Goal: Use online tool/utility: Utilize a website feature to perform a specific function

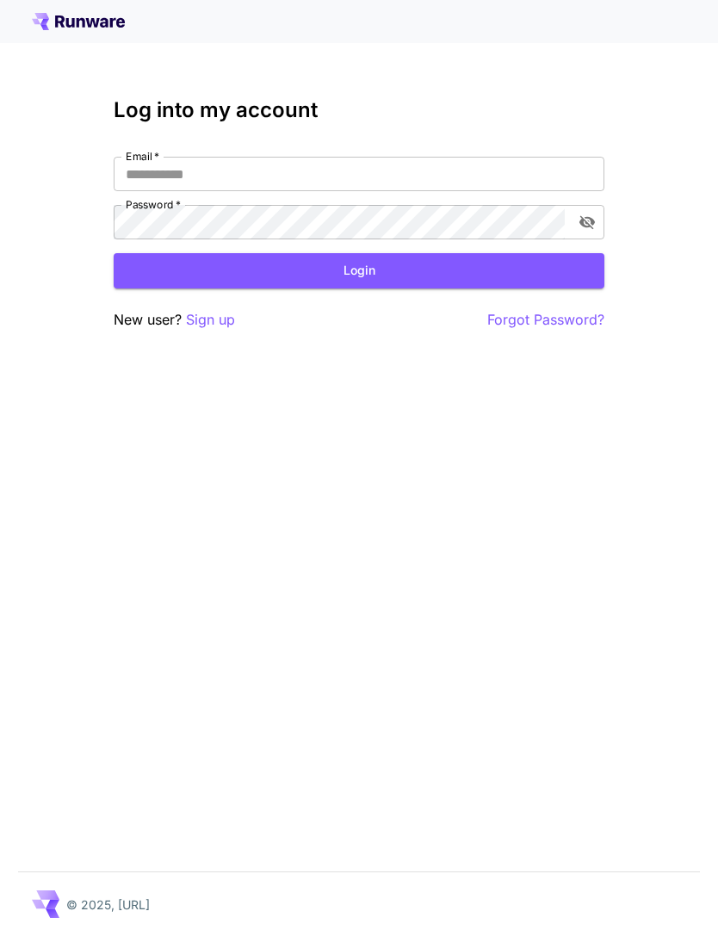
click at [426, 177] on input "Email   *" at bounding box center [359, 174] width 491 height 34
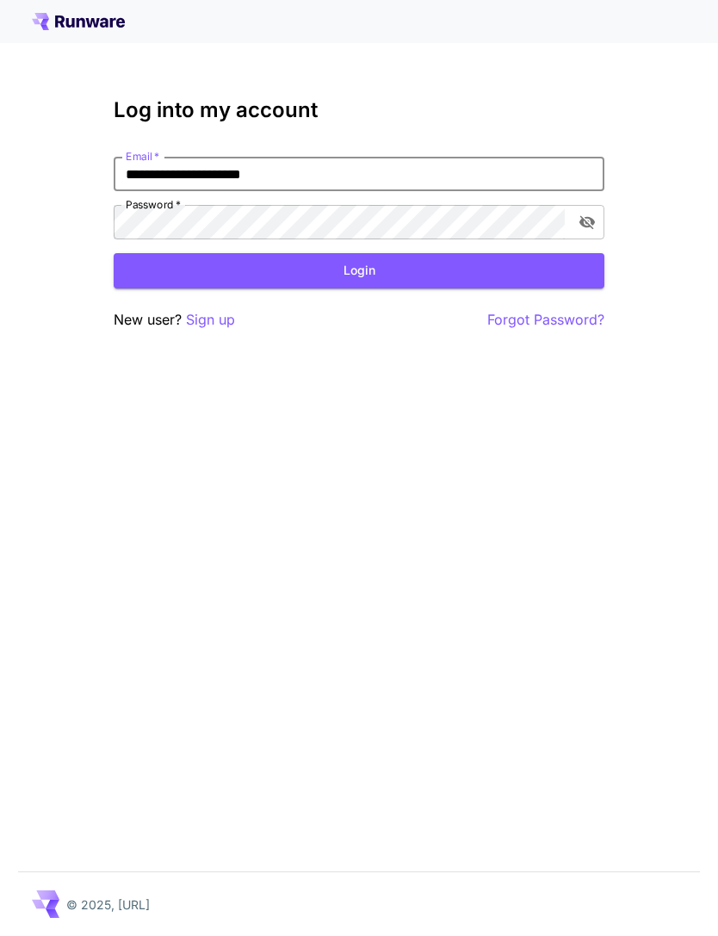
type input "**********"
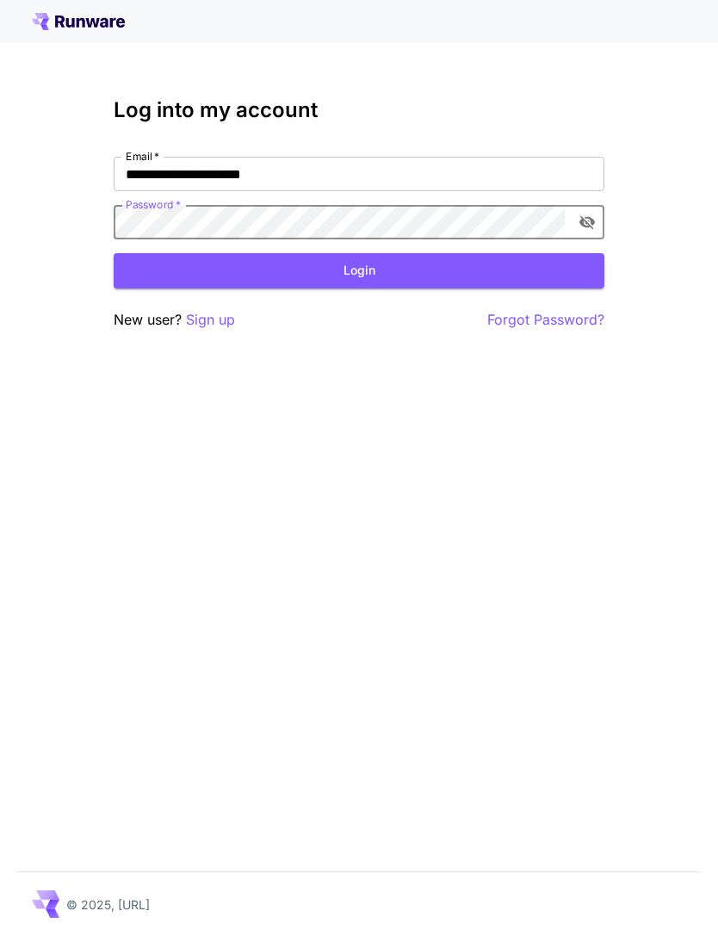
click at [384, 274] on button "Login" at bounding box center [359, 270] width 491 height 35
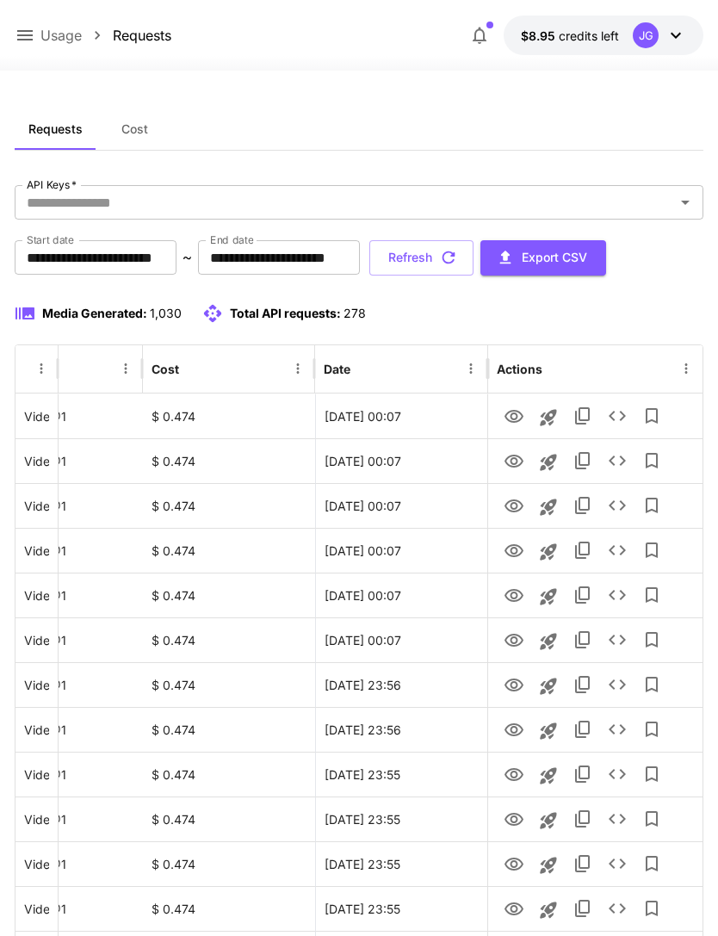
scroll to position [0, 88]
click at [515, 644] on icon "View" at bounding box center [514, 640] width 21 height 21
click at [509, 598] on icon "View" at bounding box center [514, 596] width 21 height 21
click at [517, 554] on icon "View" at bounding box center [514, 551] width 21 height 21
click at [507, 509] on icon "View" at bounding box center [514, 505] width 19 height 13
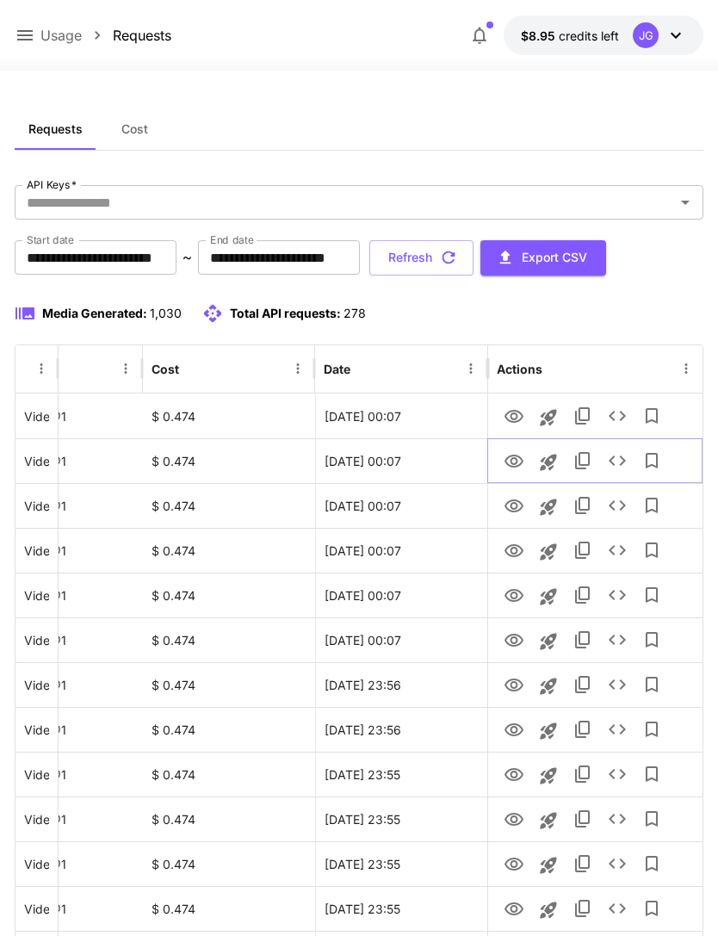
click at [521, 460] on icon "View" at bounding box center [514, 461] width 19 height 13
click at [518, 505] on icon "View" at bounding box center [514, 506] width 21 height 21
click at [513, 456] on icon "View" at bounding box center [514, 461] width 19 height 13
click at [519, 417] on icon "View" at bounding box center [514, 416] width 21 height 21
click at [518, 686] on icon "View" at bounding box center [514, 685] width 21 height 21
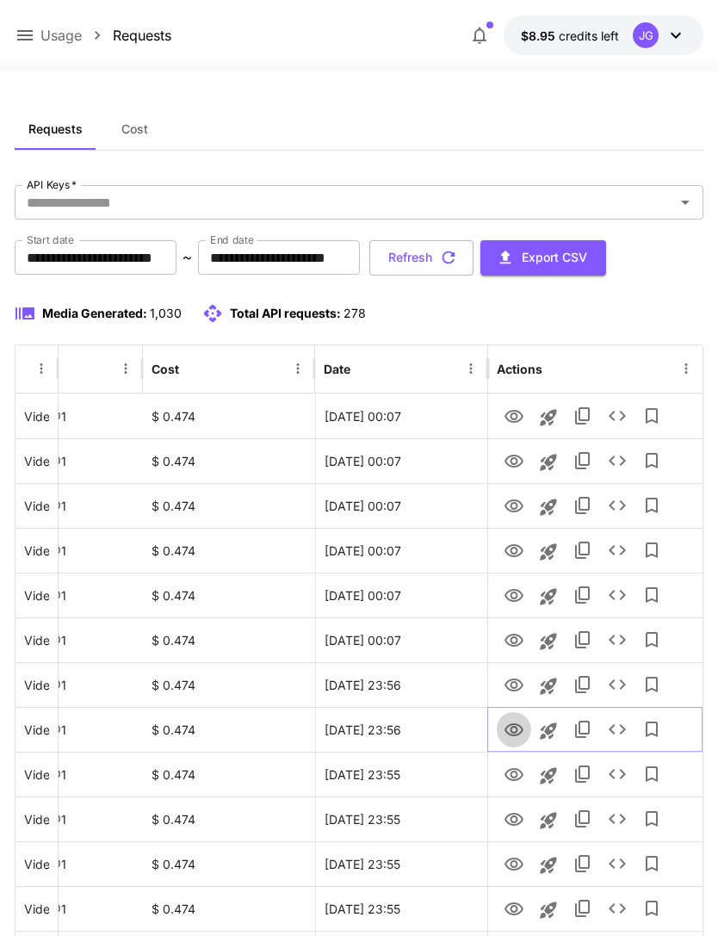
click at [516, 734] on icon "View" at bounding box center [514, 729] width 19 height 13
click at [516, 779] on icon "View" at bounding box center [514, 774] width 19 height 13
click at [553, 776] on icon "Launch in playground" at bounding box center [548, 776] width 21 height 21
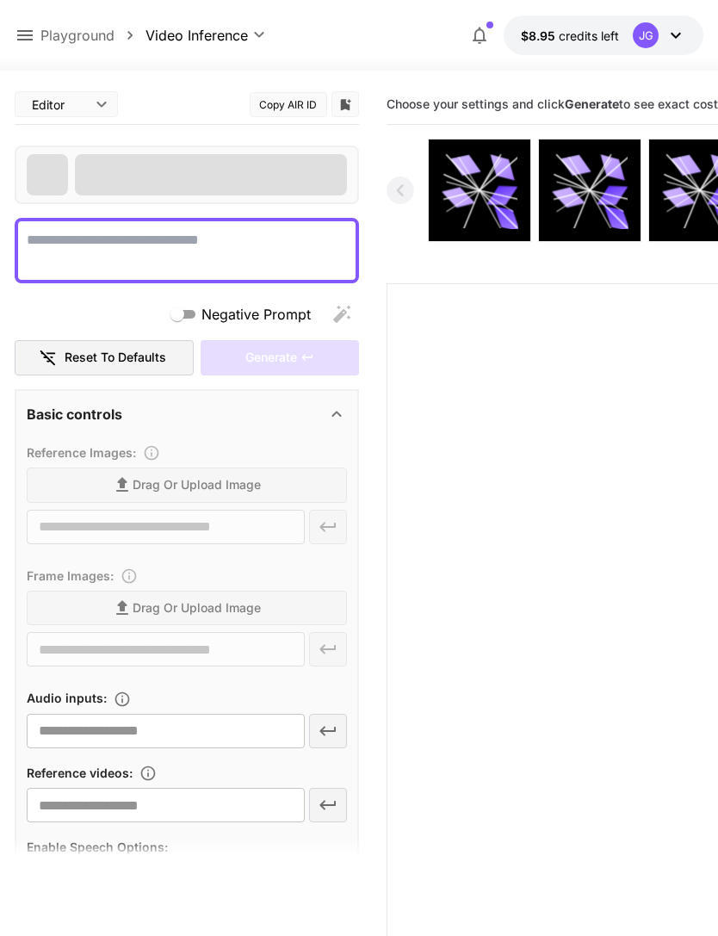
type textarea "**********"
type input "**********"
type input "***"
type input "*"
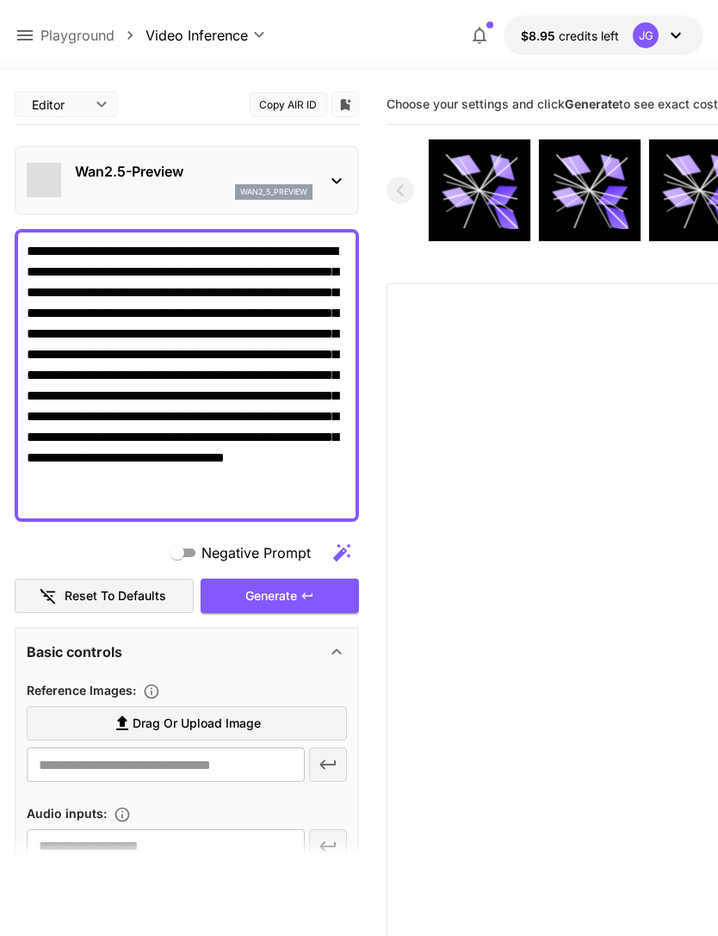
click at [227, 728] on span "Drag or upload image" at bounding box center [197, 724] width 128 height 22
click at [0, 0] on input "Drag or upload image" at bounding box center [0, 0] width 0 height 0
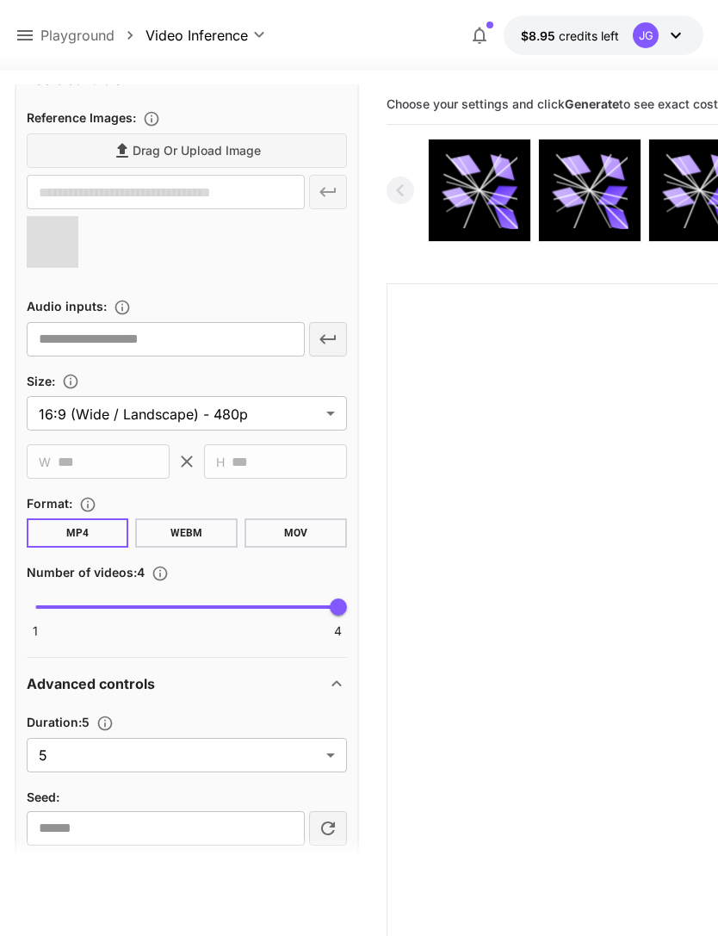
scroll to position [580, 0]
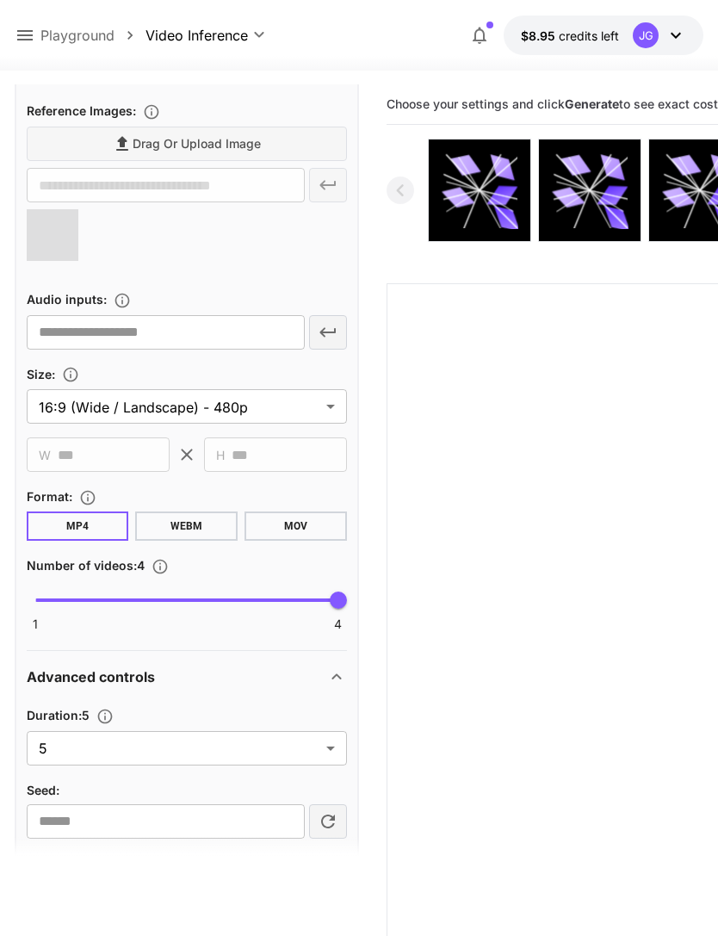
type input "**********"
click at [332, 754] on body "**********" at bounding box center [359, 536] width 718 height 1072
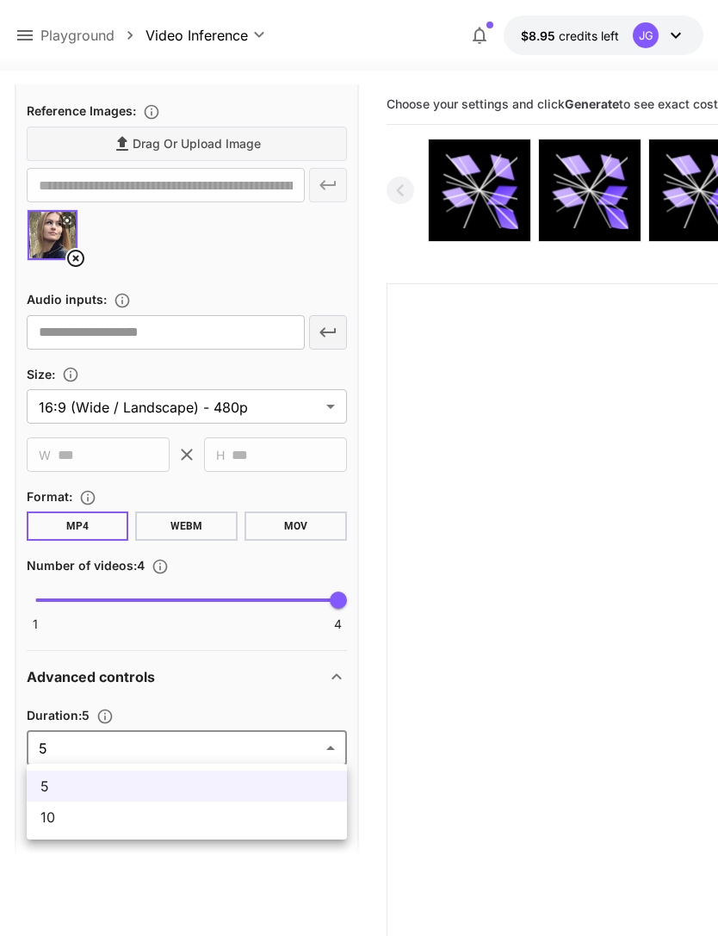
click at [222, 820] on span "10" at bounding box center [186, 817] width 293 height 21
type input "**"
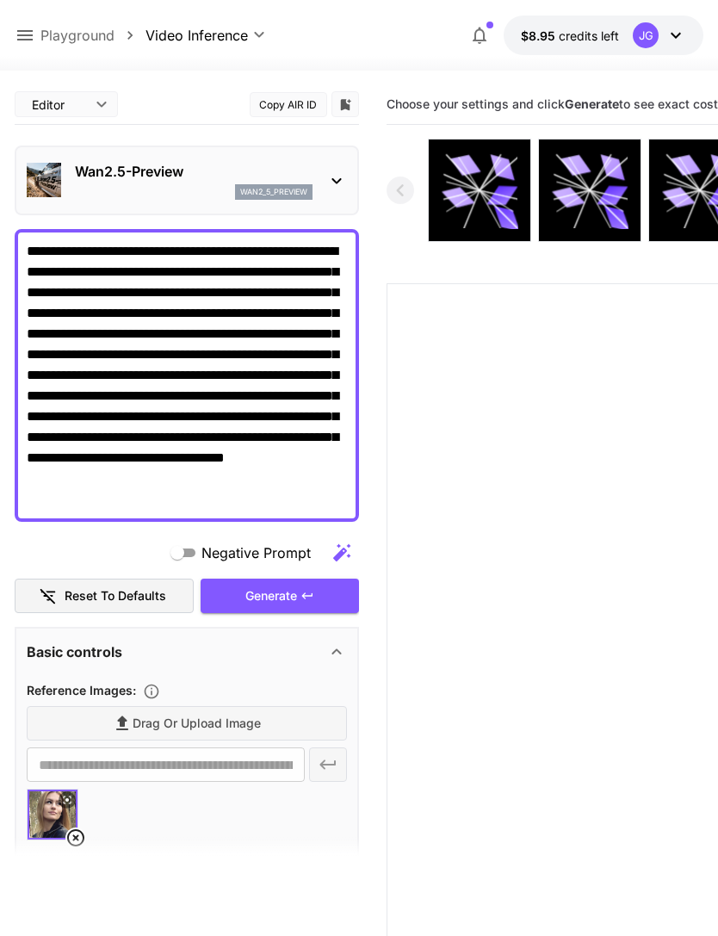
scroll to position [0, 0]
click at [291, 592] on div "Generate" at bounding box center [280, 596] width 158 height 35
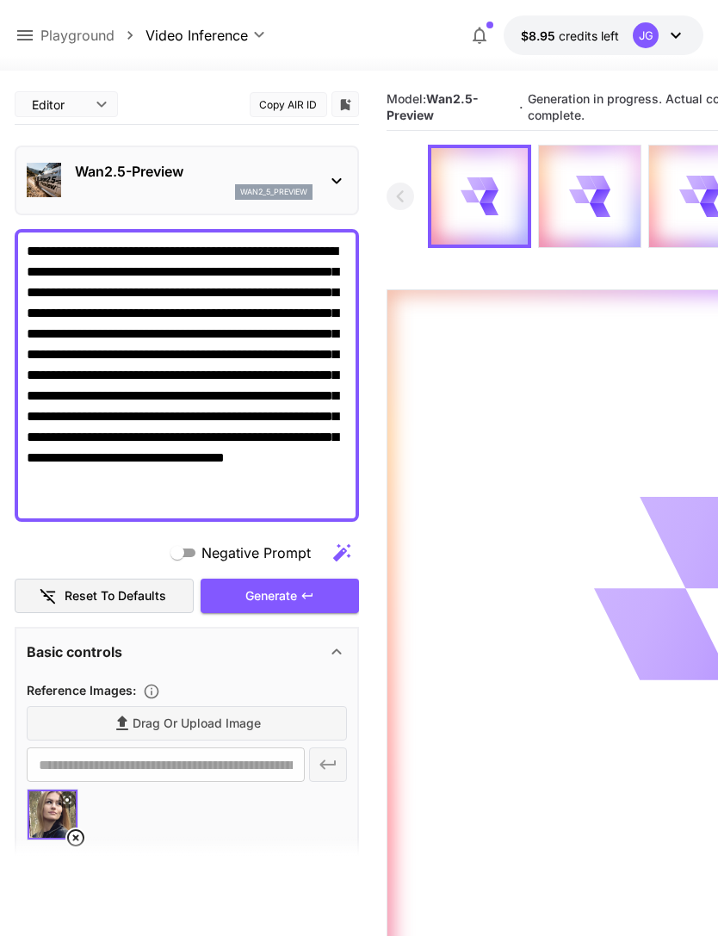
click at [34, 35] on icon at bounding box center [25, 35] width 21 height 21
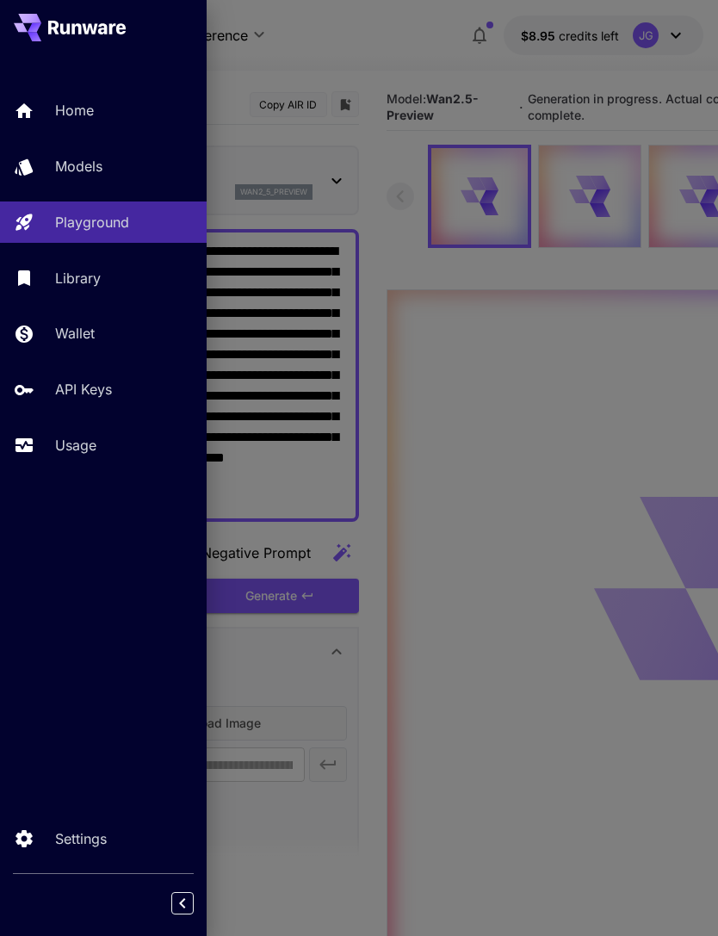
click at [92, 444] on p "Usage" at bounding box center [75, 445] width 41 height 21
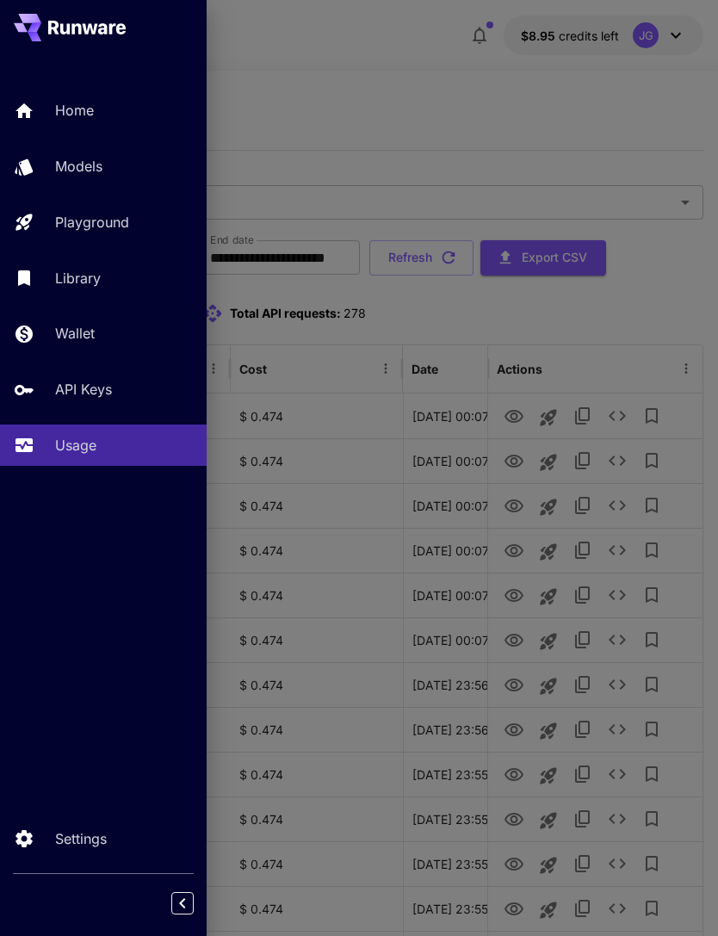
click at [520, 138] on div at bounding box center [359, 468] width 718 height 936
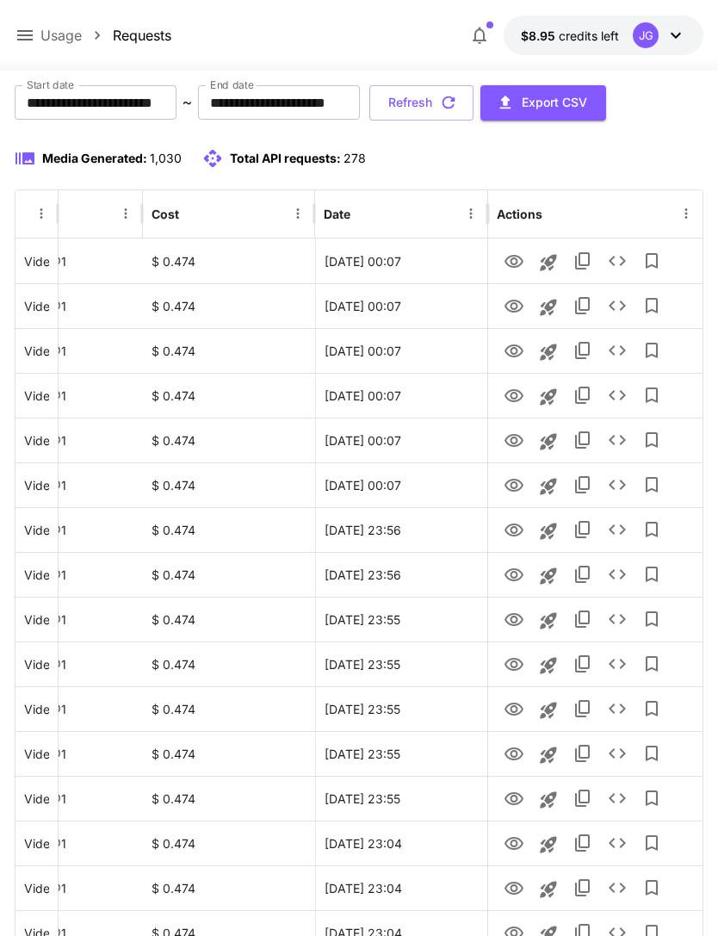
scroll to position [160, 0]
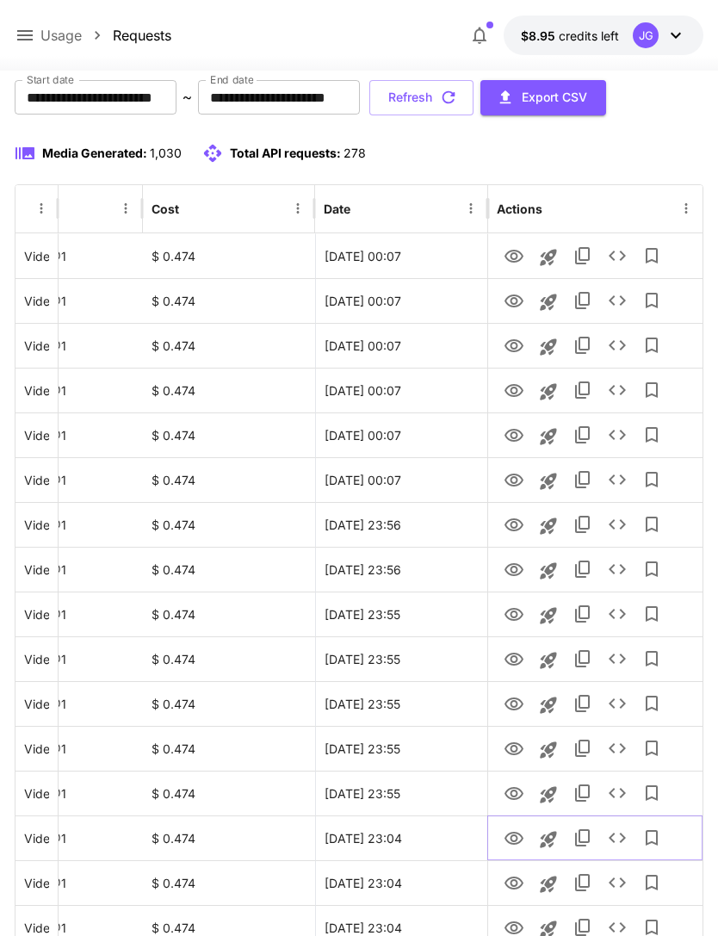
click at [517, 836] on icon "View" at bounding box center [514, 838] width 19 height 13
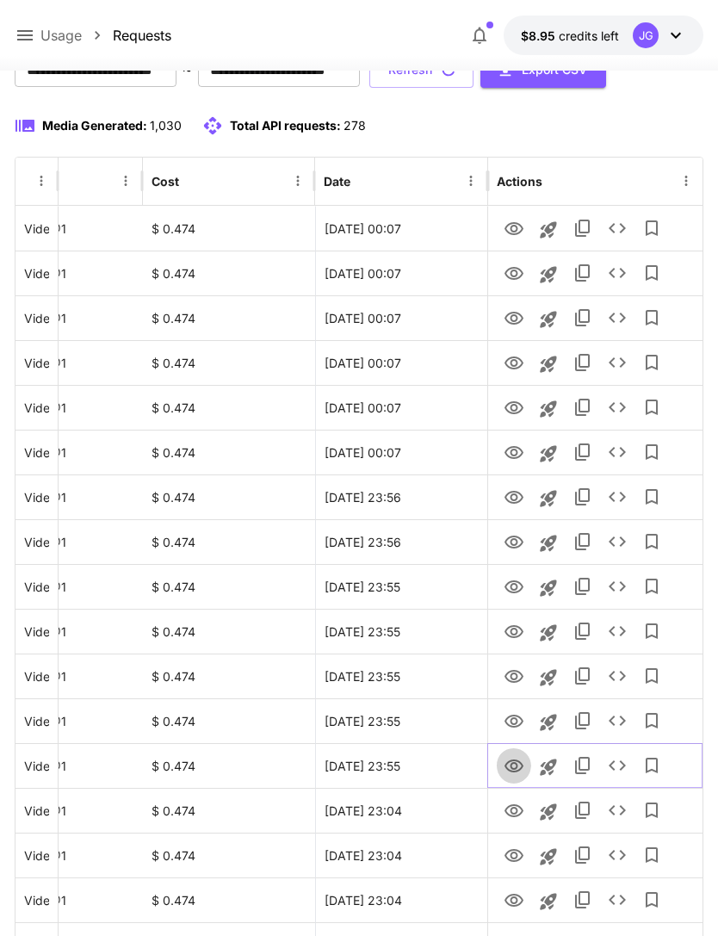
click at [511, 769] on icon "View" at bounding box center [514, 766] width 21 height 21
click at [504, 723] on icon "View" at bounding box center [514, 721] width 21 height 21
click at [518, 678] on icon "View" at bounding box center [514, 676] width 21 height 21
click at [518, 411] on icon "View" at bounding box center [514, 408] width 21 height 21
click at [519, 367] on icon "View" at bounding box center [514, 362] width 19 height 13
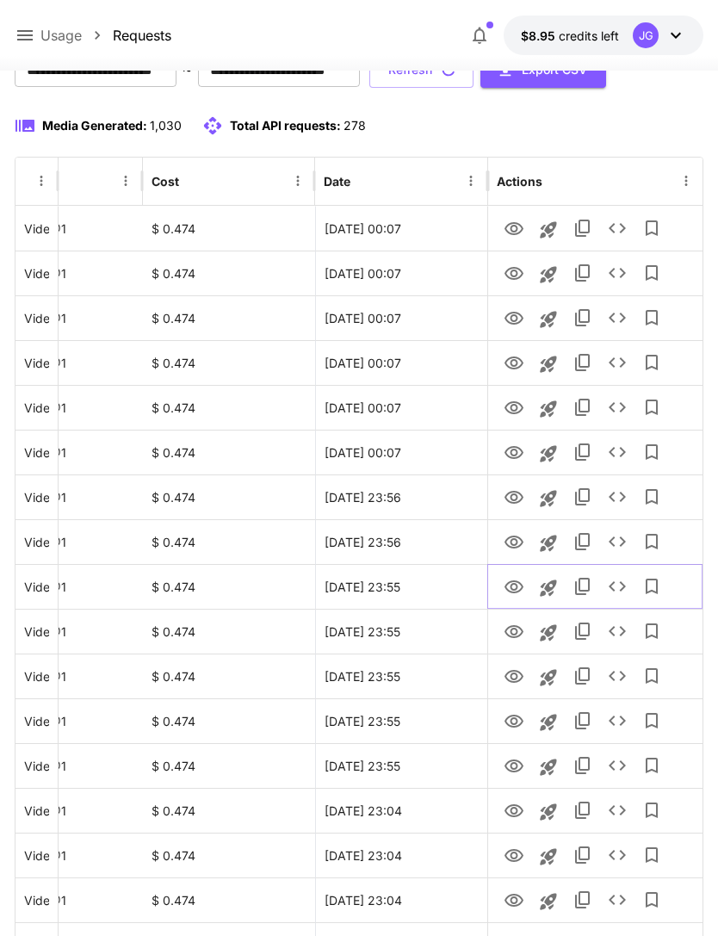
click at [506, 588] on icon "View" at bounding box center [514, 586] width 19 height 13
click at [516, 547] on icon "View" at bounding box center [514, 542] width 19 height 13
click at [514, 363] on icon "View" at bounding box center [514, 363] width 21 height 21
click at [511, 317] on icon "View" at bounding box center [514, 318] width 19 height 13
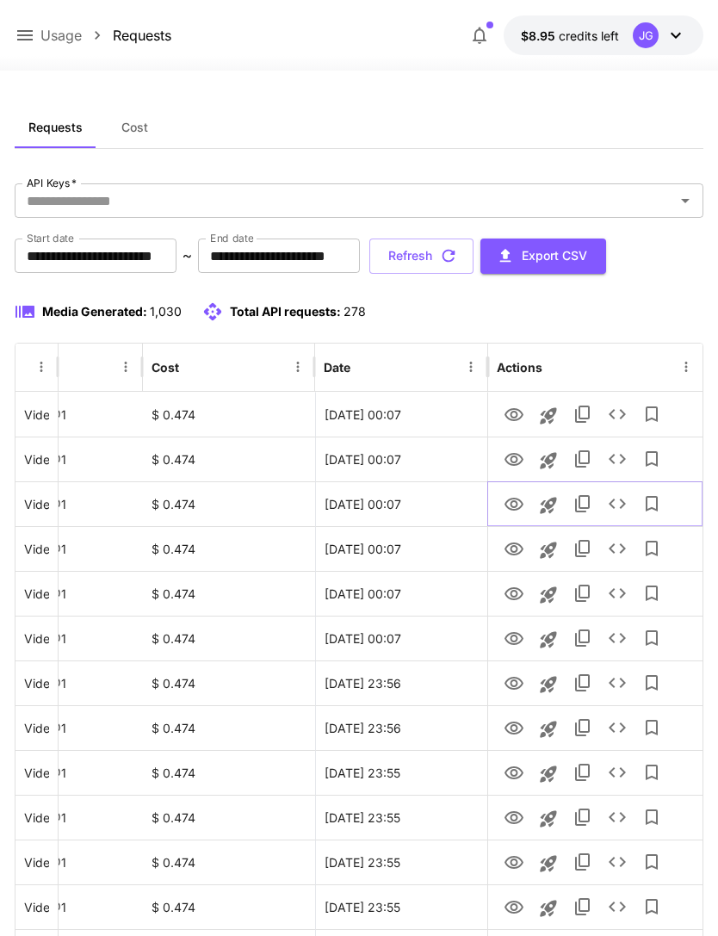
scroll to position [0, 0]
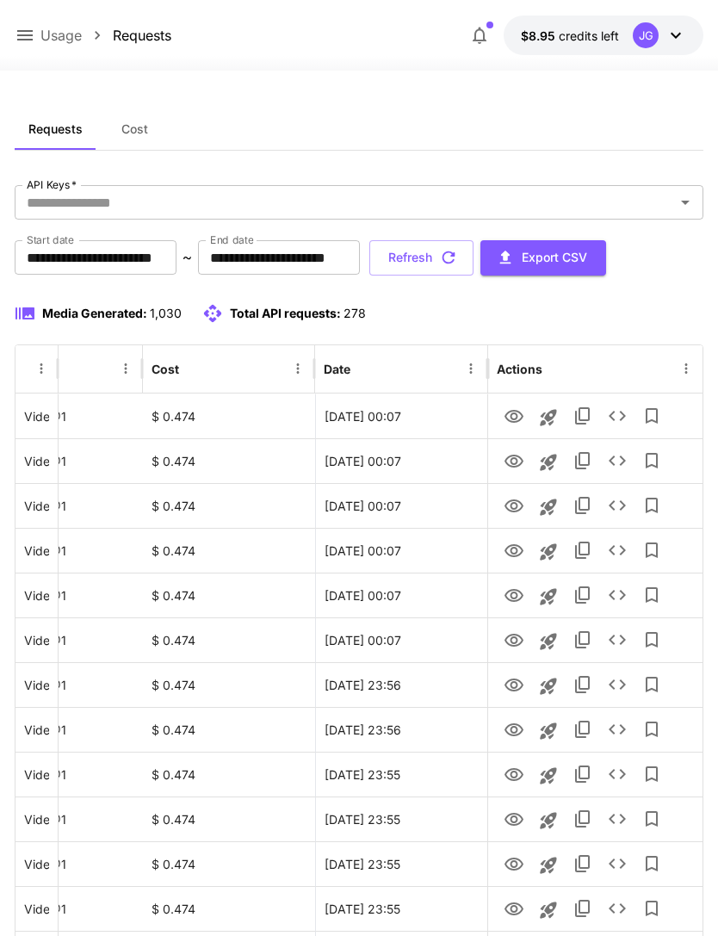
click at [474, 259] on button "Refresh" at bounding box center [421, 257] width 104 height 35
click at [474, 258] on button "Refresh" at bounding box center [421, 257] width 104 height 35
click at [474, 262] on button "Refresh" at bounding box center [421, 257] width 104 height 35
click at [474, 260] on button "Refresh" at bounding box center [421, 257] width 104 height 35
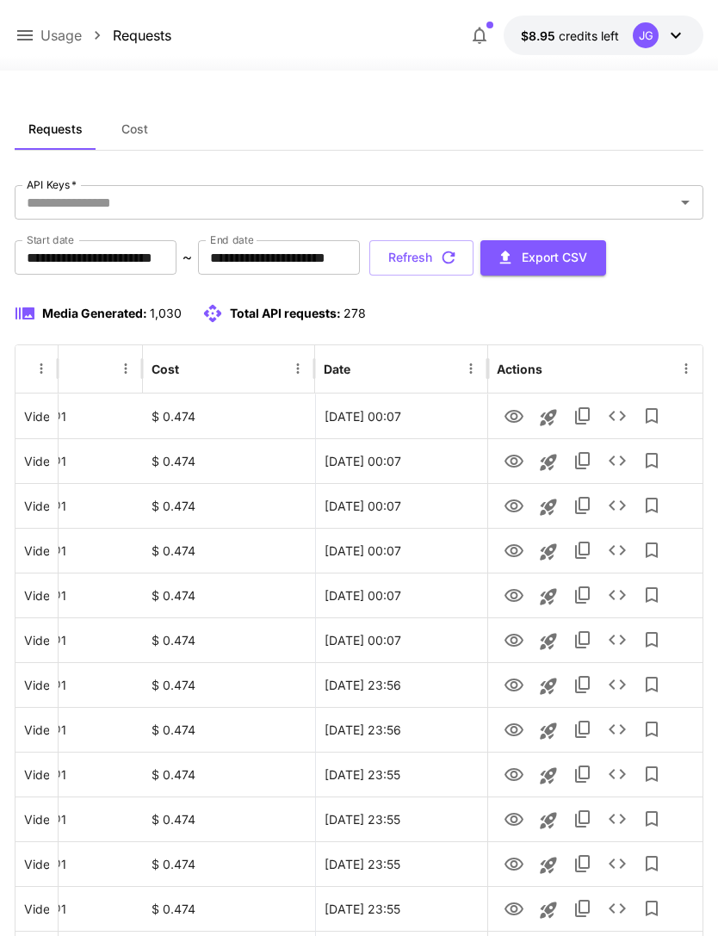
click at [474, 266] on button "Refresh" at bounding box center [421, 257] width 104 height 35
click at [474, 263] on button "Refresh" at bounding box center [421, 257] width 104 height 35
click at [474, 253] on button "Refresh" at bounding box center [421, 257] width 104 height 35
click at [518, 463] on icon "View" at bounding box center [514, 461] width 21 height 21
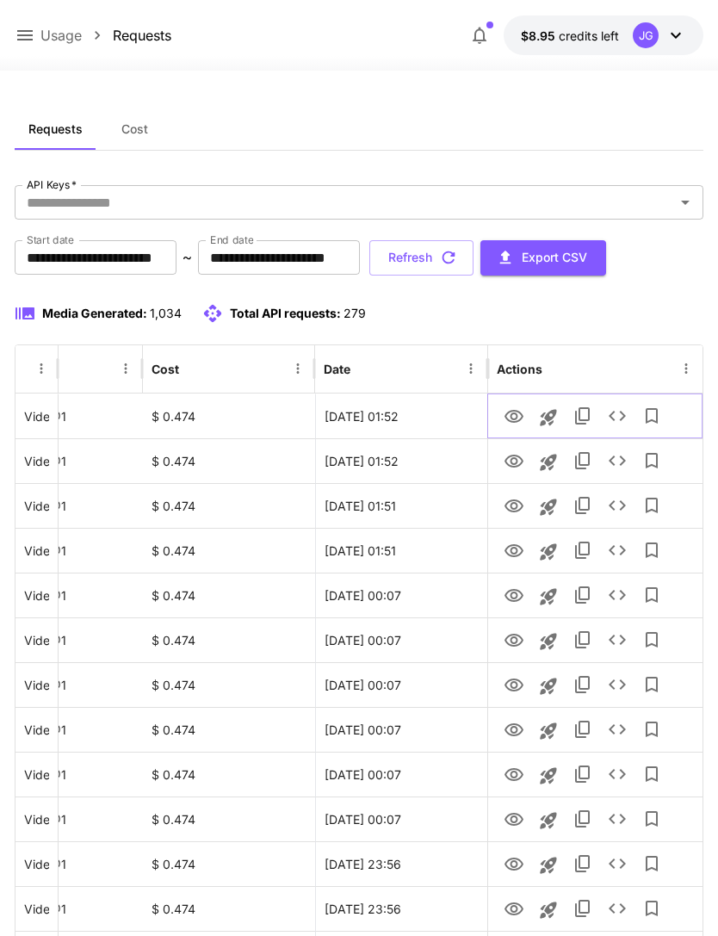
click at [519, 419] on icon "View" at bounding box center [514, 416] width 19 height 13
click at [474, 259] on button "Refresh" at bounding box center [421, 257] width 104 height 35
click at [511, 552] on icon "View" at bounding box center [514, 550] width 19 height 13
click at [518, 505] on icon "View" at bounding box center [514, 506] width 21 height 21
click at [29, 38] on icon at bounding box center [25, 35] width 21 height 21
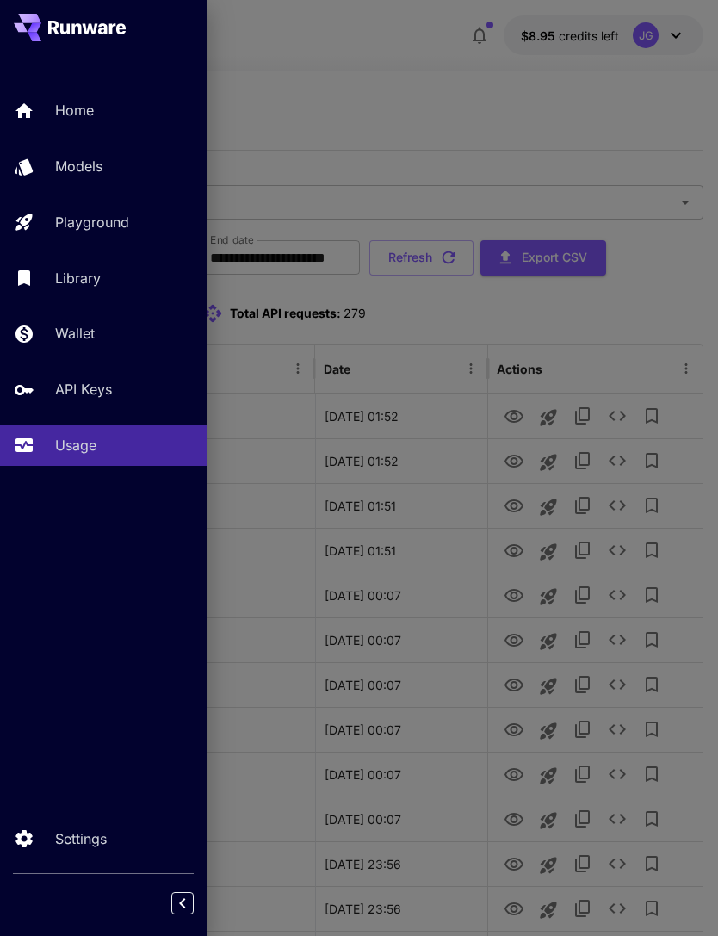
click at [123, 224] on p "Playground" at bounding box center [92, 222] width 74 height 21
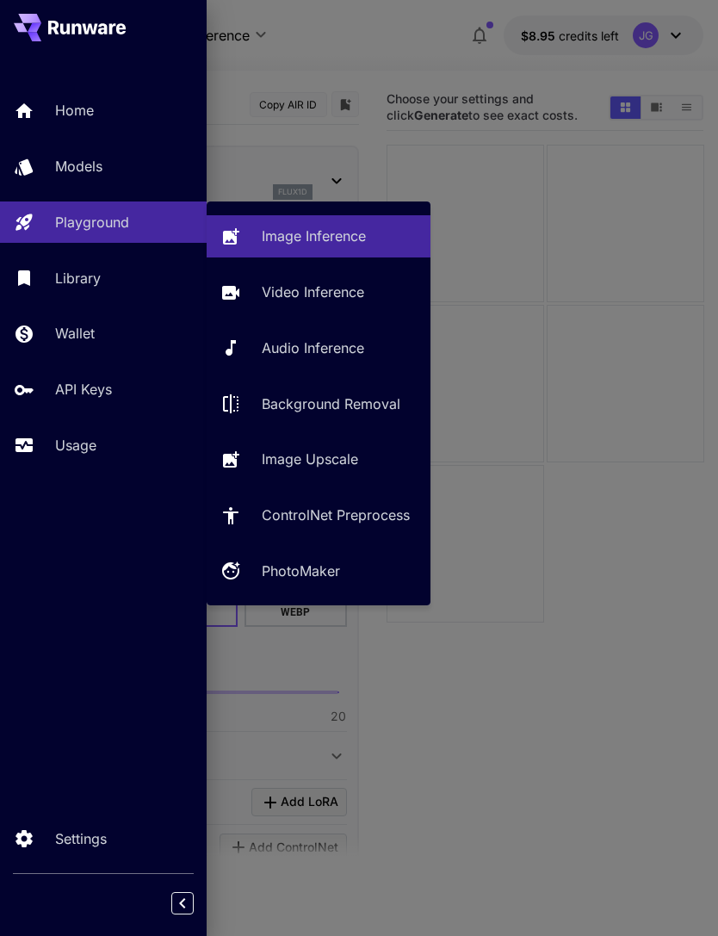
type input "**********"
click at [345, 294] on p "Video Inference" at bounding box center [313, 292] width 102 height 21
type input "**********"
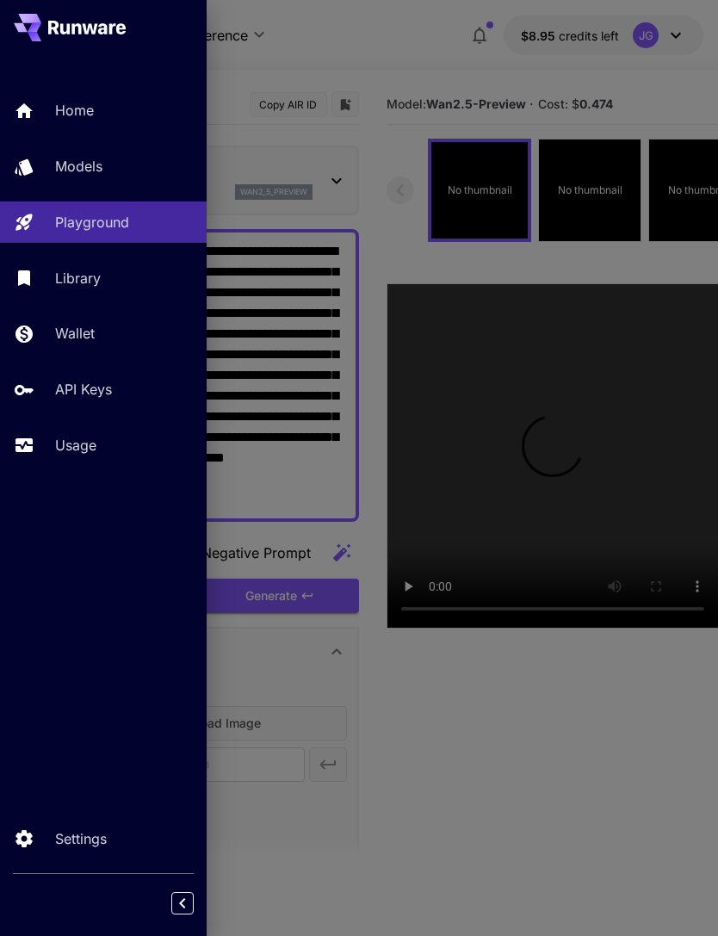
type input "*"
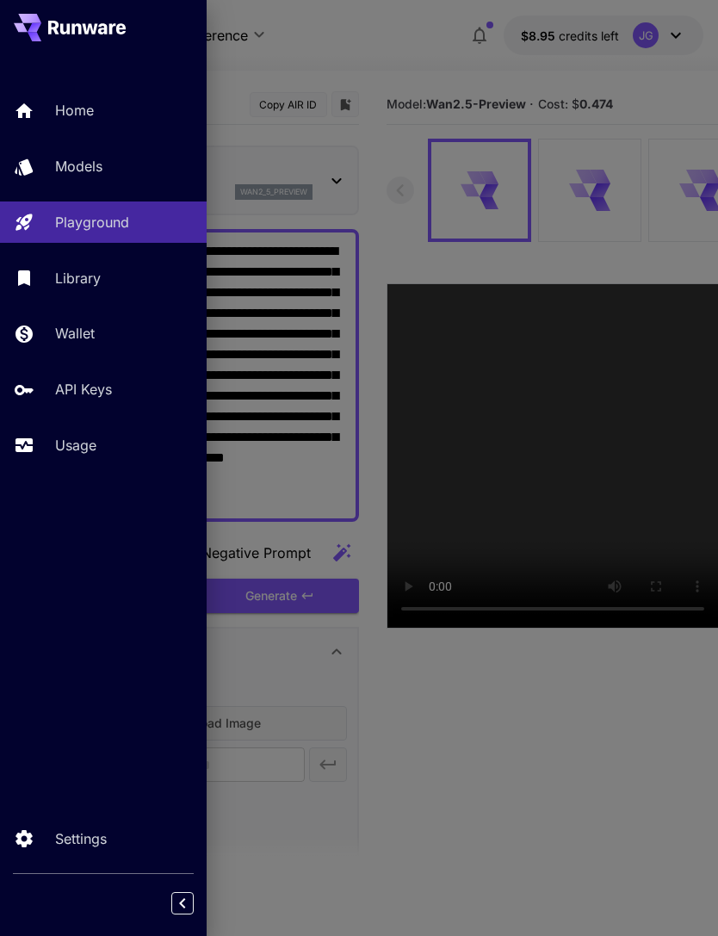
click at [370, 41] on div at bounding box center [359, 468] width 718 height 936
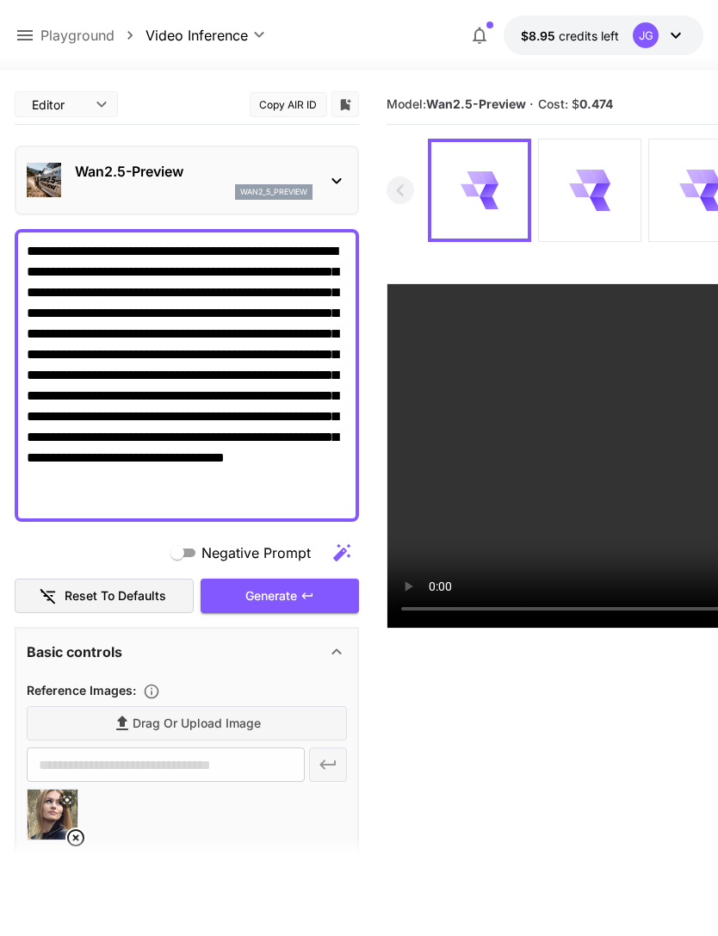
click at [237, 251] on textarea "**********" at bounding box center [187, 375] width 320 height 269
click at [221, 250] on textarea "**********" at bounding box center [187, 375] width 320 height 269
click at [112, 250] on textarea "**********" at bounding box center [187, 375] width 320 height 269
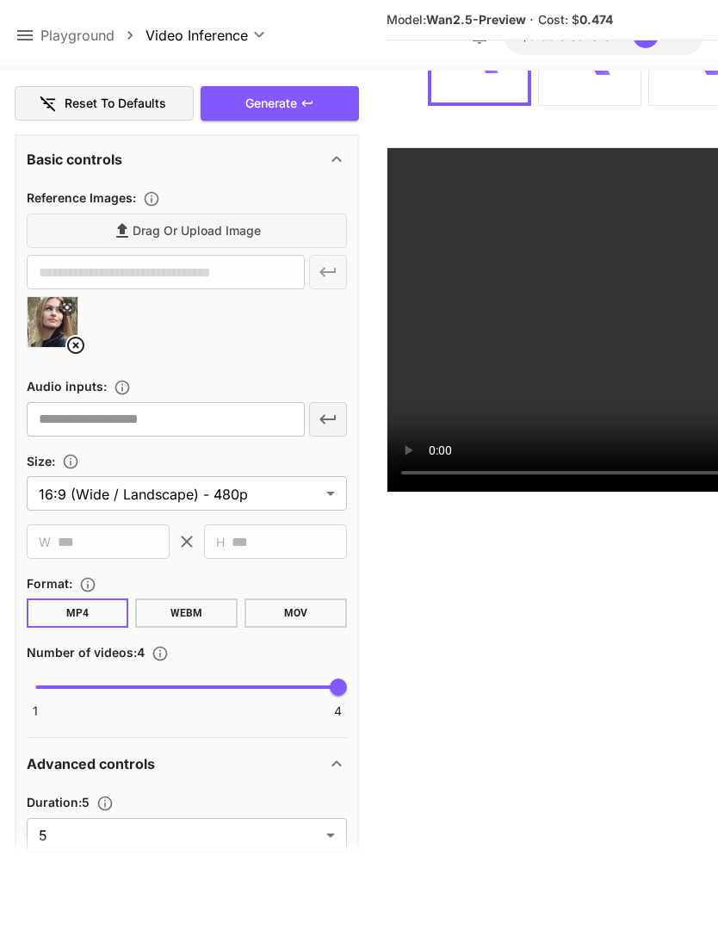
scroll to position [527, 0]
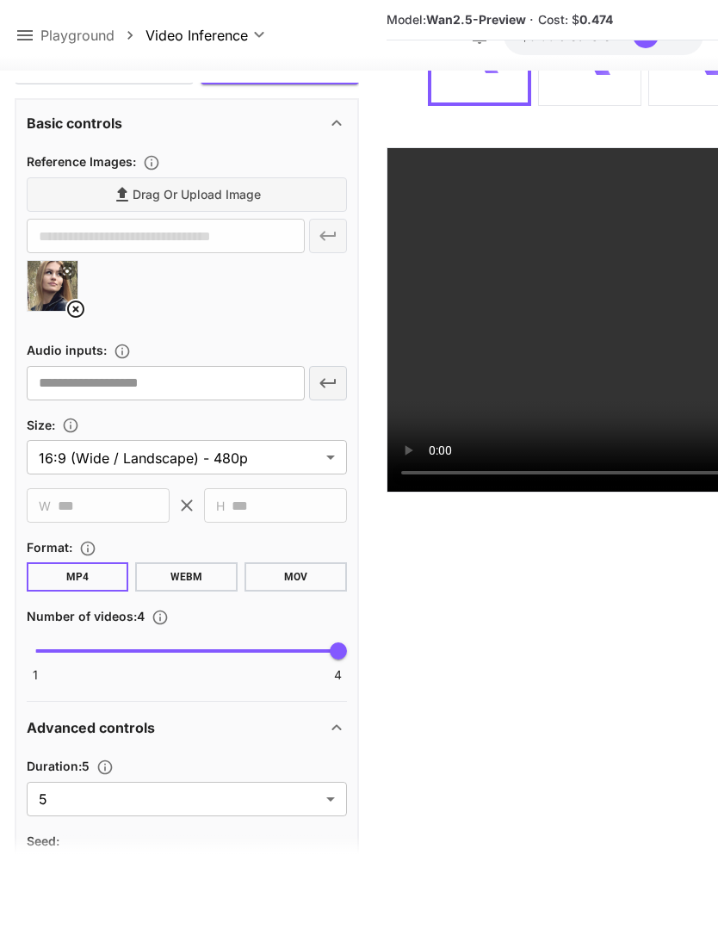
type textarea "**********"
click at [322, 803] on body "**********" at bounding box center [359, 400] width 718 height 1072
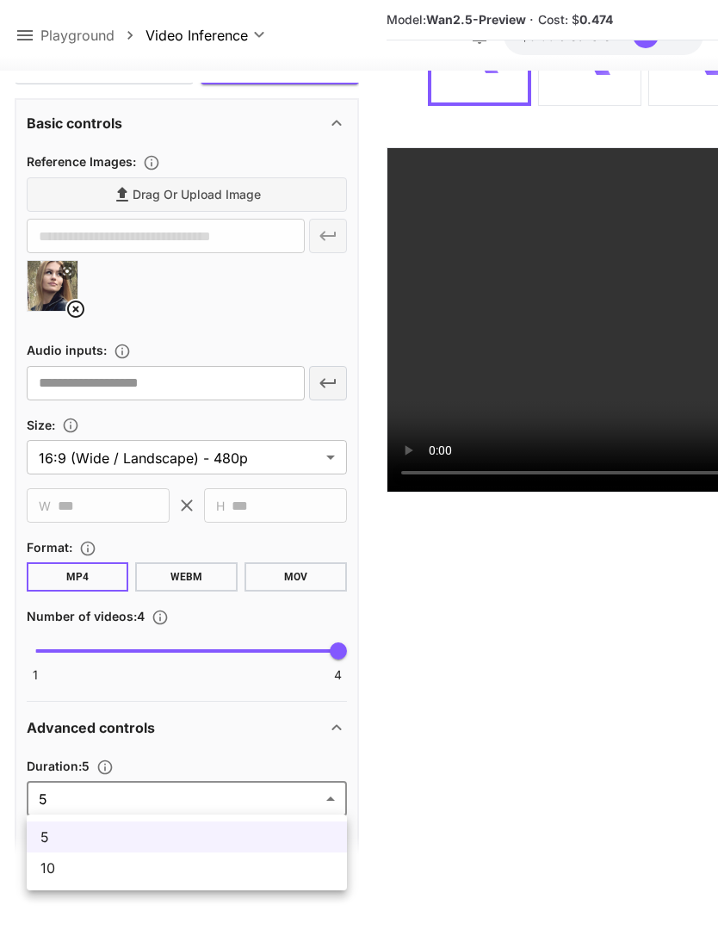
click at [195, 874] on span "10" at bounding box center [186, 868] width 293 height 21
type input "**"
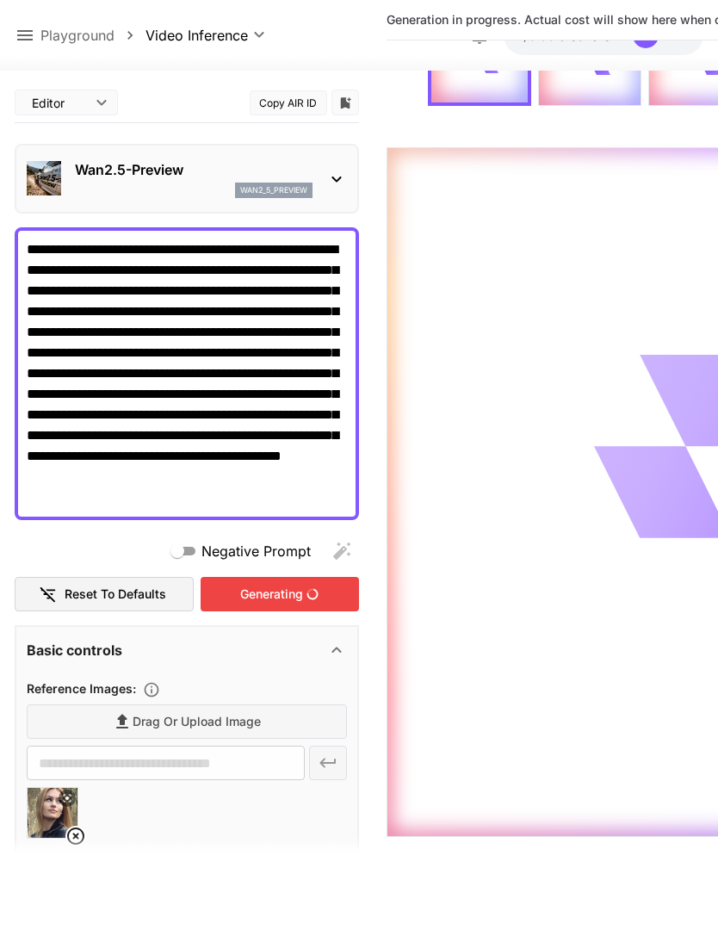
scroll to position [136, 0]
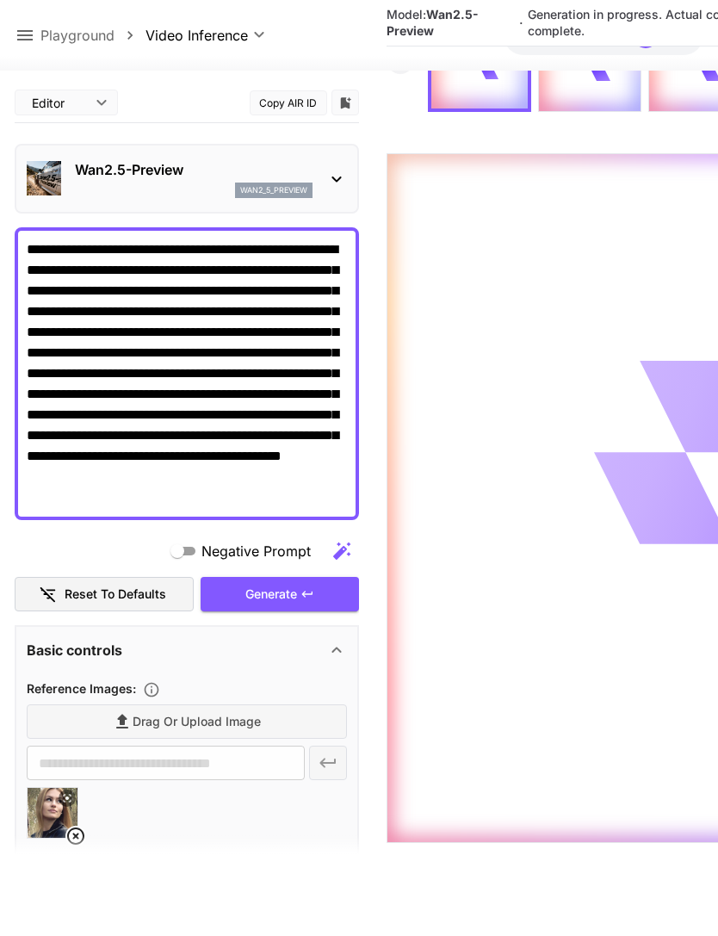
click at [34, 34] on icon at bounding box center [25, 35] width 21 height 21
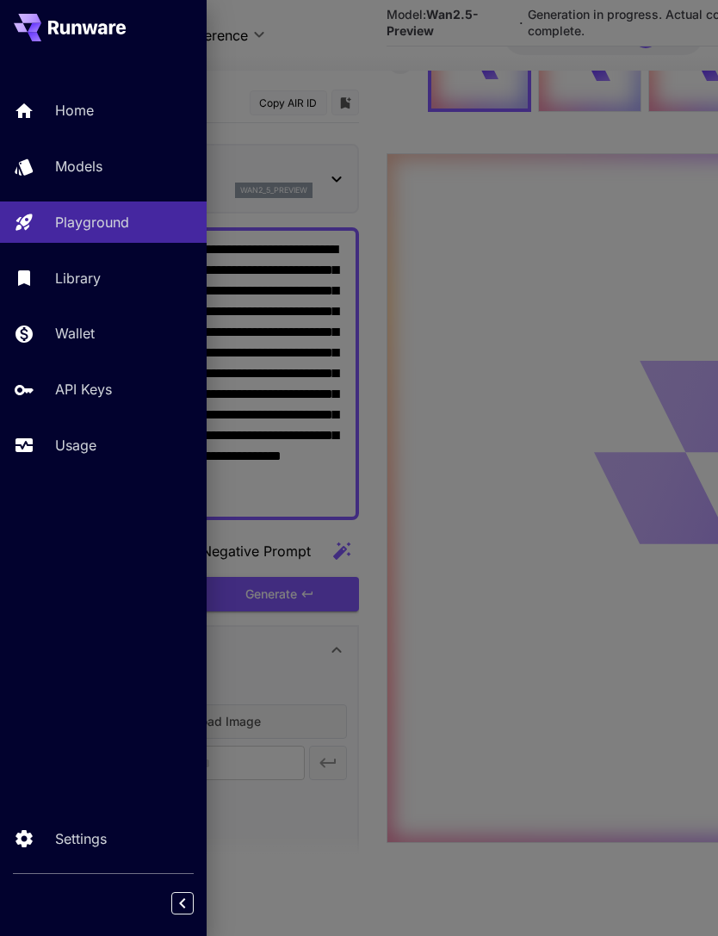
click at [93, 447] on p "Usage" at bounding box center [75, 445] width 41 height 21
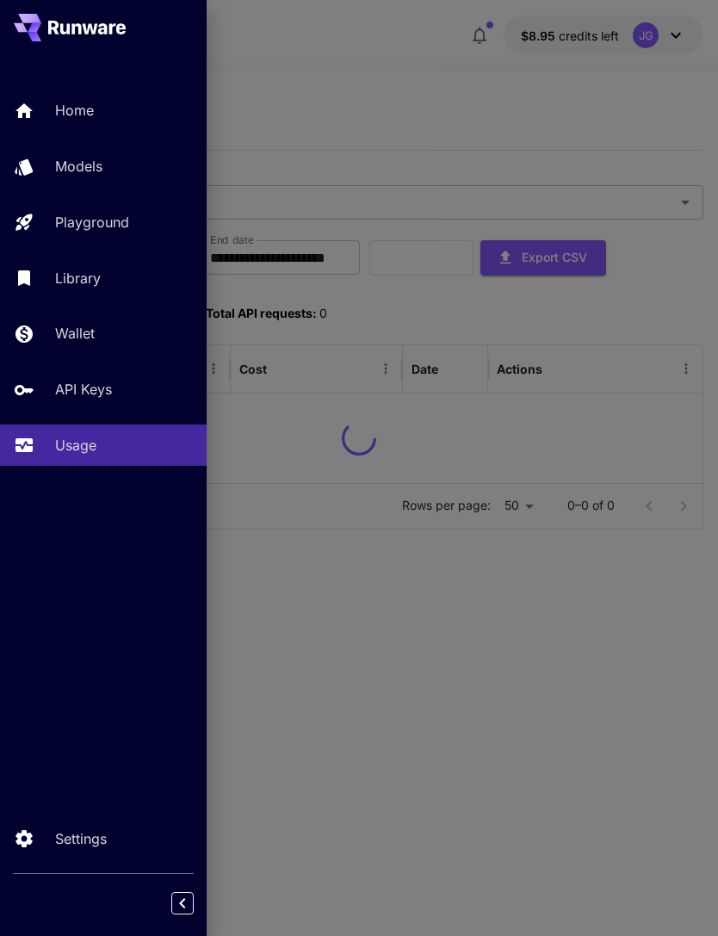
click at [387, 98] on div at bounding box center [359, 468] width 718 height 936
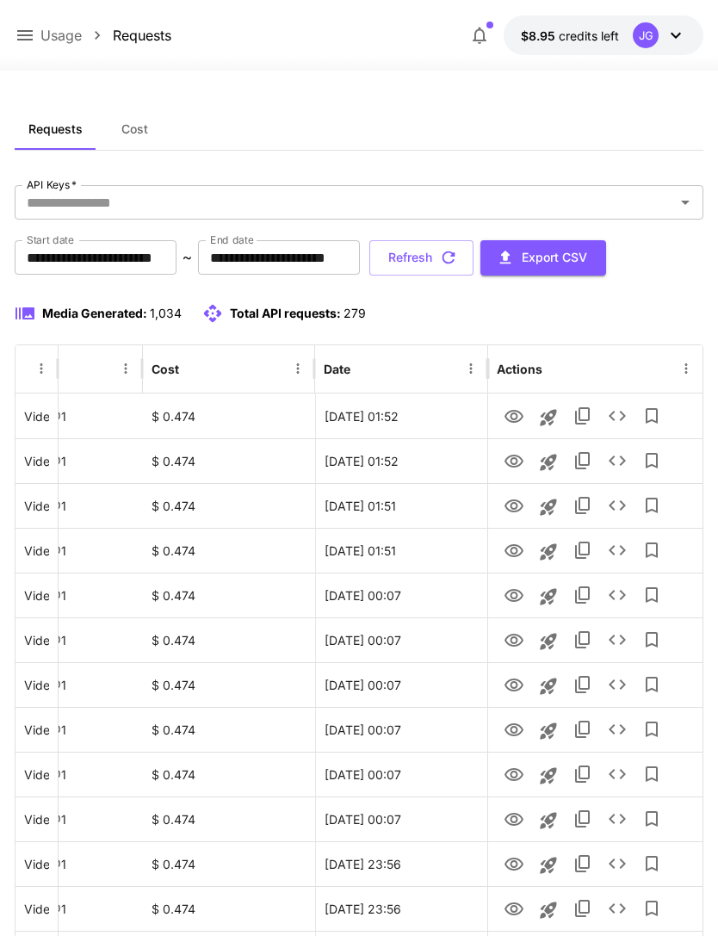
scroll to position [0, 88]
click at [515, 422] on icon "View" at bounding box center [514, 416] width 19 height 13
click at [515, 464] on icon "View" at bounding box center [514, 461] width 19 height 13
click at [517, 417] on icon "View" at bounding box center [514, 416] width 19 height 13
click at [520, 508] on icon "View" at bounding box center [514, 505] width 19 height 13
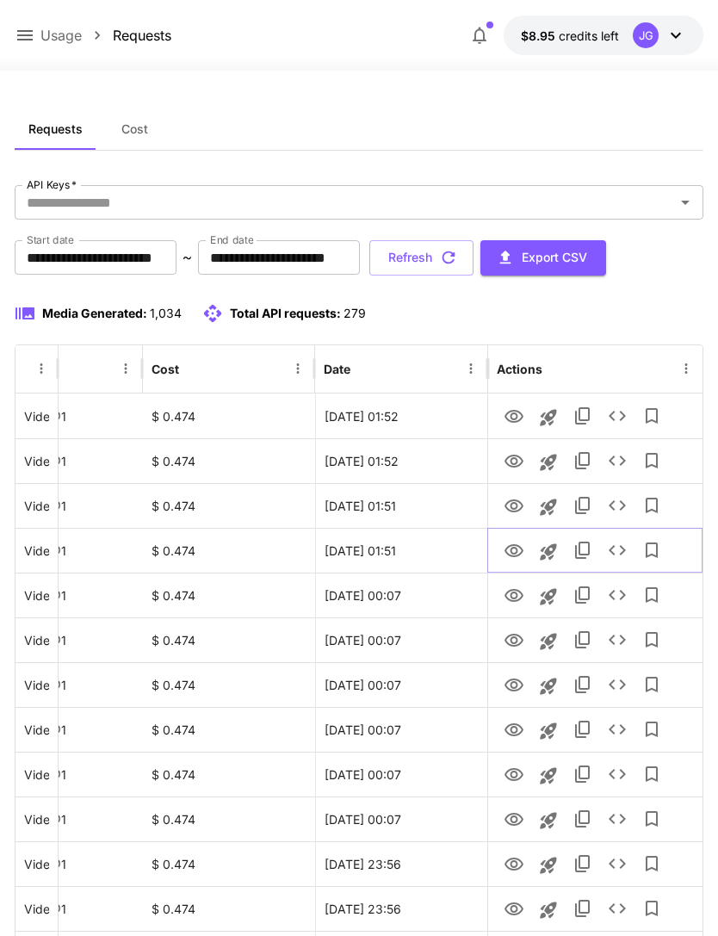
click at [518, 551] on icon "View" at bounding box center [514, 551] width 21 height 21
click at [474, 263] on button "Refresh" at bounding box center [421, 257] width 104 height 35
click at [474, 257] on button "Refresh" at bounding box center [421, 257] width 104 height 35
click at [474, 261] on button "Refresh" at bounding box center [421, 257] width 104 height 35
click at [474, 259] on button "Refresh" at bounding box center [421, 257] width 104 height 35
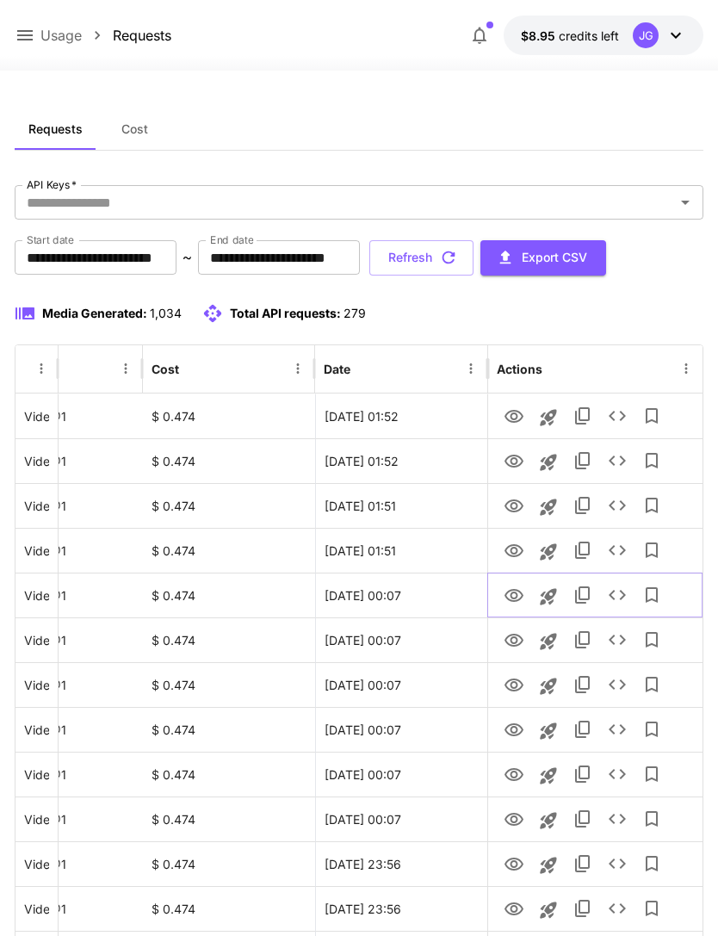
click at [516, 599] on icon "View" at bounding box center [514, 595] width 19 height 13
click at [511, 643] on icon "View" at bounding box center [514, 640] width 21 height 21
click at [514, 688] on icon "View" at bounding box center [514, 685] width 19 height 13
click at [474, 259] on button "Refresh" at bounding box center [421, 257] width 104 height 35
click at [516, 511] on icon "View" at bounding box center [514, 505] width 19 height 13
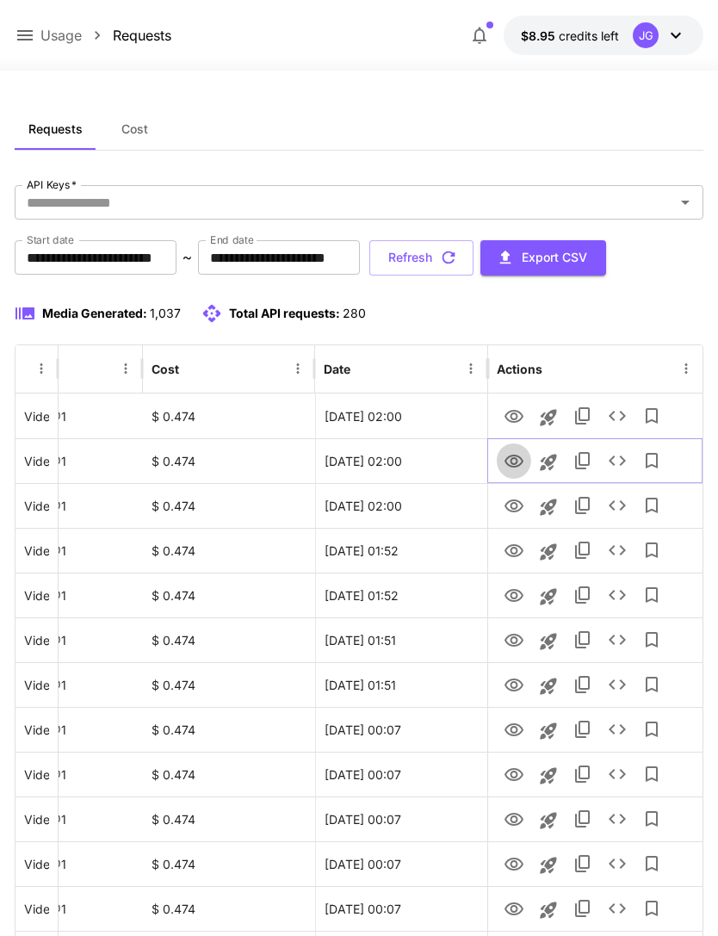
click at [520, 459] on icon "View" at bounding box center [514, 461] width 21 height 21
click at [32, 42] on icon at bounding box center [25, 35] width 21 height 21
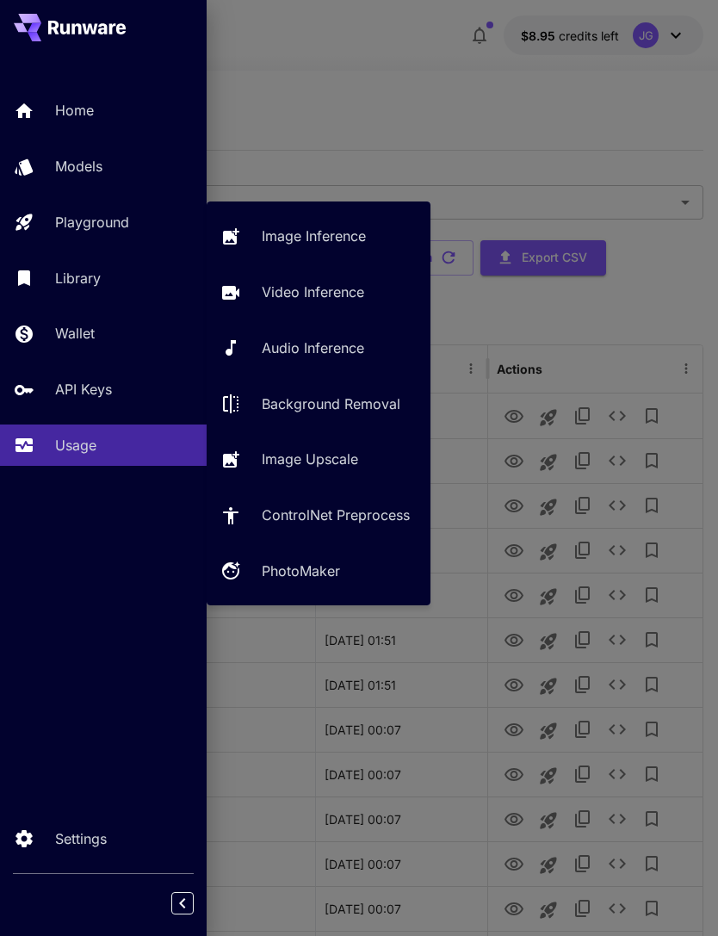
click at [360, 290] on p "Video Inference" at bounding box center [313, 292] width 102 height 21
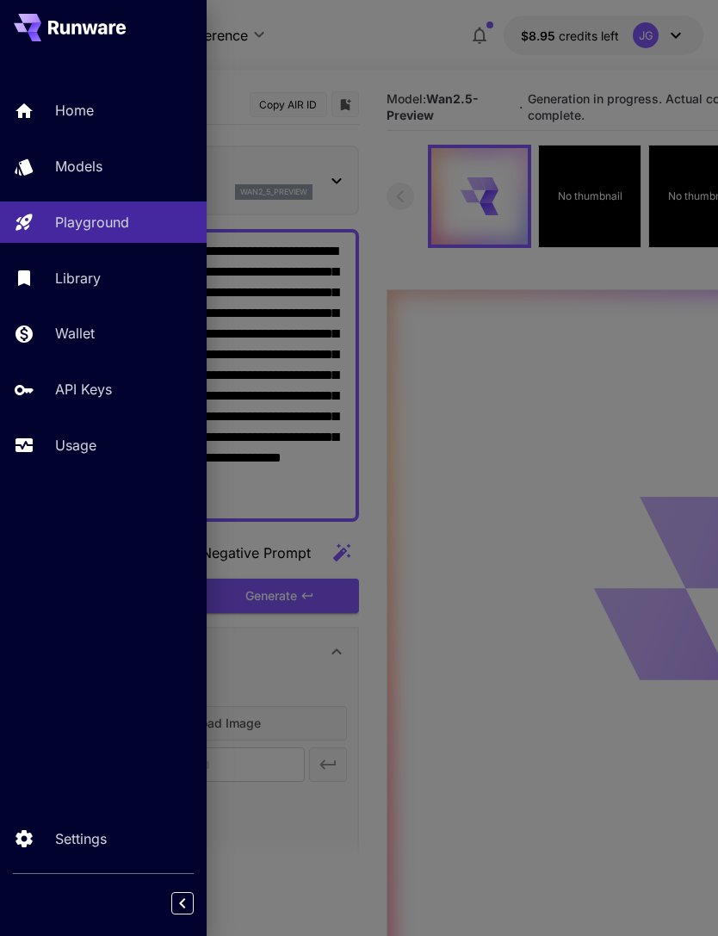
type input "*"
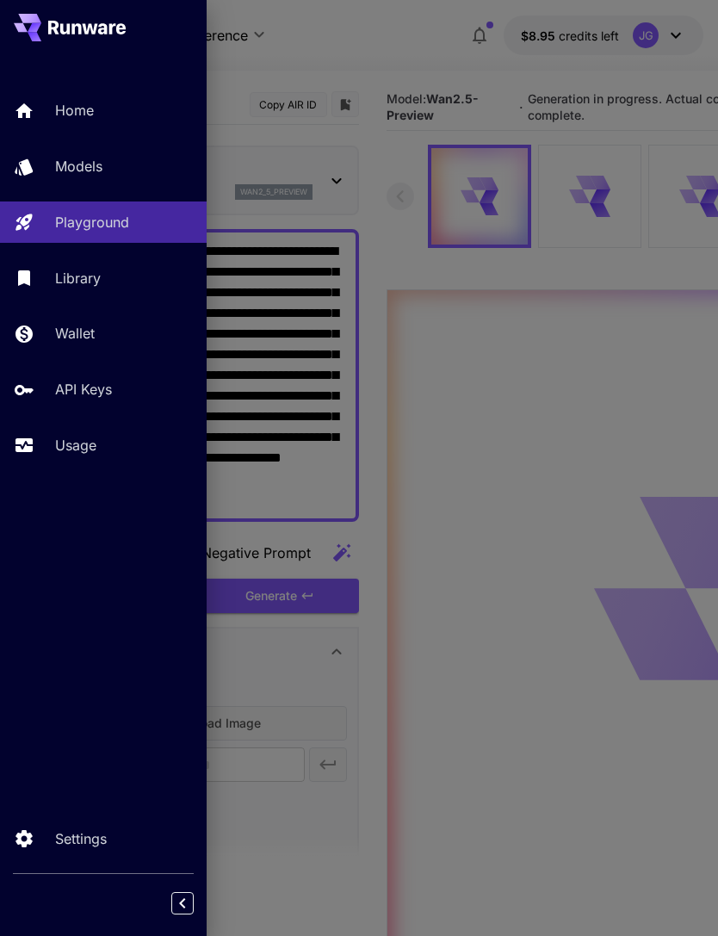
click at [402, 60] on div at bounding box center [359, 468] width 718 height 936
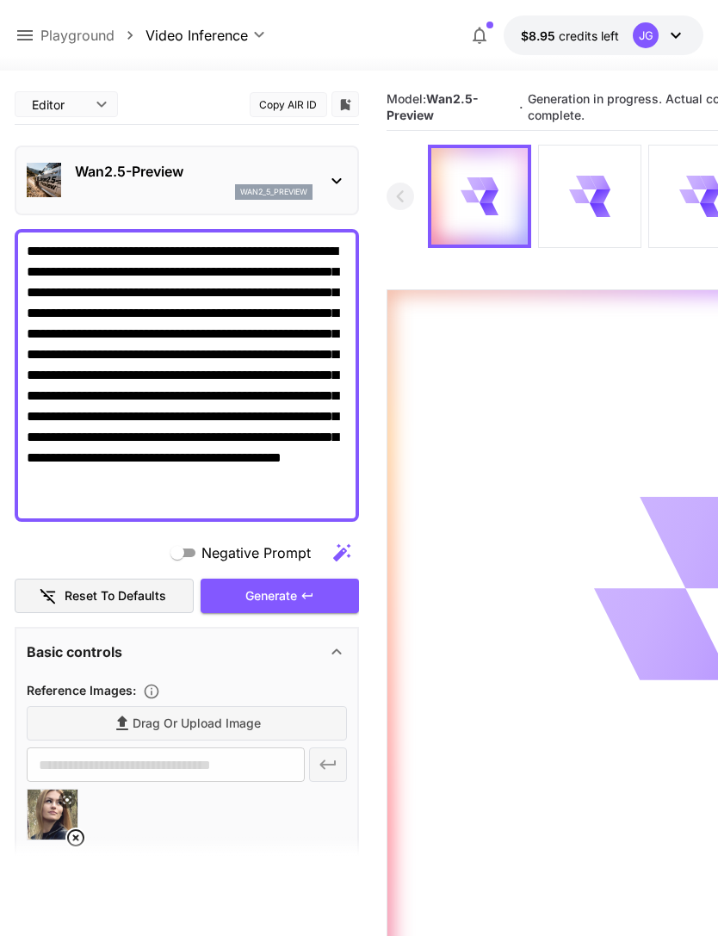
click at [257, 249] on textarea "**********" at bounding box center [187, 375] width 320 height 269
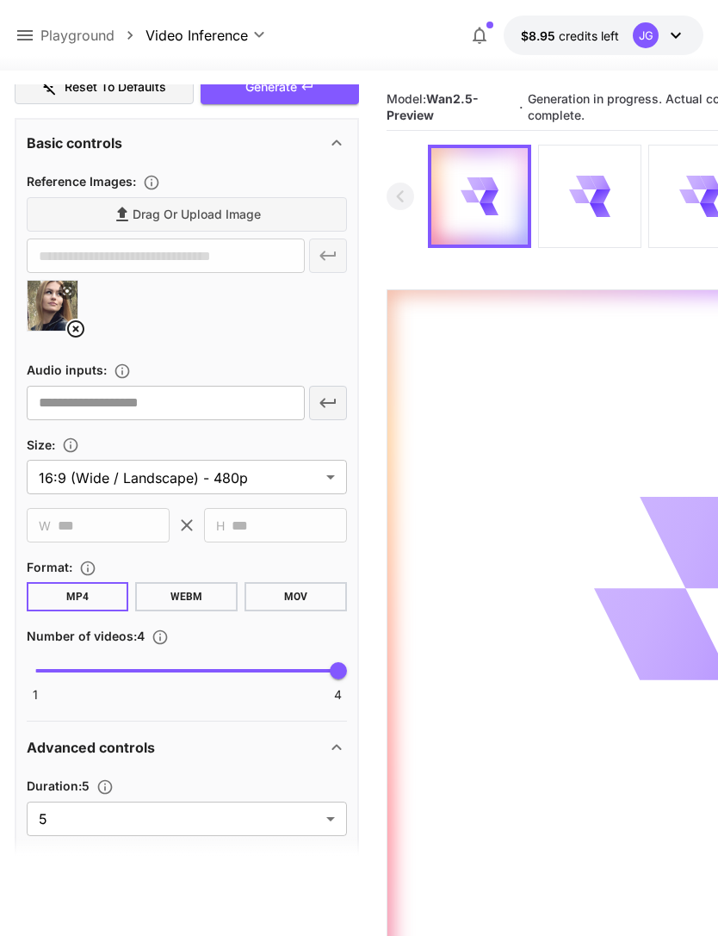
scroll to position [452, 0]
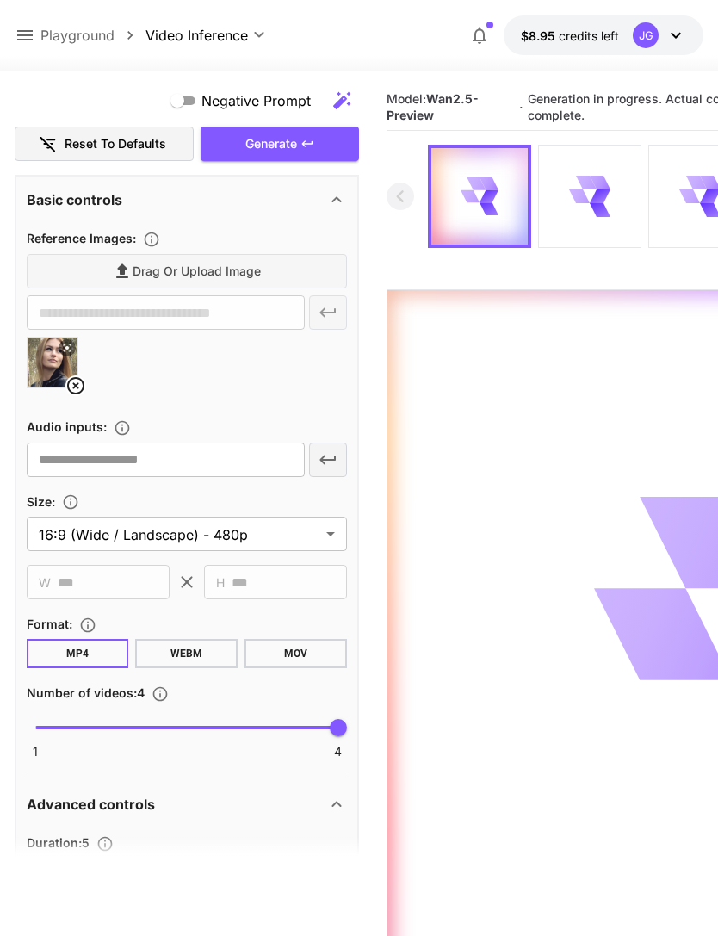
type textarea "**********"
click at [76, 382] on icon at bounding box center [75, 385] width 21 height 21
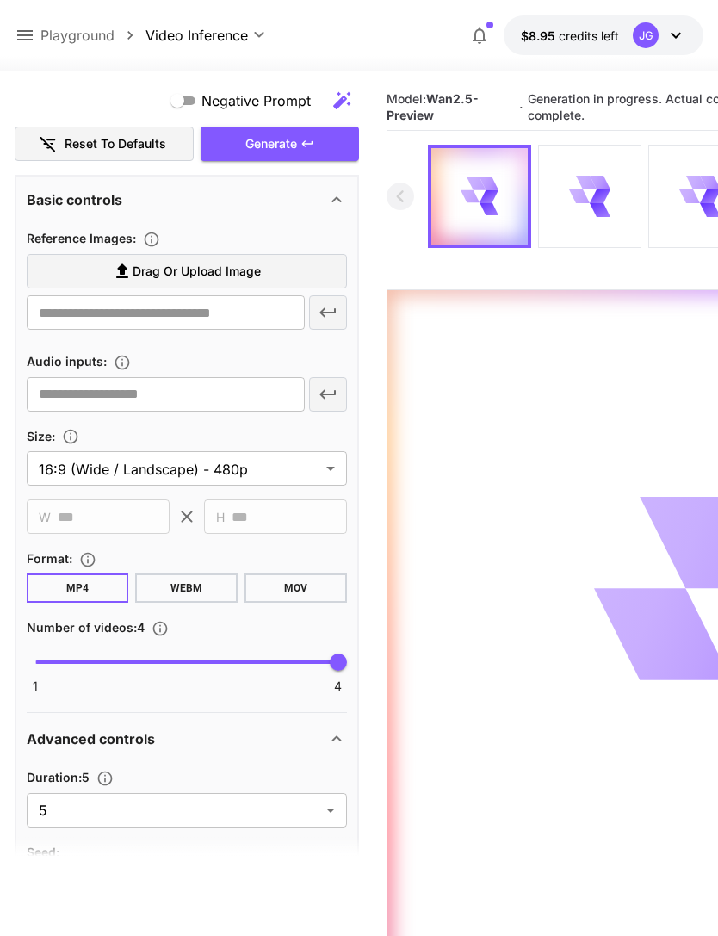
click at [249, 270] on span "Drag or upload image" at bounding box center [197, 272] width 128 height 22
click at [0, 0] on input "Drag or upload image" at bounding box center [0, 0] width 0 height 0
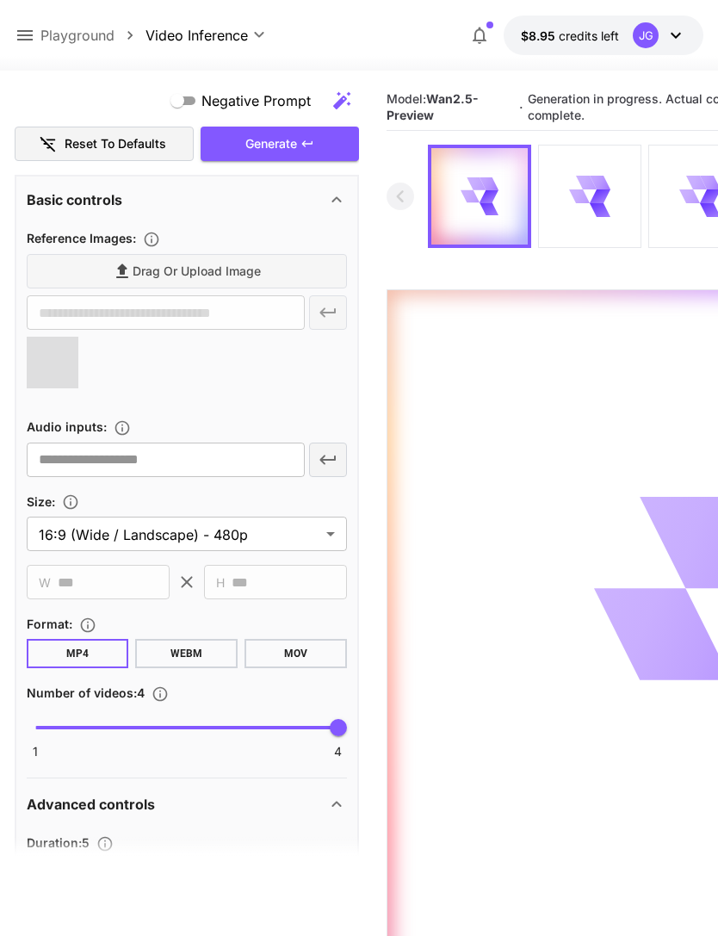
click at [331, 877] on body "**********" at bounding box center [359, 536] width 718 height 1072
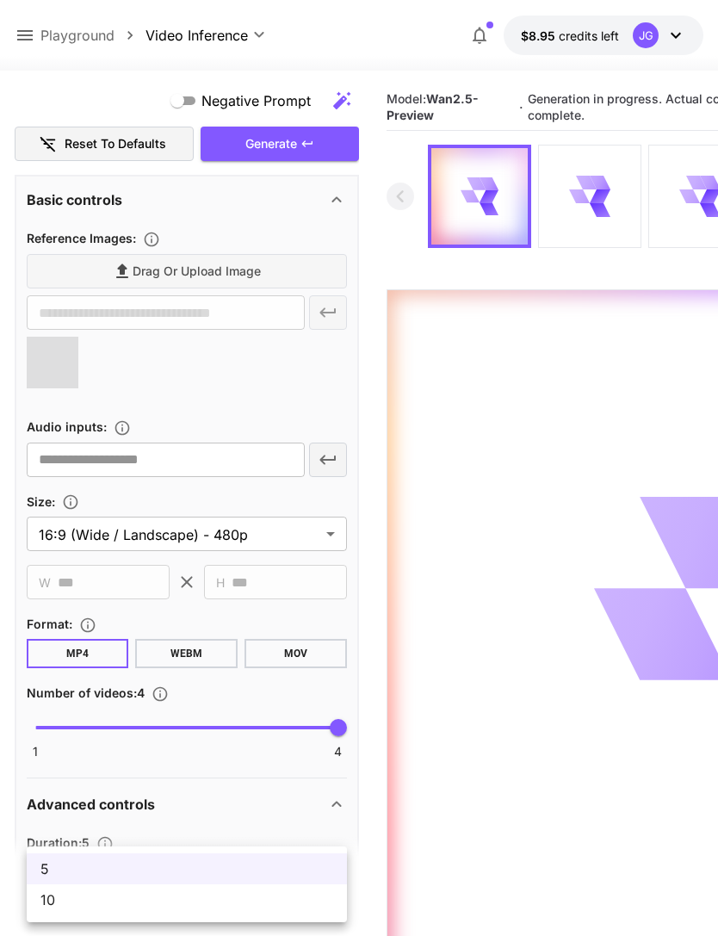
type input "**********"
click at [148, 905] on span "10" at bounding box center [186, 900] width 293 height 21
type input "**"
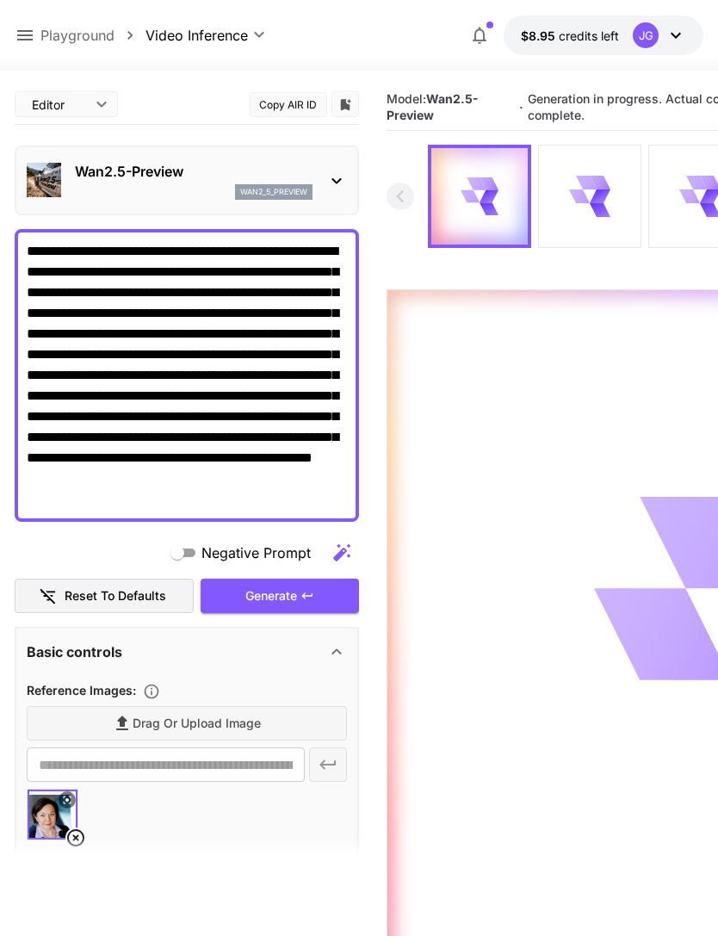
scroll to position [0, 0]
click at [285, 593] on div "Generate" at bounding box center [280, 596] width 158 height 35
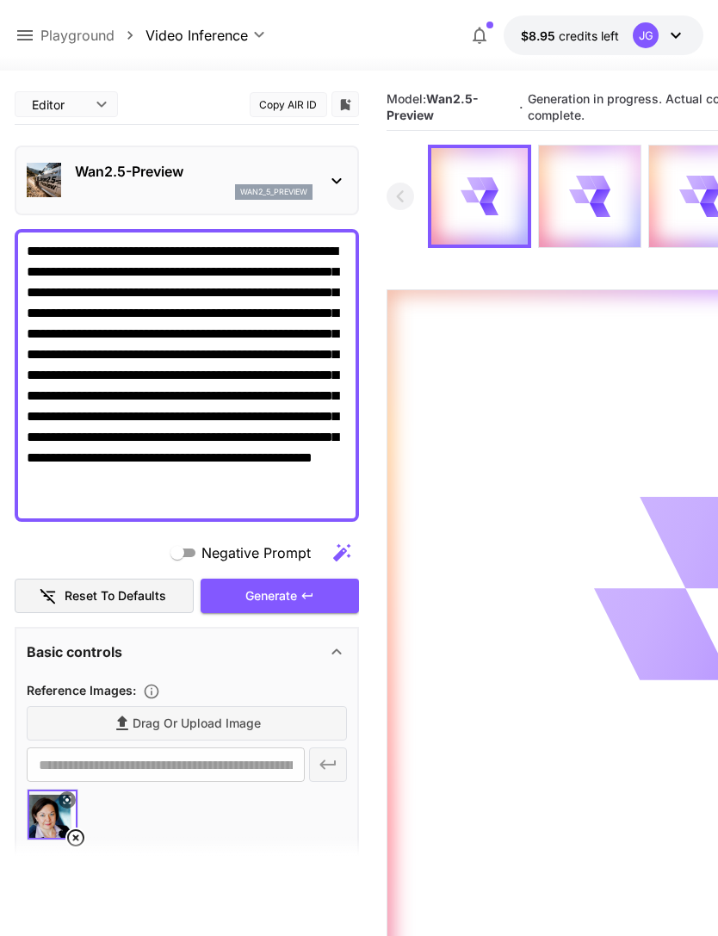
click at [29, 29] on icon at bounding box center [25, 35] width 21 height 21
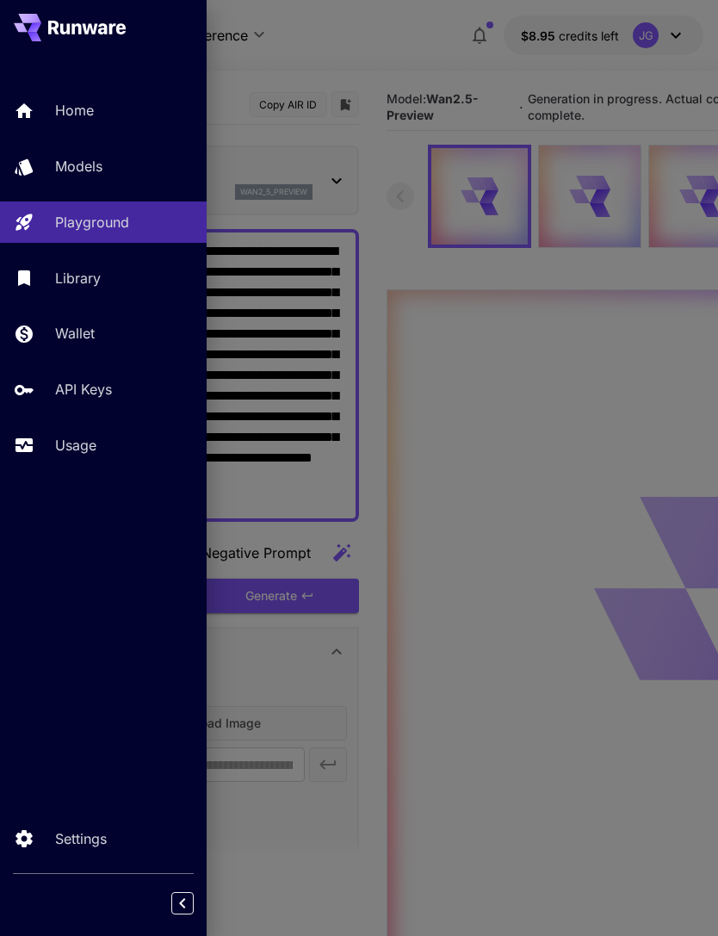
click at [92, 446] on p "Usage" at bounding box center [75, 445] width 41 height 21
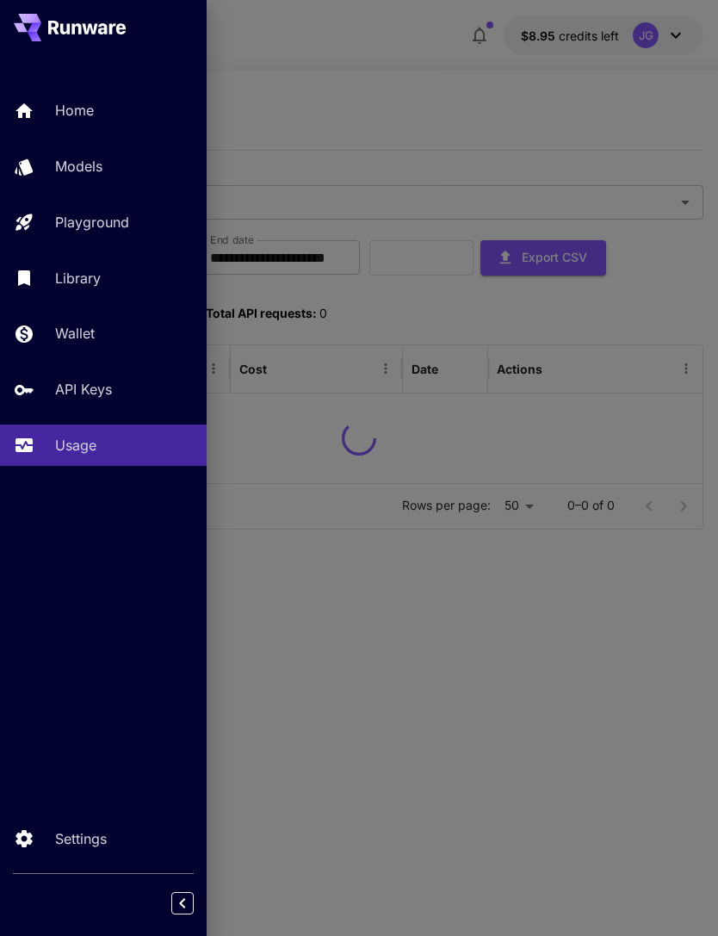
click at [449, 119] on div at bounding box center [359, 468] width 718 height 936
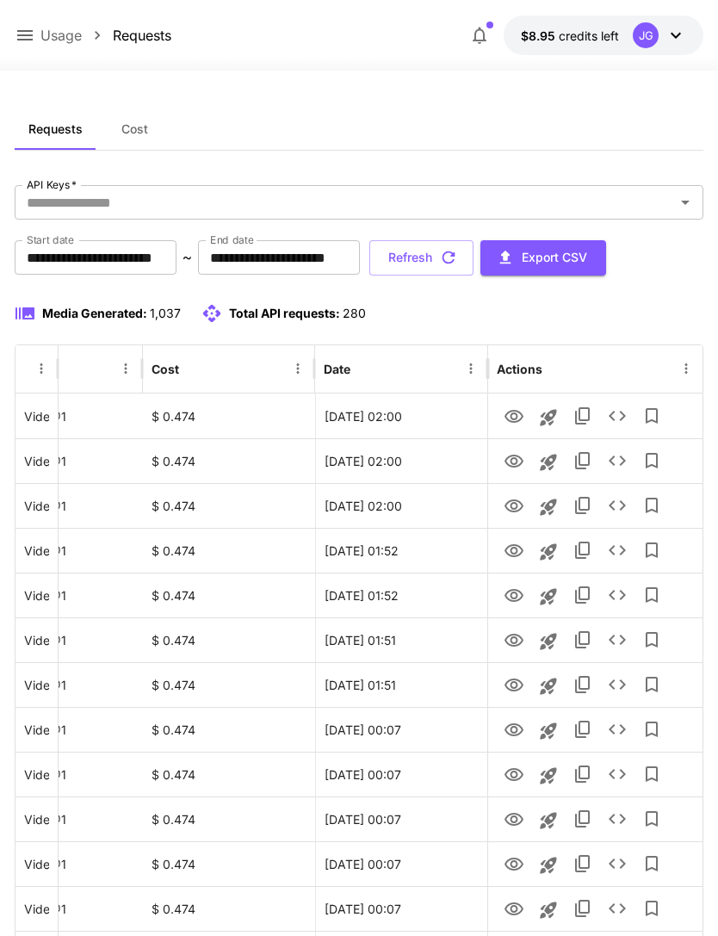
scroll to position [0, 88]
click at [513, 420] on icon "View" at bounding box center [514, 416] width 21 height 21
click at [509, 467] on icon "View" at bounding box center [514, 461] width 21 height 21
click at [519, 508] on icon "View" at bounding box center [514, 505] width 19 height 13
click at [474, 259] on button "Refresh" at bounding box center [421, 257] width 104 height 35
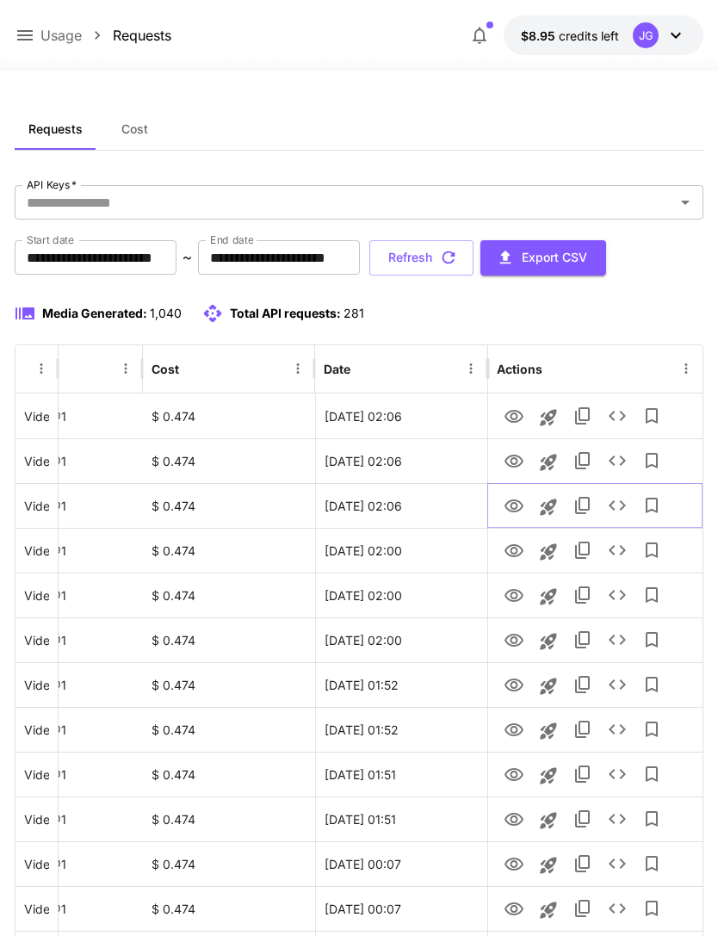
click at [517, 511] on icon "View" at bounding box center [514, 506] width 21 height 21
click at [519, 460] on icon "View" at bounding box center [514, 461] width 21 height 21
click at [517, 418] on icon "View" at bounding box center [514, 416] width 19 height 13
click at [474, 269] on button "Refresh" at bounding box center [421, 257] width 104 height 35
click at [518, 417] on icon "View" at bounding box center [514, 416] width 21 height 21
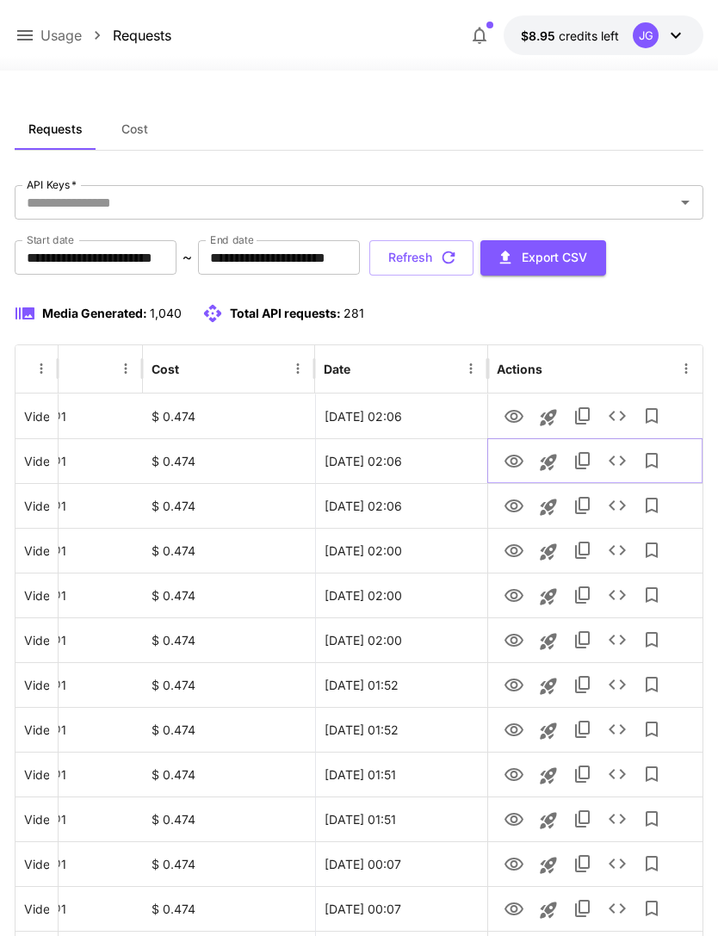
click at [521, 458] on icon "View" at bounding box center [514, 461] width 19 height 13
click at [519, 416] on icon "View" at bounding box center [514, 416] width 21 height 21
click at [43, 38] on p "Usage" at bounding box center [60, 35] width 41 height 21
click at [35, 26] on div "Usage" at bounding box center [48, 36] width 67 height 22
click at [27, 34] on icon at bounding box center [25, 35] width 21 height 21
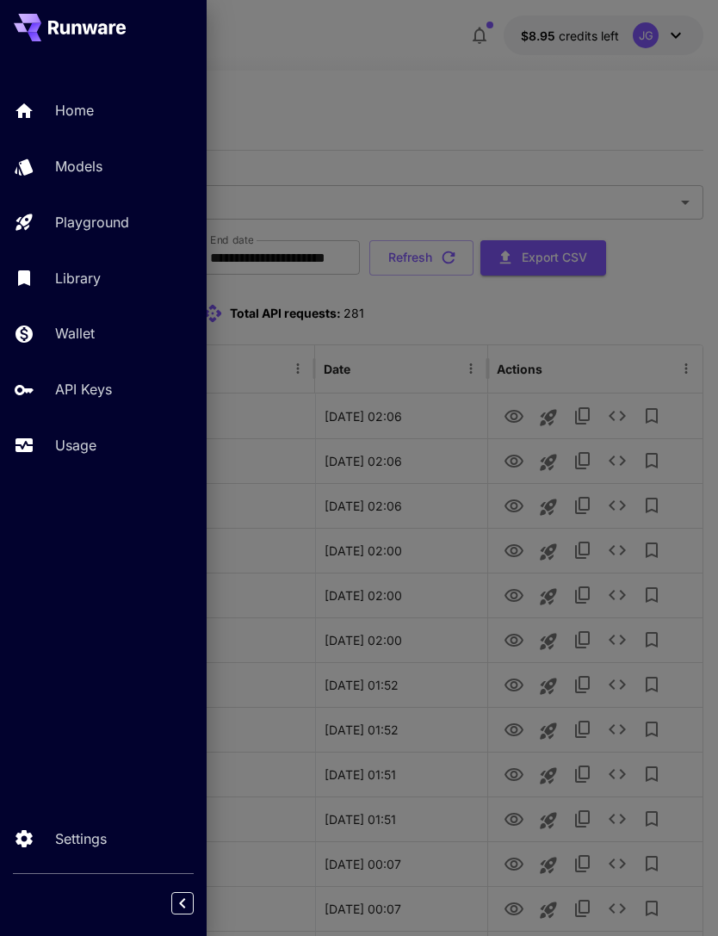
click at [75, 449] on p "Usage" at bounding box center [75, 445] width 41 height 21
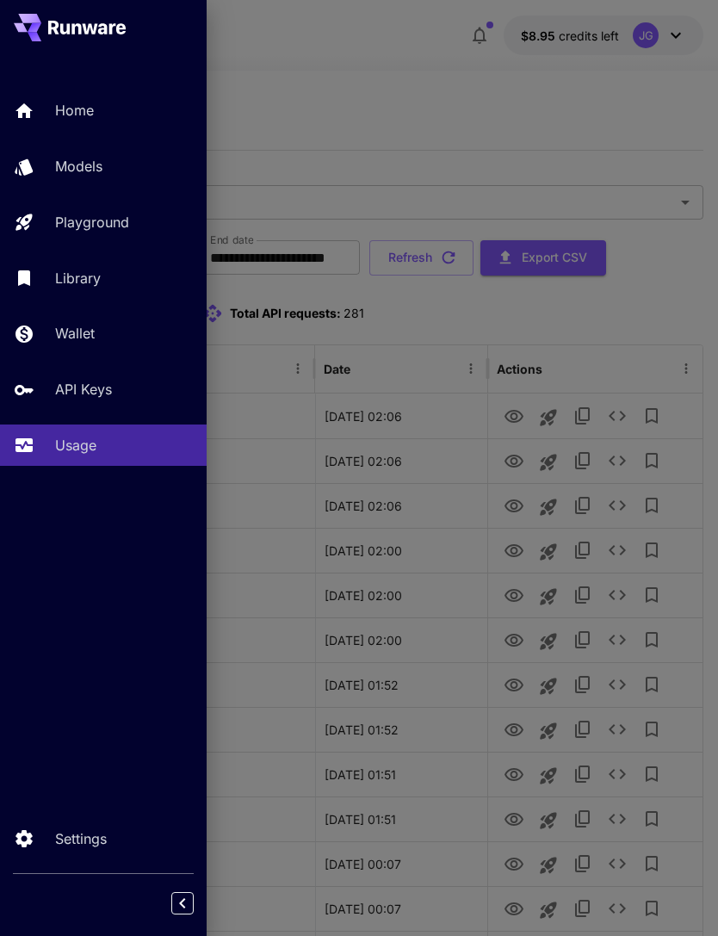
click at [418, 100] on div at bounding box center [359, 468] width 718 height 936
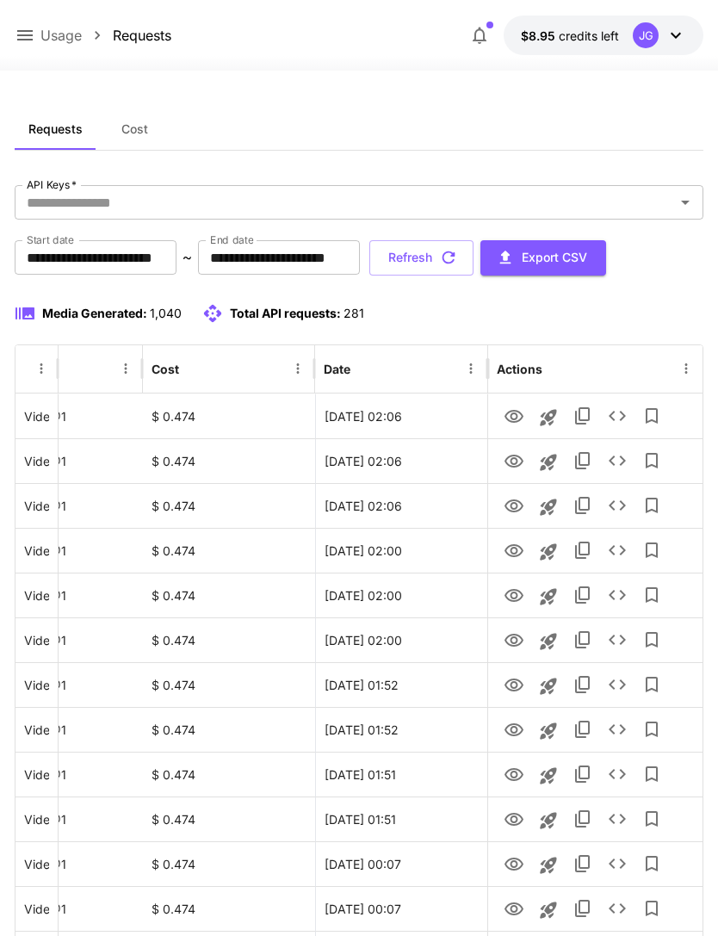
click at [22, 37] on icon at bounding box center [25, 35] width 21 height 21
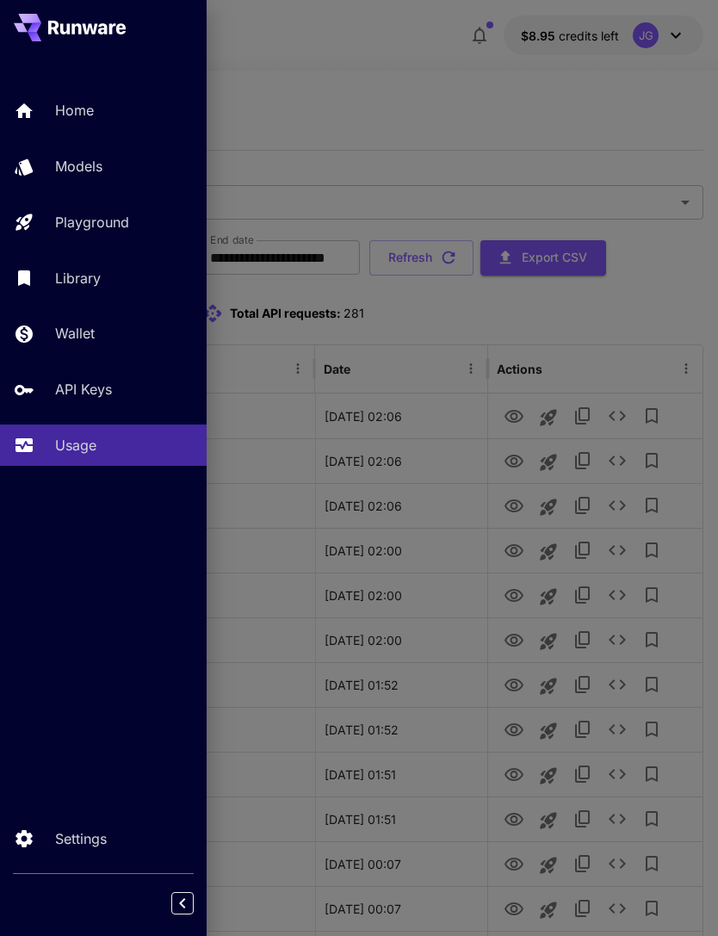
click at [86, 336] on p "Wallet" at bounding box center [75, 333] width 40 height 21
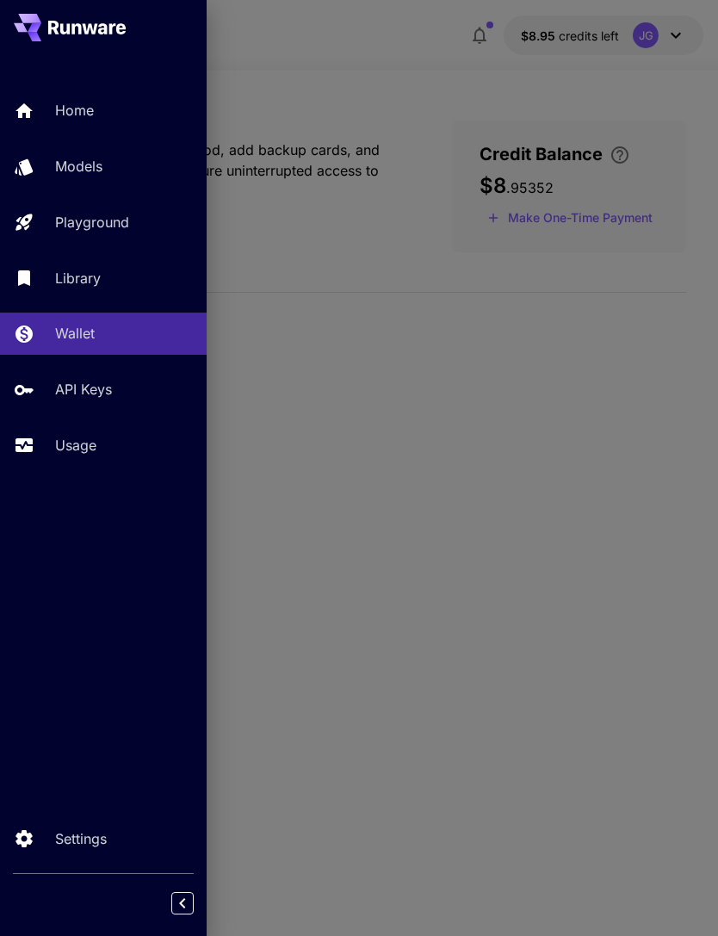
click at [409, 81] on div at bounding box center [359, 468] width 718 height 936
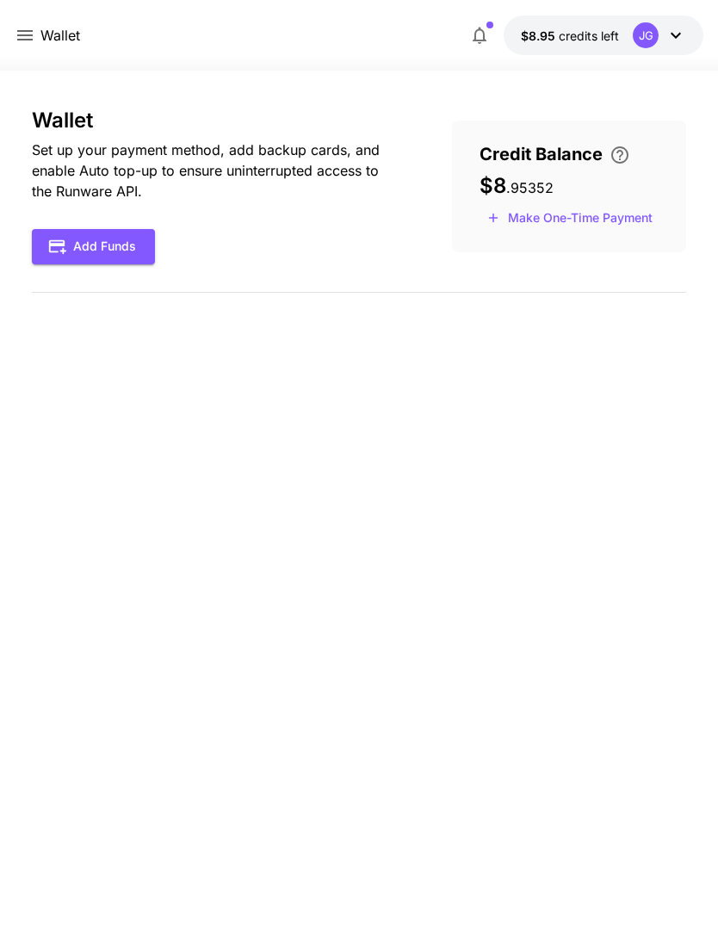
click at [608, 212] on button "Make One-Time Payment" at bounding box center [570, 218] width 181 height 27
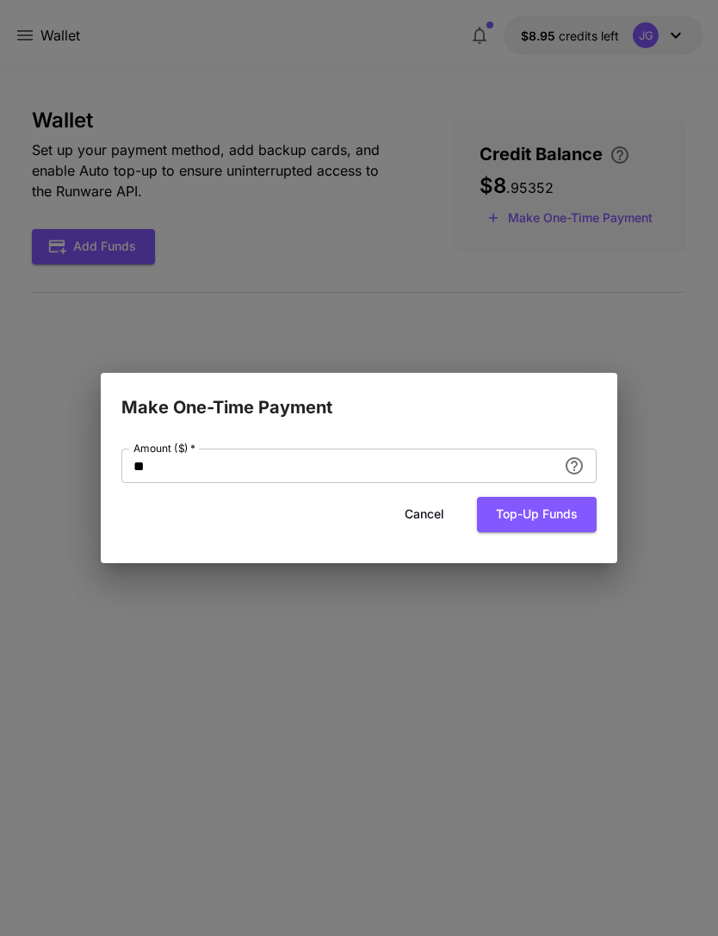
click at [283, 466] on input "**" at bounding box center [339, 466] width 436 height 34
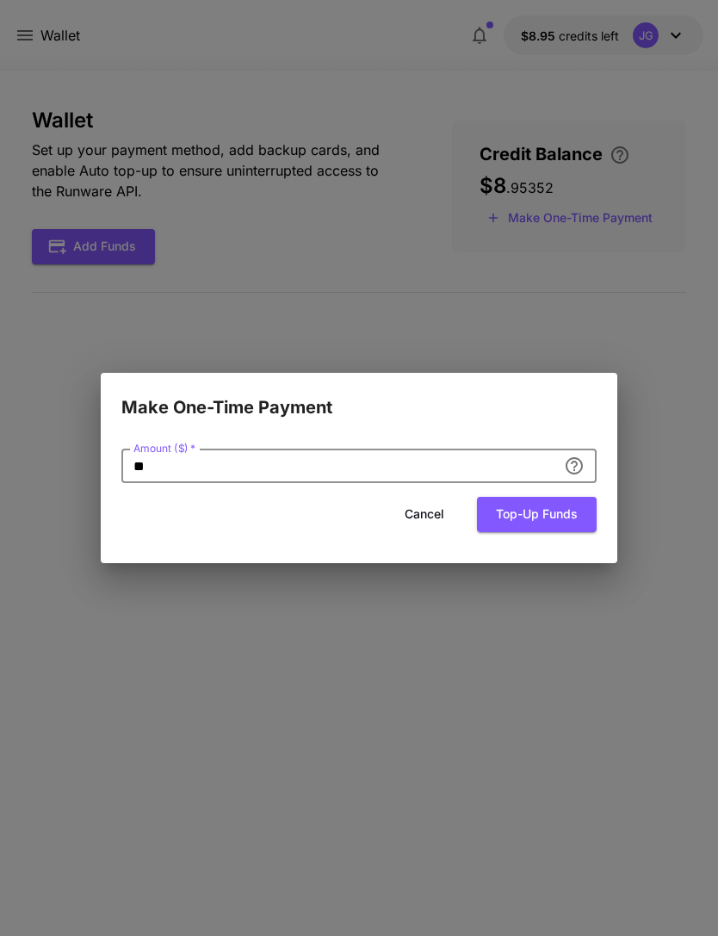
type input "*"
type input "**"
click at [566, 511] on button "Top-up funds" at bounding box center [537, 514] width 120 height 35
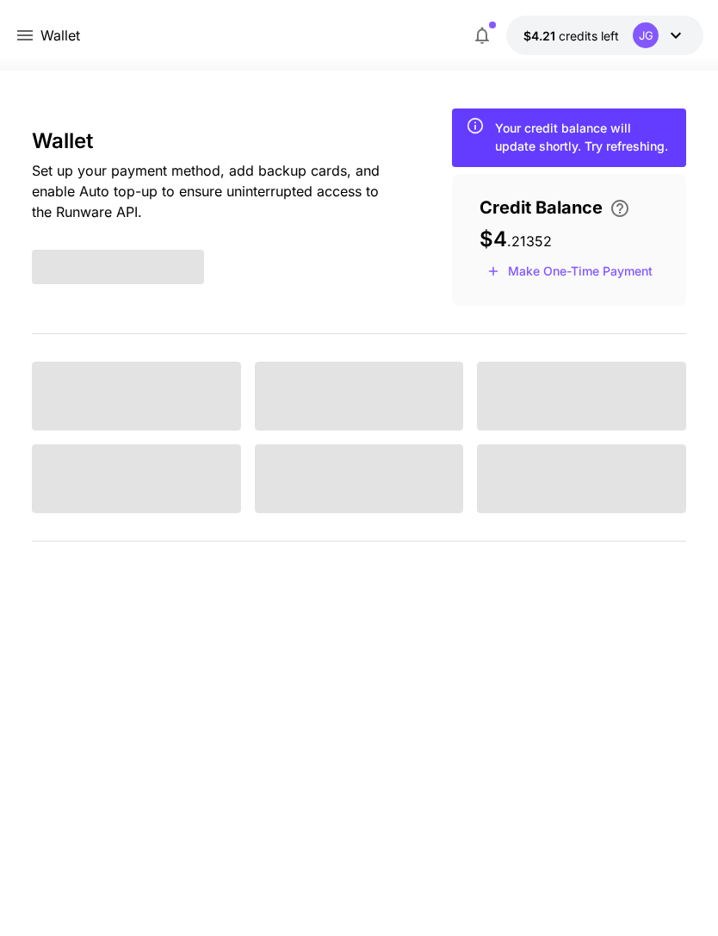
click at [29, 35] on icon at bounding box center [24, 35] width 15 height 10
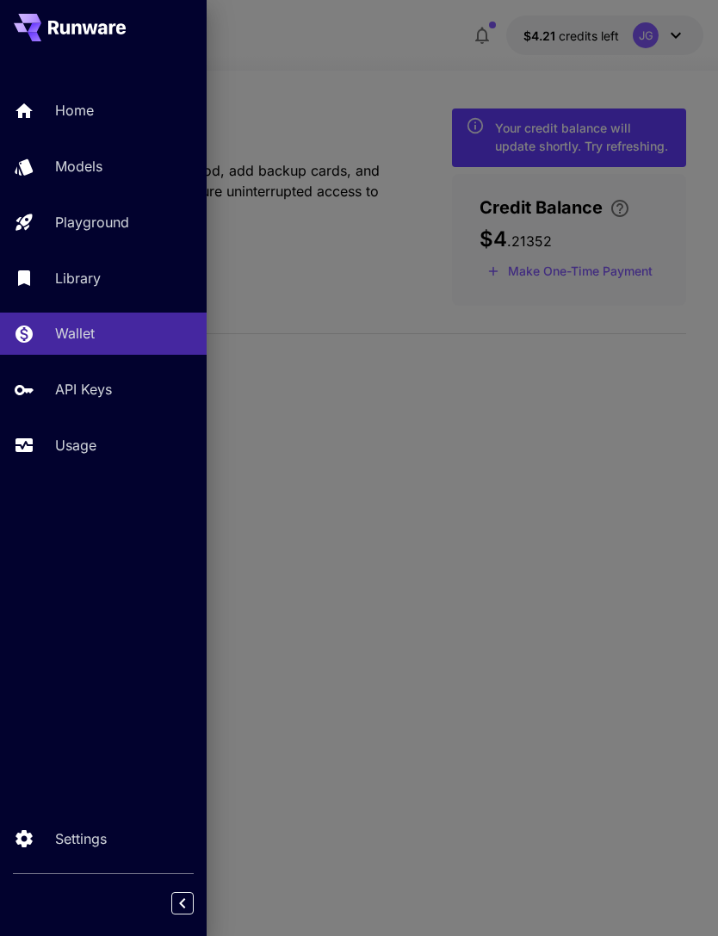
click at [77, 452] on p "Usage" at bounding box center [75, 445] width 41 height 21
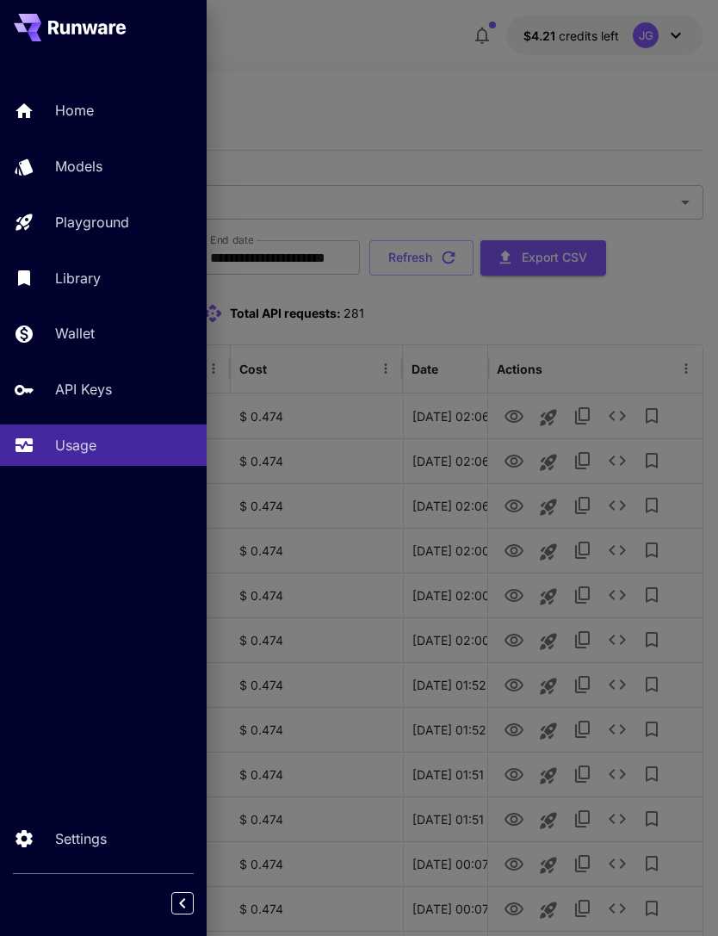
click at [386, 127] on div at bounding box center [359, 468] width 718 height 936
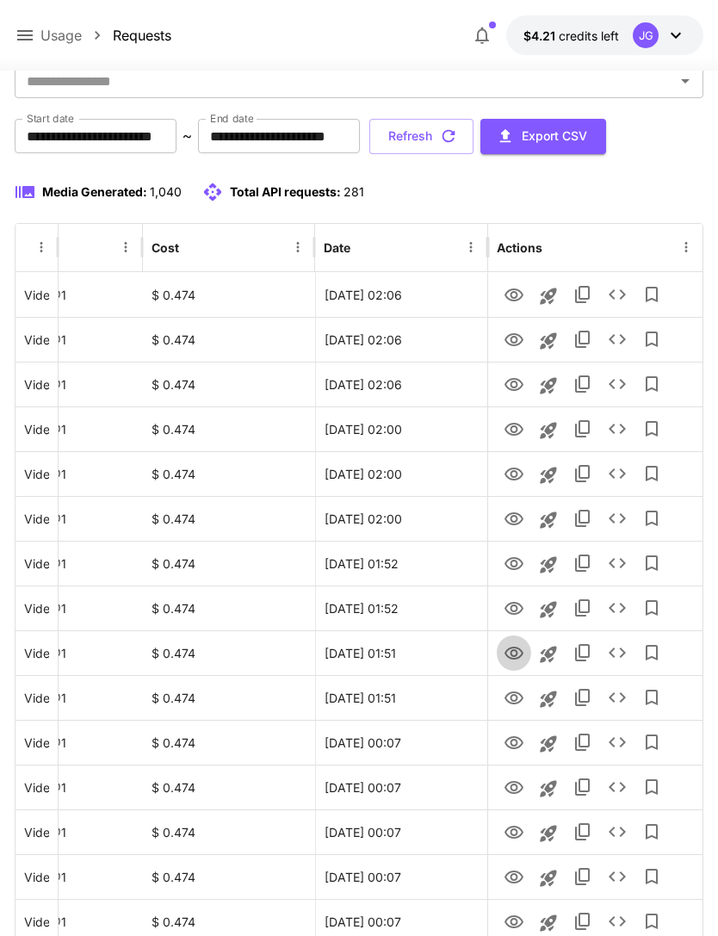
scroll to position [121, 0]
click at [508, 659] on icon "View" at bounding box center [514, 653] width 21 height 21
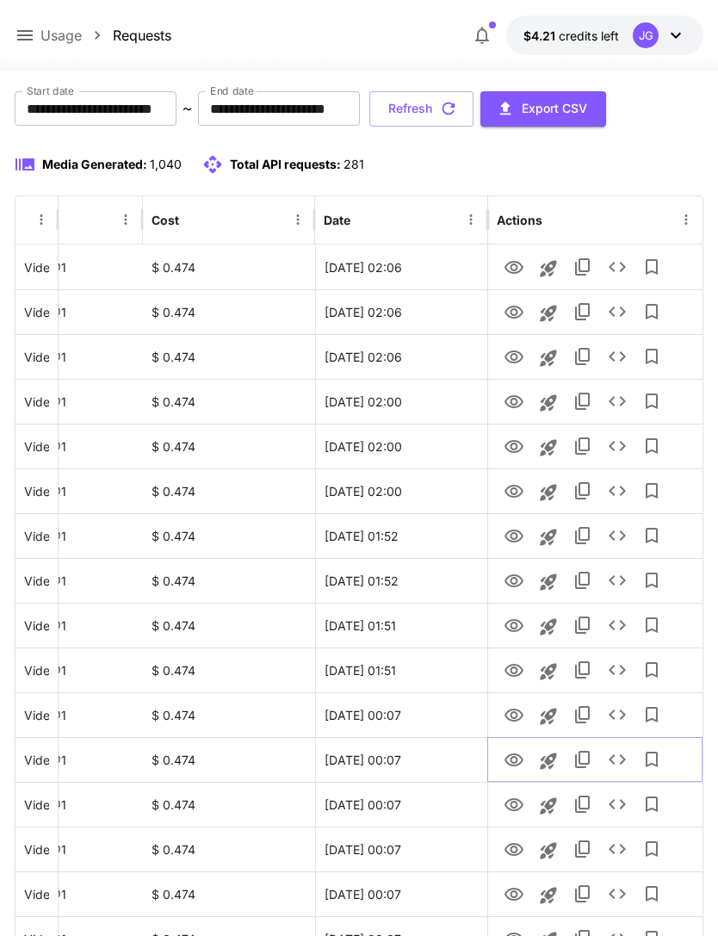
click at [518, 761] on icon "View" at bounding box center [514, 760] width 21 height 21
click at [512, 806] on icon "View" at bounding box center [514, 804] width 19 height 13
click at [550, 805] on icon "Launch in playground" at bounding box center [548, 805] width 16 height 16
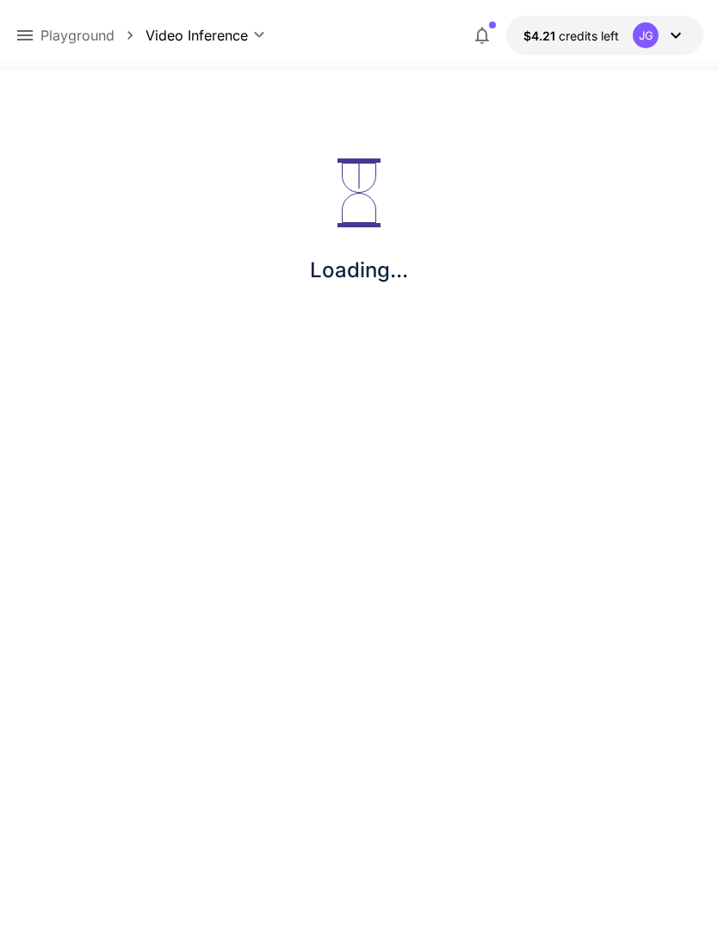
scroll to position [55, 0]
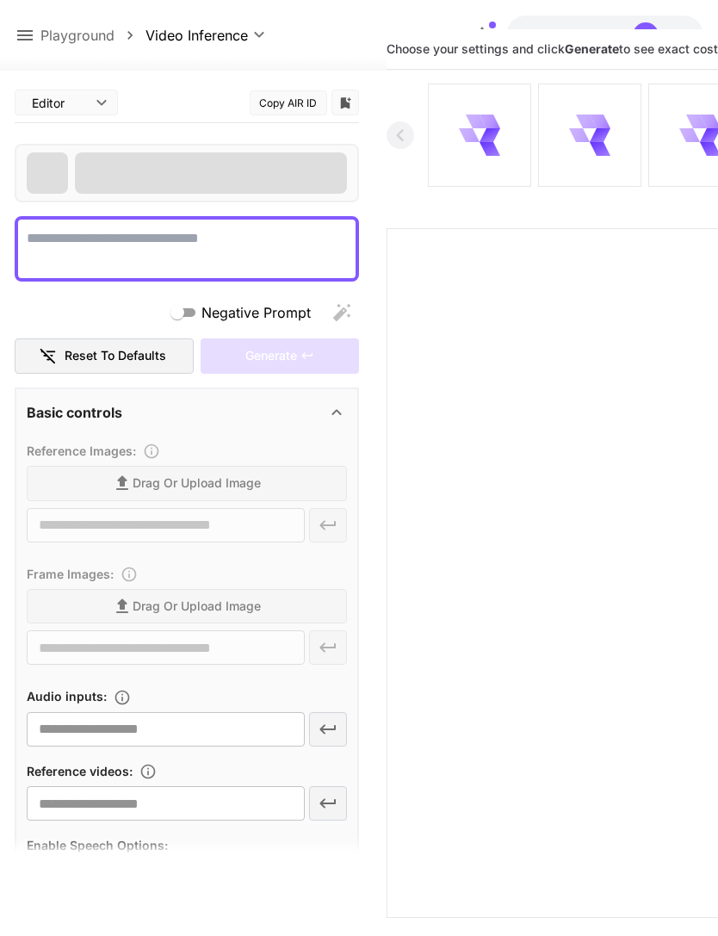
type textarea "**********"
type input "**********"
type input "***"
type input "*"
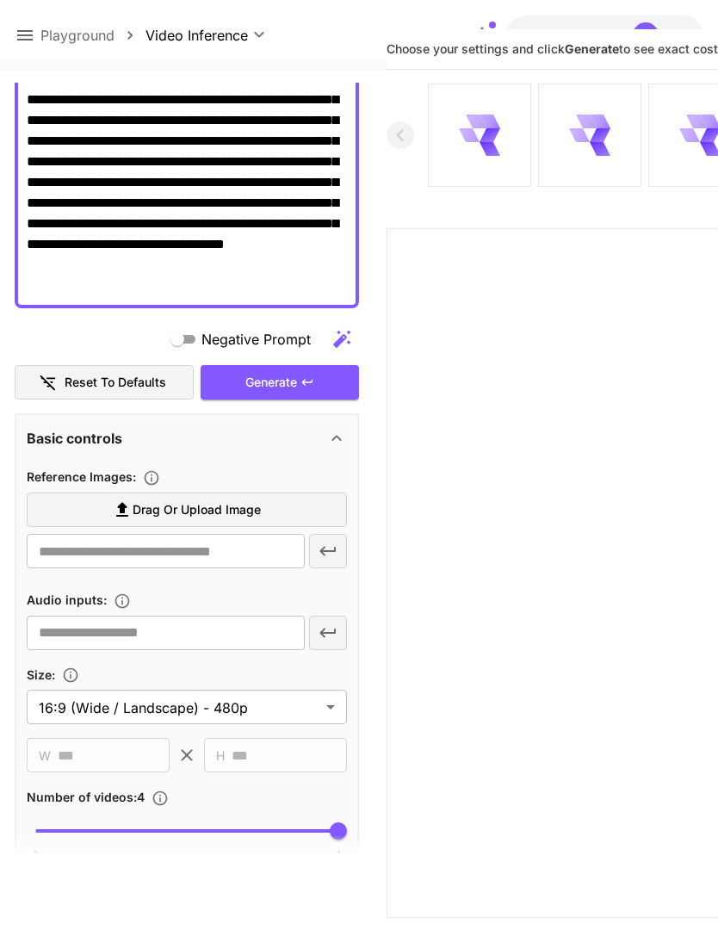
scroll to position [210, 0]
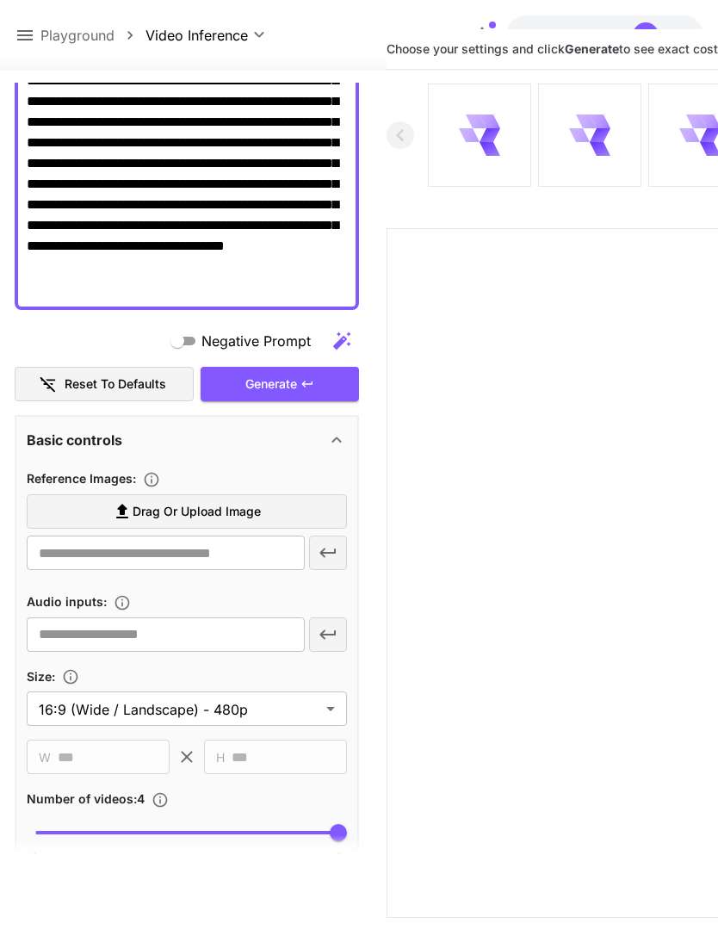
click at [251, 506] on span "Drag or upload image" at bounding box center [197, 512] width 128 height 22
click at [0, 0] on input "Drag or upload image" at bounding box center [0, 0] width 0 height 0
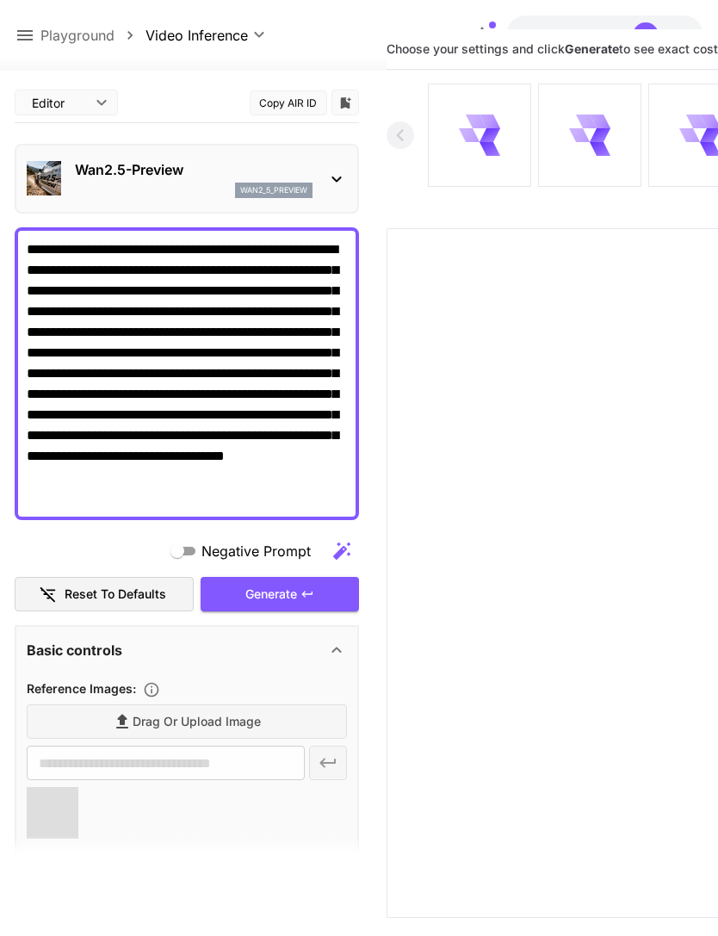
scroll to position [0, 0]
type input "**********"
click at [289, 245] on textarea "**********" at bounding box center [187, 373] width 320 height 269
click at [202, 245] on textarea "**********" at bounding box center [187, 373] width 320 height 269
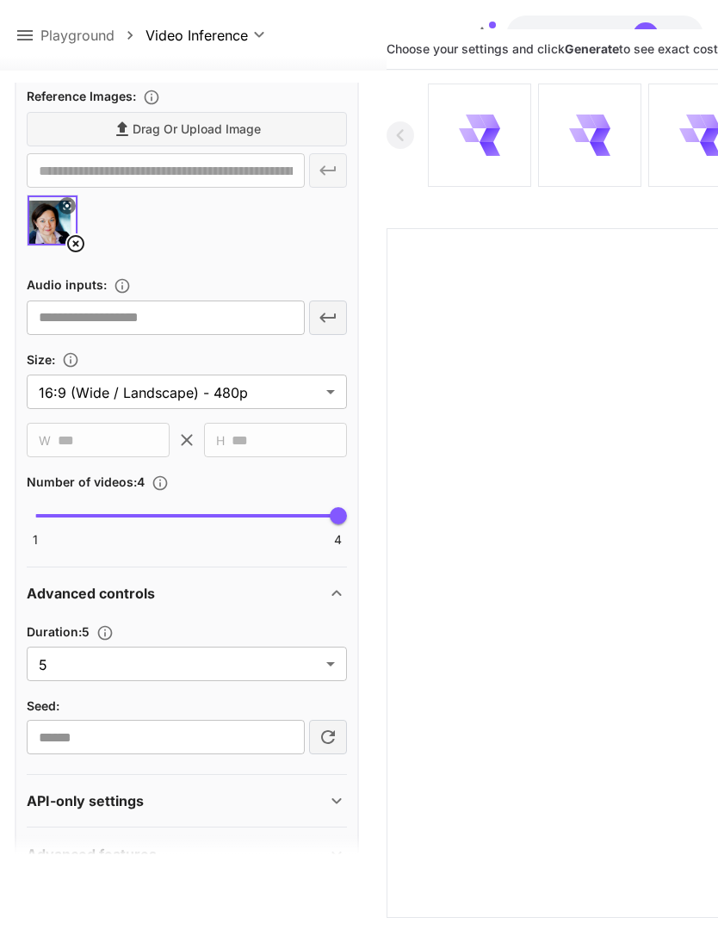
scroll to position [592, 0]
type textarea "**********"
click at [332, 667] on body "**********" at bounding box center [359, 481] width 718 height 1072
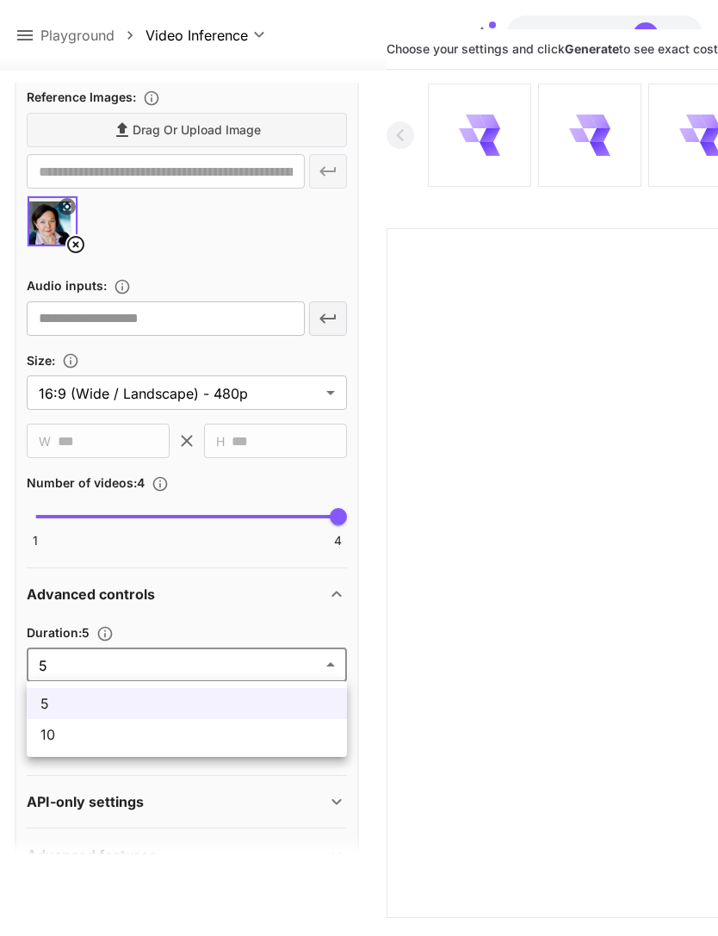
click at [231, 740] on span "10" at bounding box center [186, 734] width 293 height 21
type input "**"
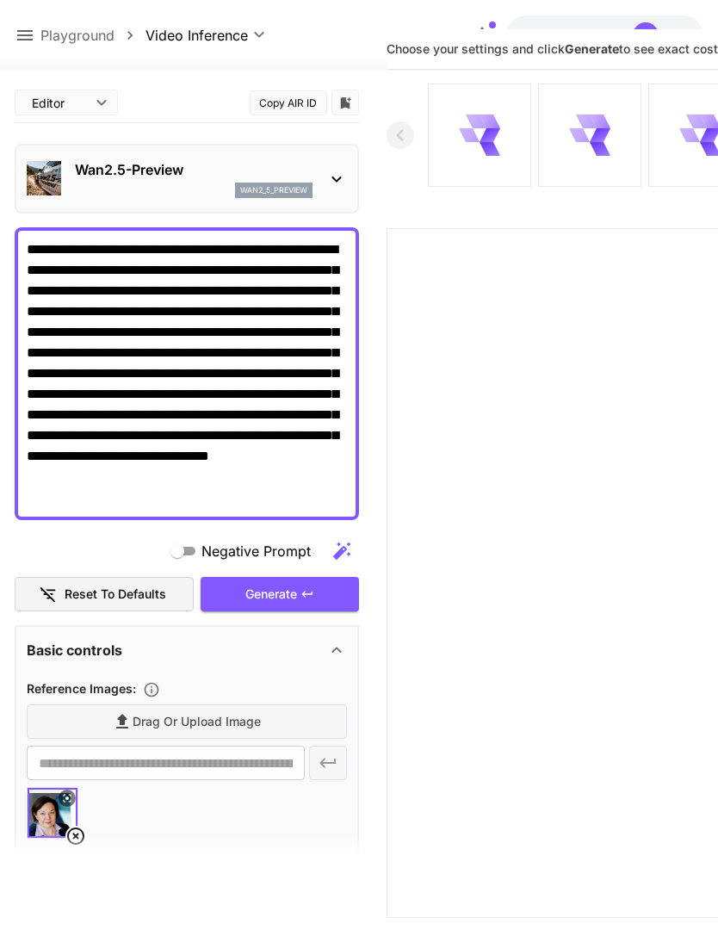
scroll to position [0, 0]
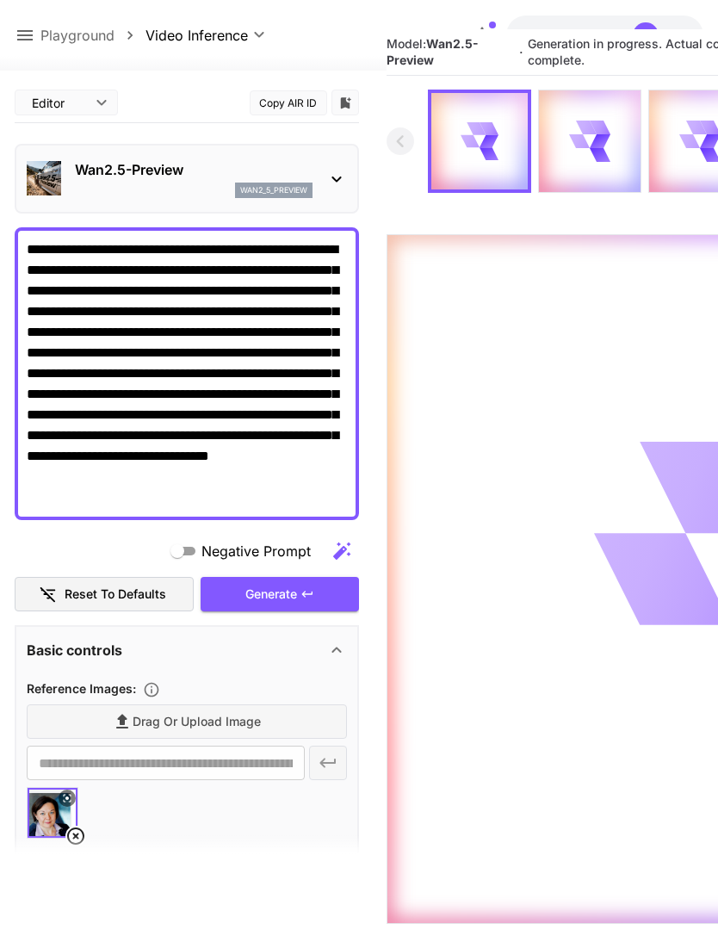
click at [299, 588] on div "Generate" at bounding box center [280, 594] width 158 height 35
click at [33, 38] on icon at bounding box center [25, 35] width 21 height 21
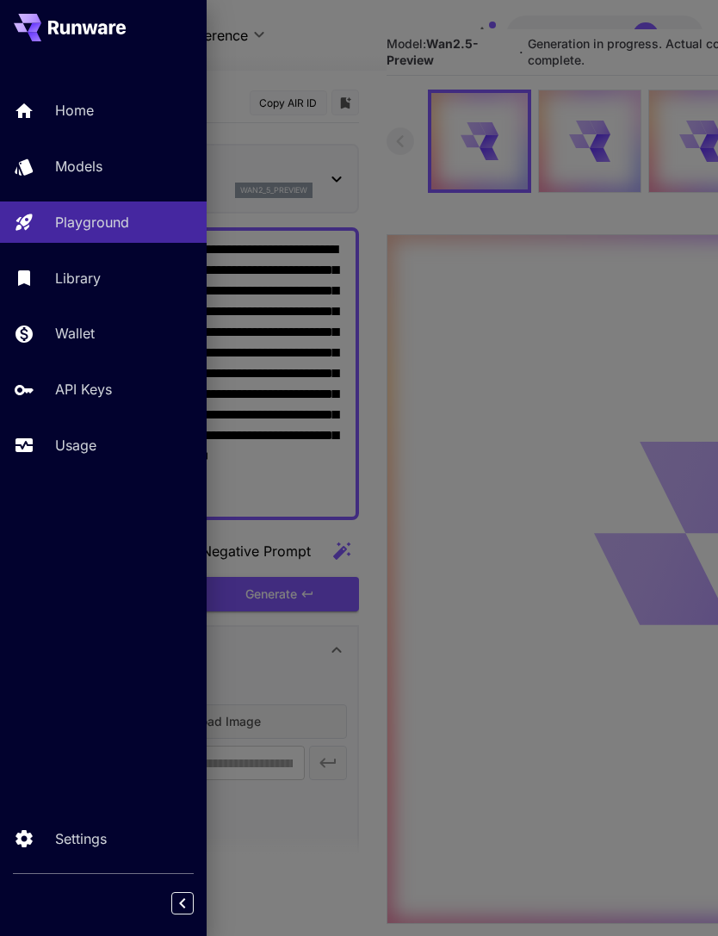
click at [80, 454] on p "Usage" at bounding box center [75, 445] width 41 height 21
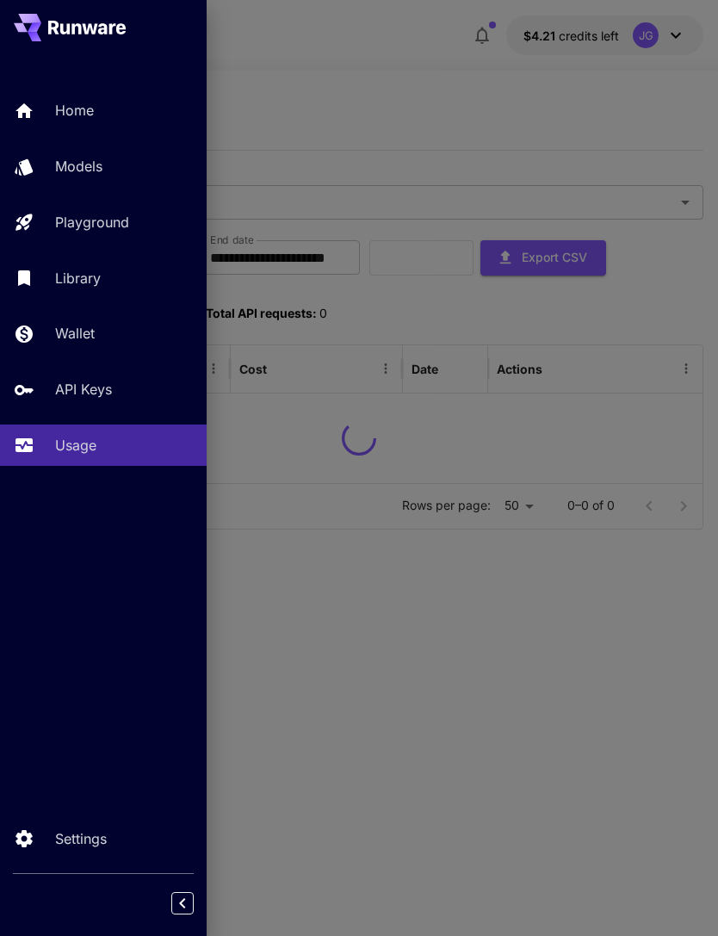
click at [468, 94] on div at bounding box center [359, 468] width 718 height 936
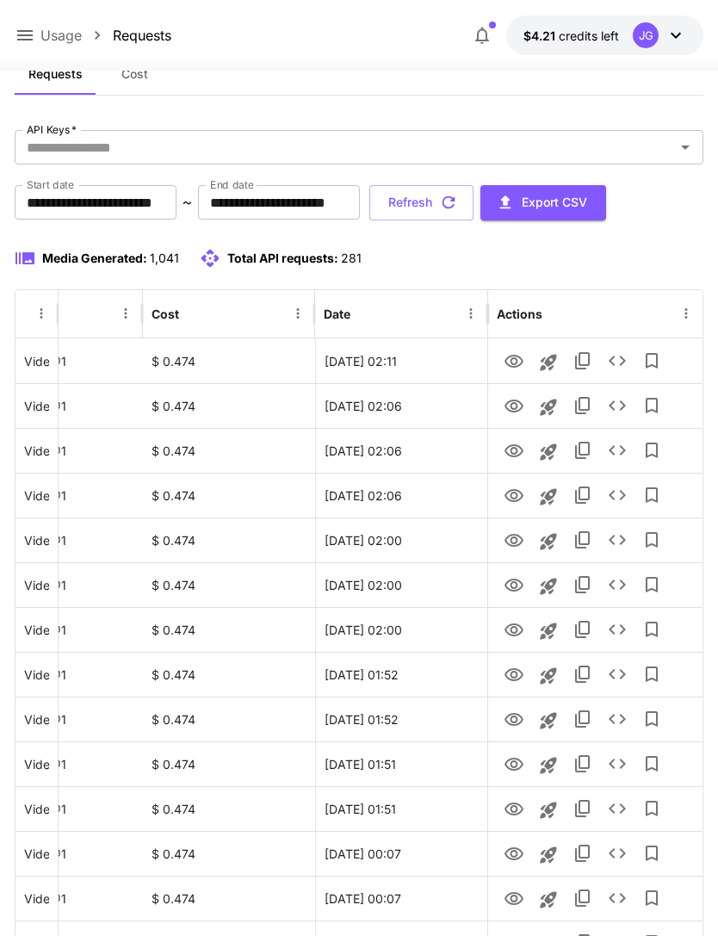
scroll to position [0, 88]
click at [516, 359] on icon "View" at bounding box center [514, 361] width 19 height 13
click at [513, 544] on icon "View" at bounding box center [514, 540] width 21 height 21
click at [474, 210] on button "Refresh" at bounding box center [421, 202] width 104 height 35
click at [474, 197] on button "Refresh" at bounding box center [421, 202] width 104 height 35
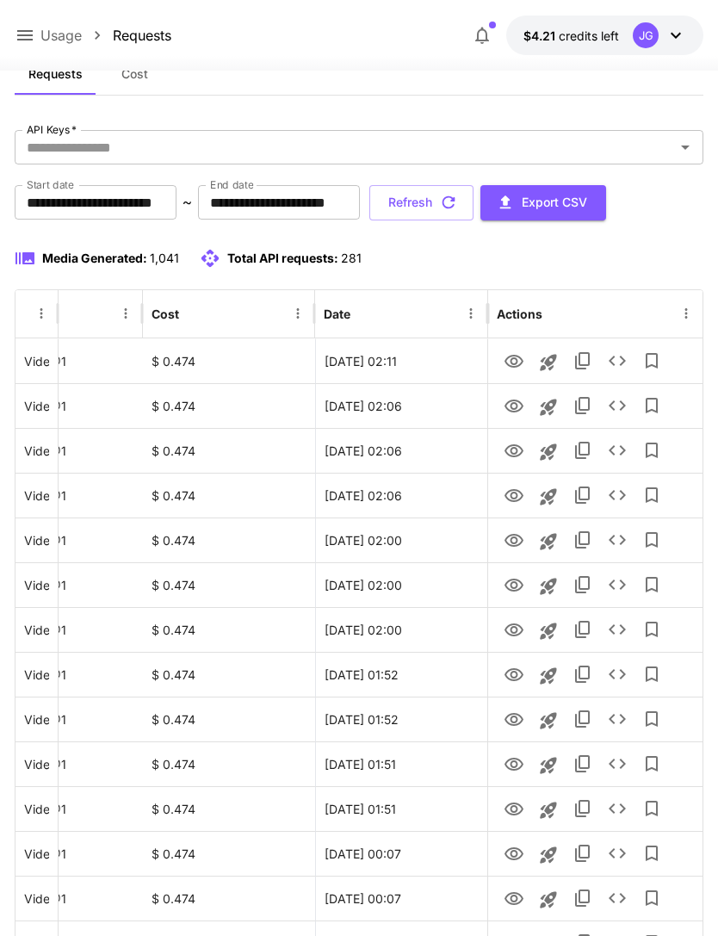
click at [474, 205] on button "Refresh" at bounding box center [421, 202] width 104 height 35
click at [474, 201] on button "Refresh" at bounding box center [421, 202] width 104 height 35
click at [474, 204] on button "Refresh" at bounding box center [421, 202] width 104 height 35
click at [474, 209] on button "Refresh" at bounding box center [421, 202] width 104 height 35
click at [474, 202] on button "Refresh" at bounding box center [421, 202] width 104 height 35
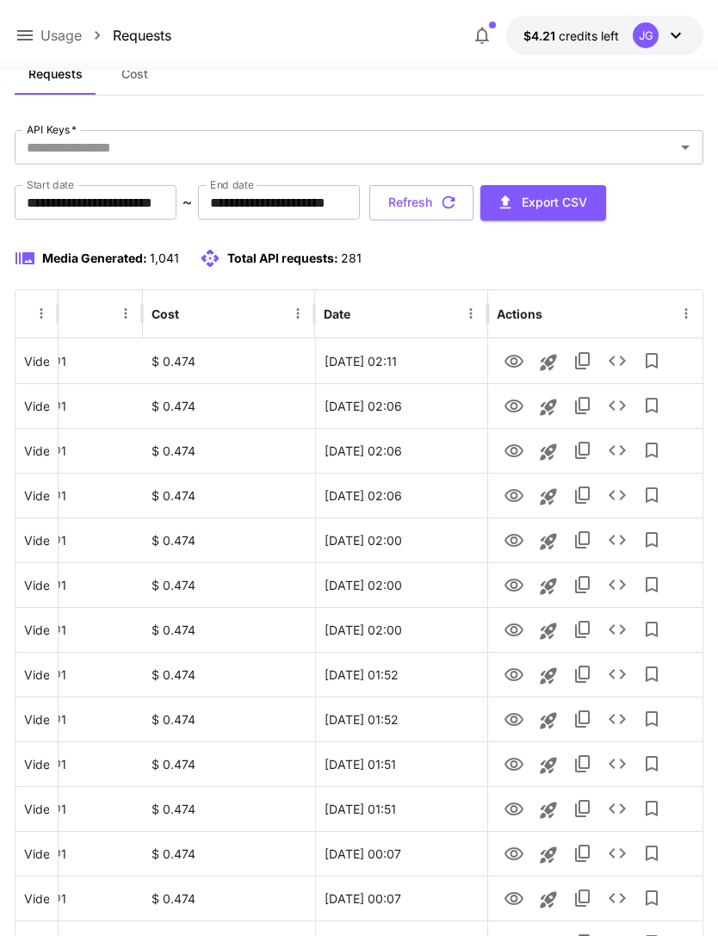
click at [474, 203] on button "Refresh" at bounding box center [421, 202] width 104 height 35
click at [474, 206] on button "Refresh" at bounding box center [421, 202] width 104 height 35
click at [474, 208] on button "Refresh" at bounding box center [421, 202] width 104 height 35
click at [520, 360] on icon "View" at bounding box center [514, 361] width 21 height 21
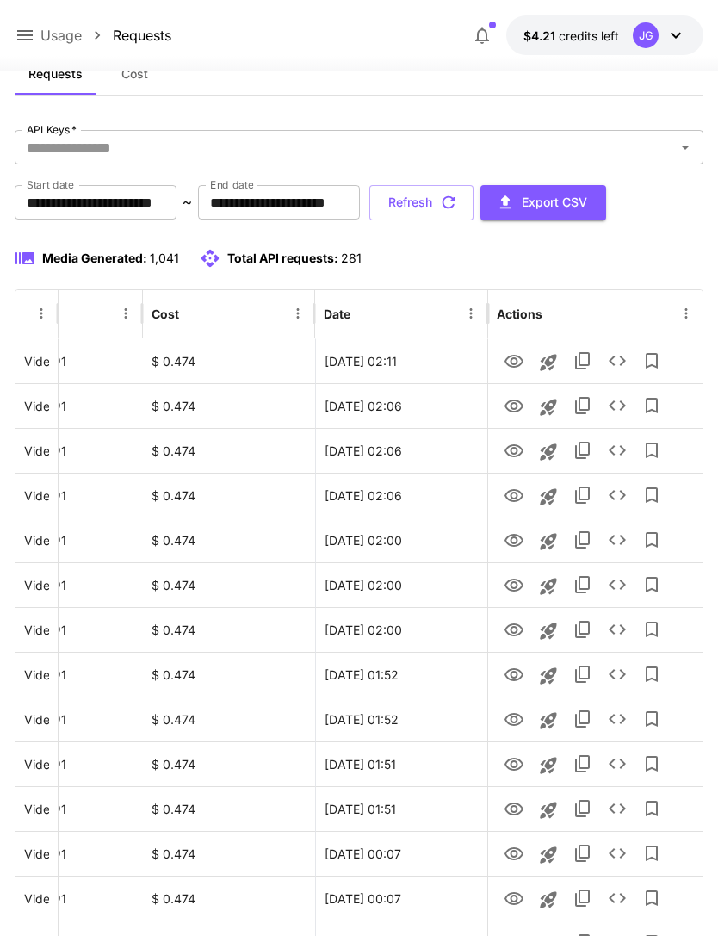
click at [474, 201] on button "Refresh" at bounding box center [421, 202] width 104 height 35
click at [487, 201] on div "Refresh Export CSV" at bounding box center [487, 202] width 237 height 35
click at [474, 208] on button "Refresh" at bounding box center [421, 202] width 104 height 35
click at [474, 212] on button "Refresh" at bounding box center [421, 202] width 104 height 35
click at [474, 208] on button "Refresh" at bounding box center [421, 202] width 104 height 35
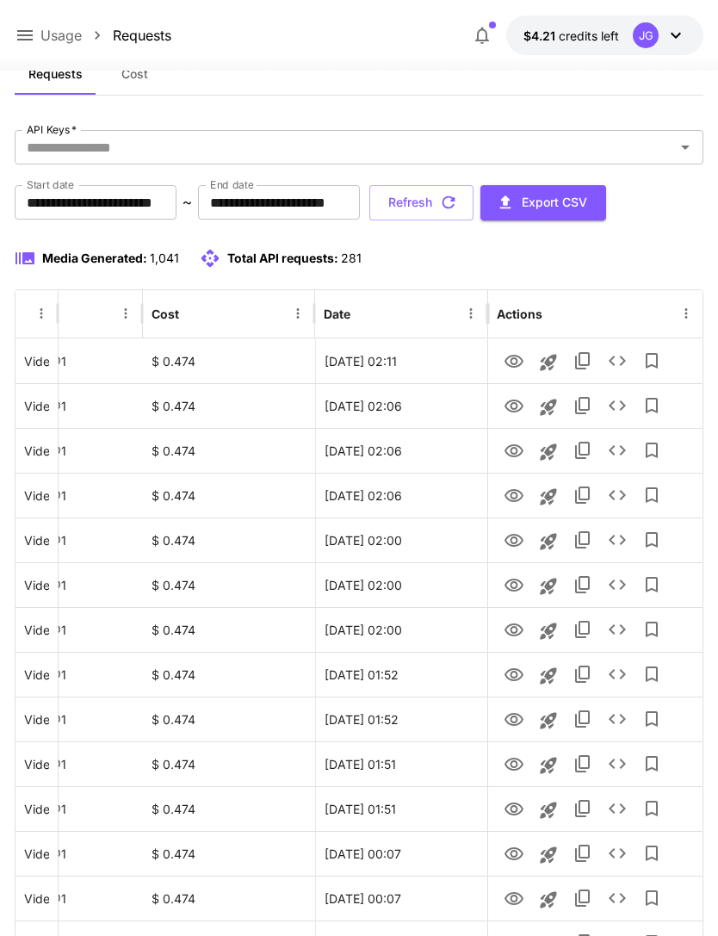
click at [474, 208] on button "Refresh" at bounding box center [421, 202] width 104 height 35
click at [513, 542] on icon "View" at bounding box center [514, 540] width 21 height 21
click at [474, 204] on button "Refresh" at bounding box center [421, 202] width 104 height 35
click at [474, 207] on button "Refresh" at bounding box center [421, 202] width 104 height 35
click at [474, 202] on button "Refresh" at bounding box center [421, 202] width 104 height 35
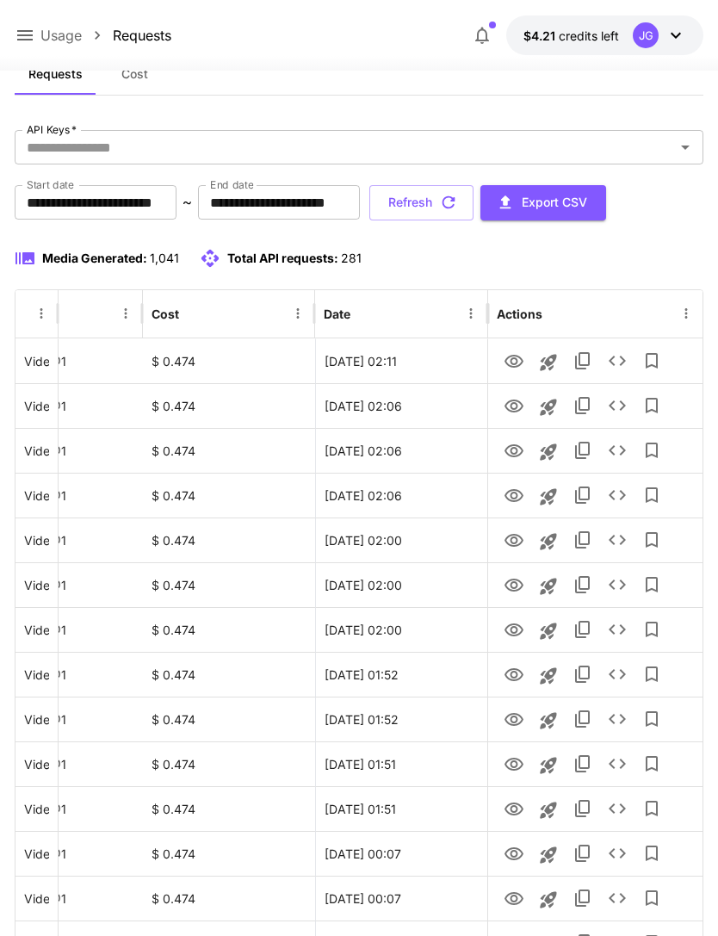
click at [474, 208] on button "Refresh" at bounding box center [421, 202] width 104 height 35
click at [474, 205] on button "Refresh" at bounding box center [421, 202] width 104 height 35
click at [519, 493] on icon "View" at bounding box center [514, 496] width 21 height 21
click at [474, 201] on button "Refresh" at bounding box center [421, 202] width 104 height 35
click at [514, 542] on icon "View" at bounding box center [514, 540] width 19 height 13
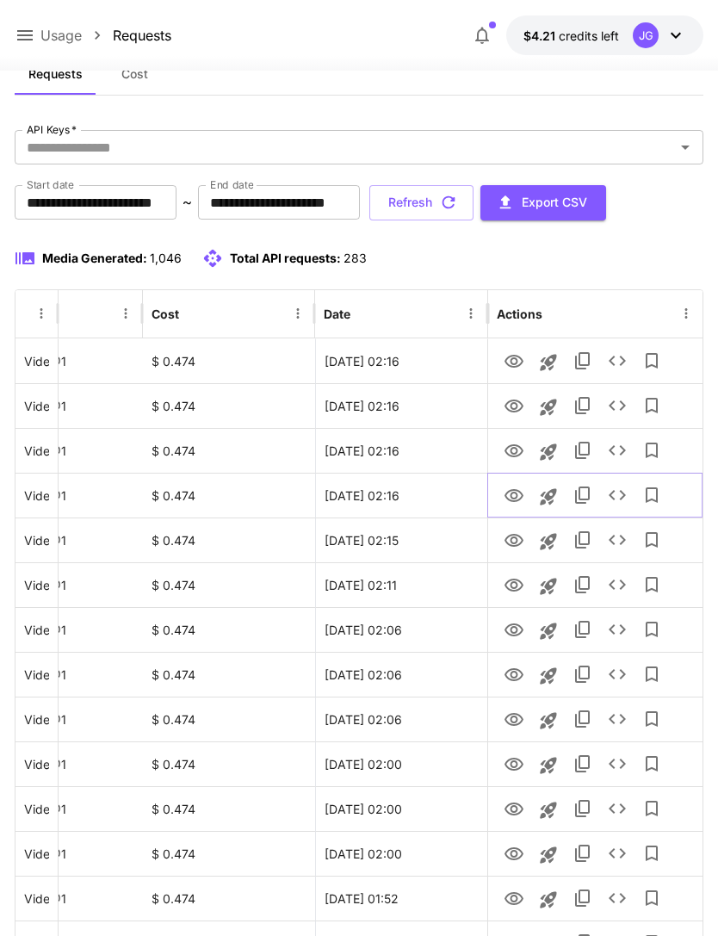
click at [520, 491] on icon "View" at bounding box center [514, 495] width 19 height 13
click at [513, 452] on icon "View" at bounding box center [514, 451] width 21 height 21
click at [508, 412] on icon "View" at bounding box center [514, 406] width 21 height 21
click at [505, 367] on icon "View" at bounding box center [514, 361] width 21 height 21
click at [26, 30] on icon at bounding box center [25, 35] width 21 height 21
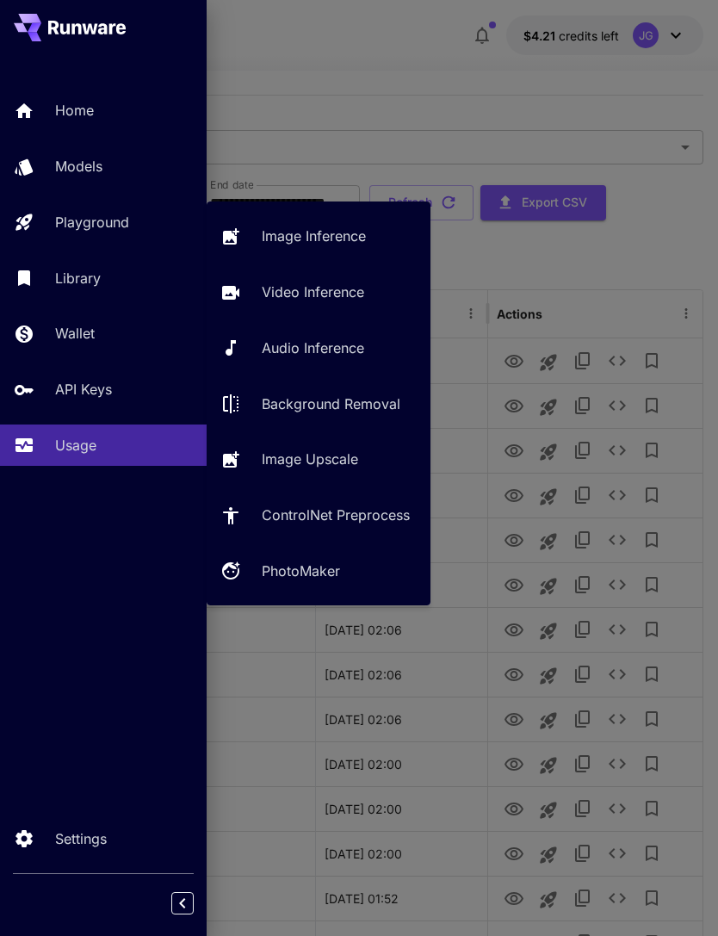
click at [127, 222] on p "Playground" at bounding box center [92, 222] width 74 height 21
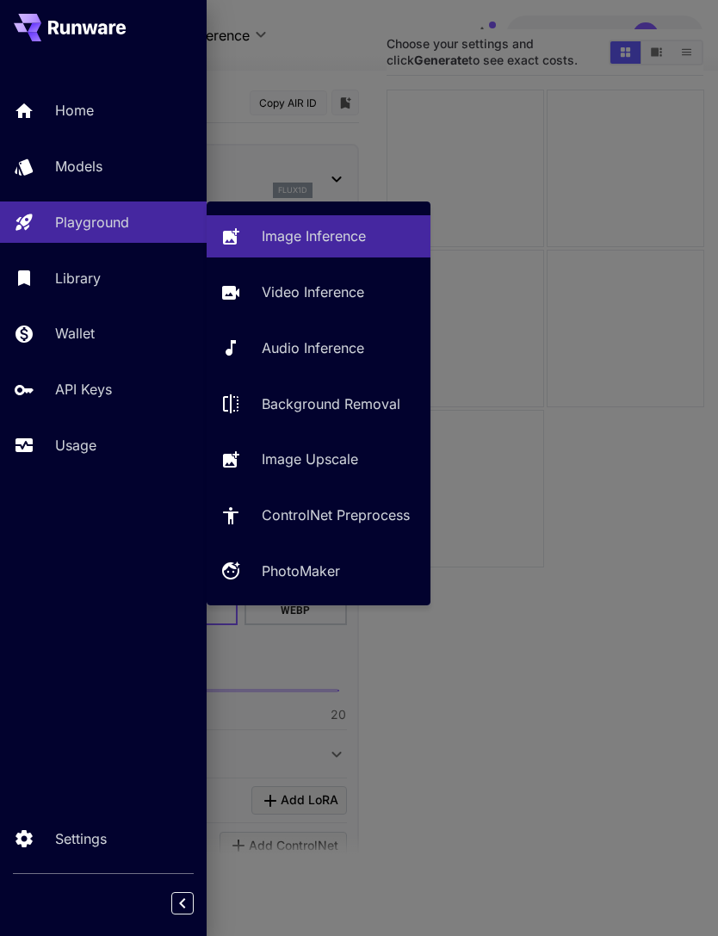
click at [336, 290] on p "Video Inference" at bounding box center [313, 292] width 102 height 21
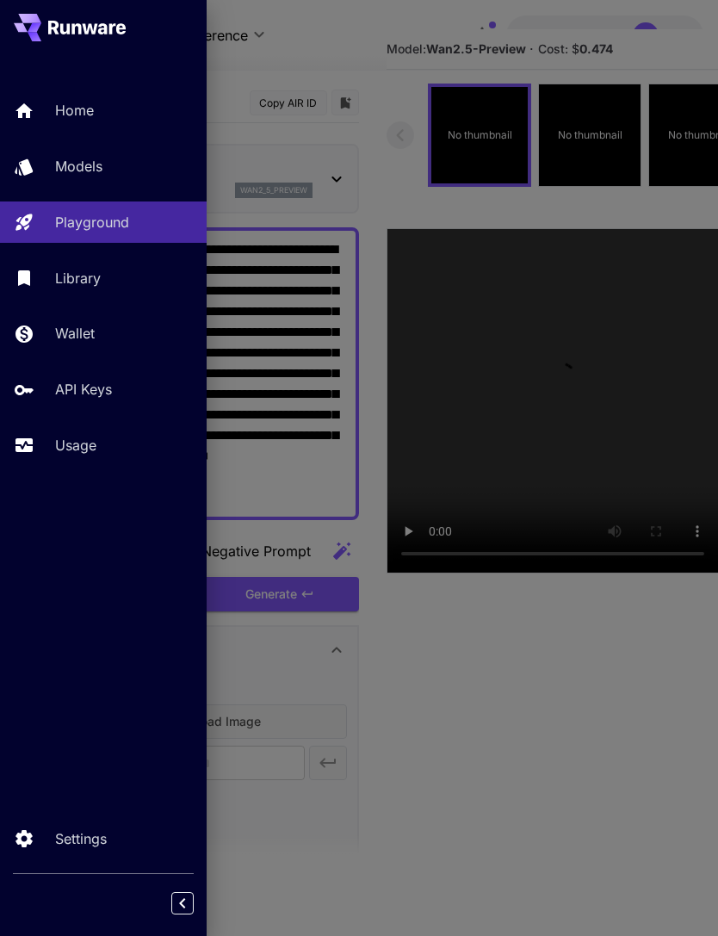
type input "**********"
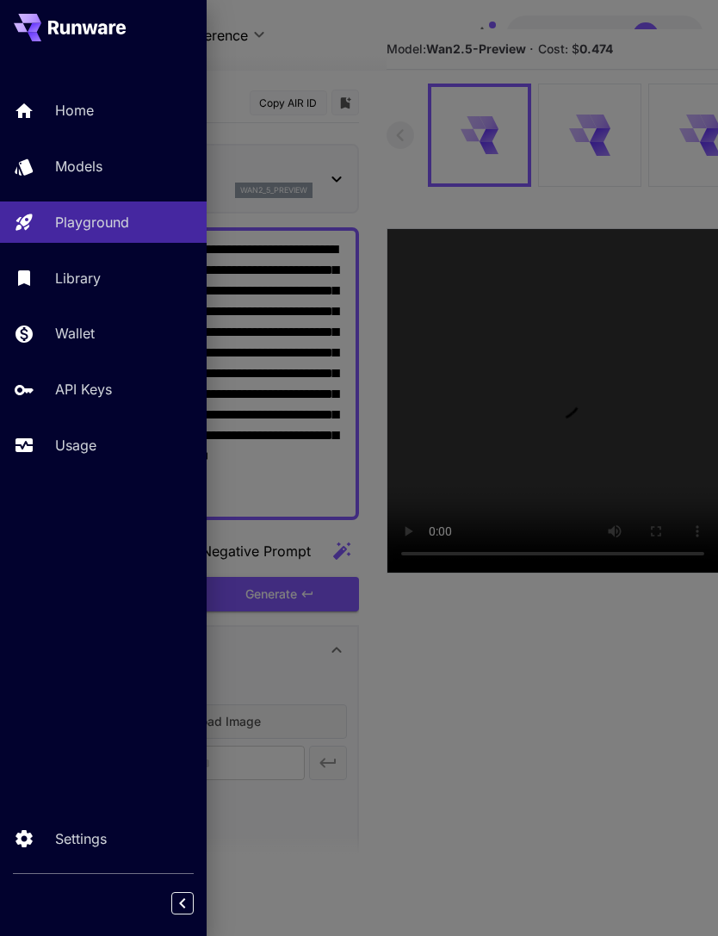
type input "*"
click at [353, 42] on div at bounding box center [359, 468] width 718 height 936
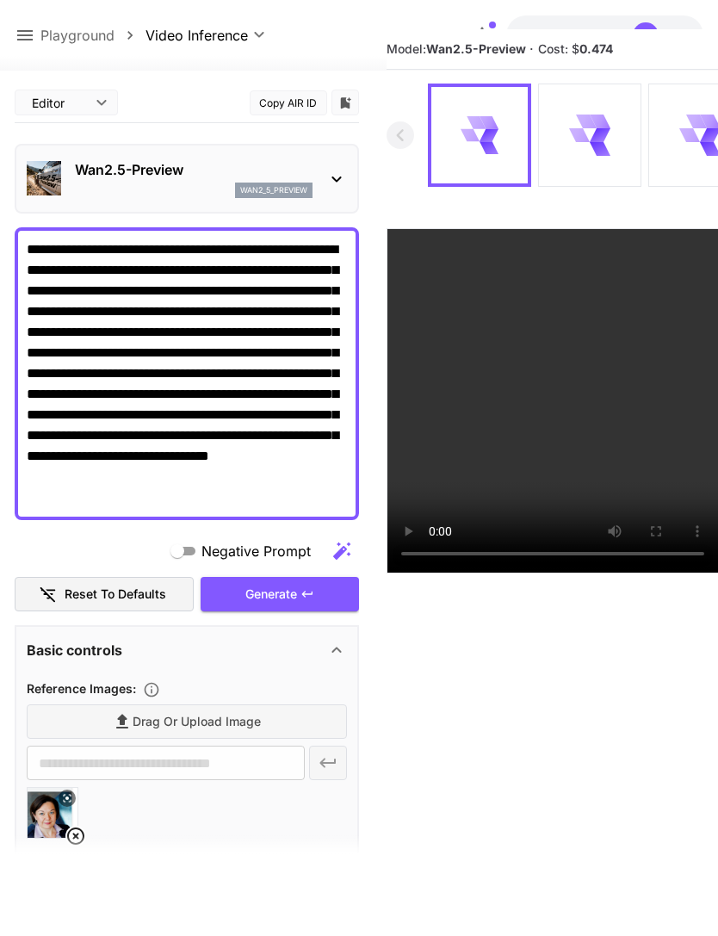
click at [25, 36] on icon at bounding box center [24, 35] width 15 height 10
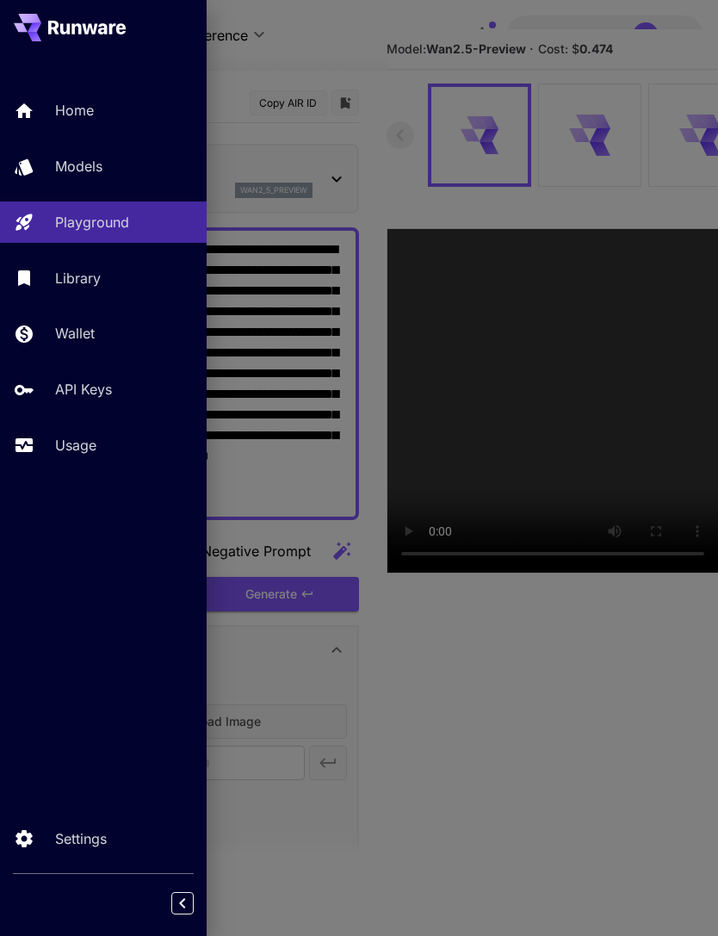
click at [96, 445] on p "Usage" at bounding box center [75, 445] width 41 height 21
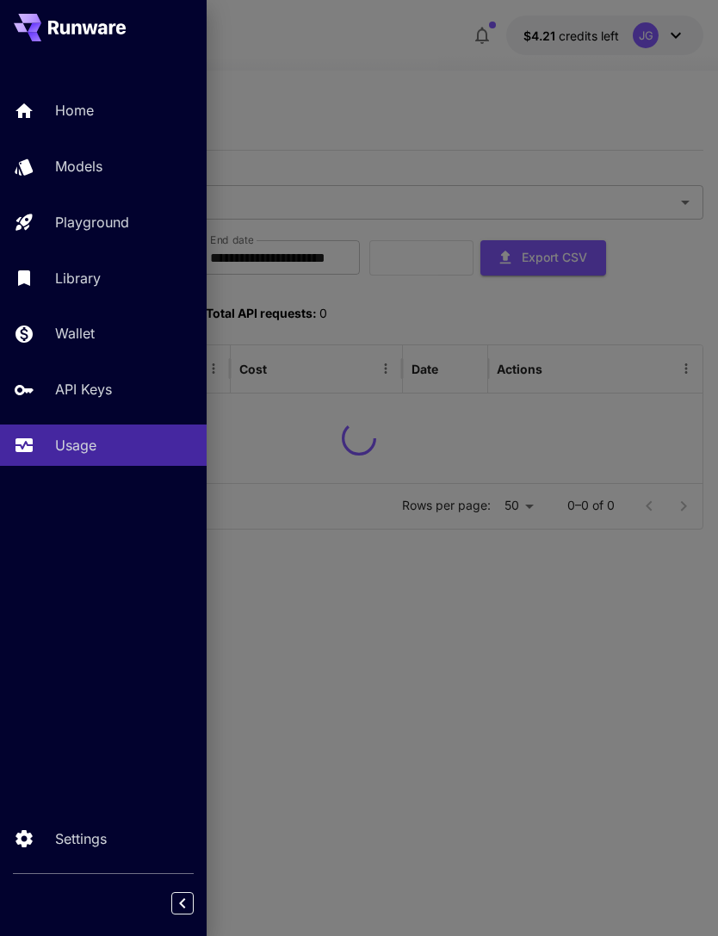
click at [417, 53] on div at bounding box center [359, 468] width 718 height 936
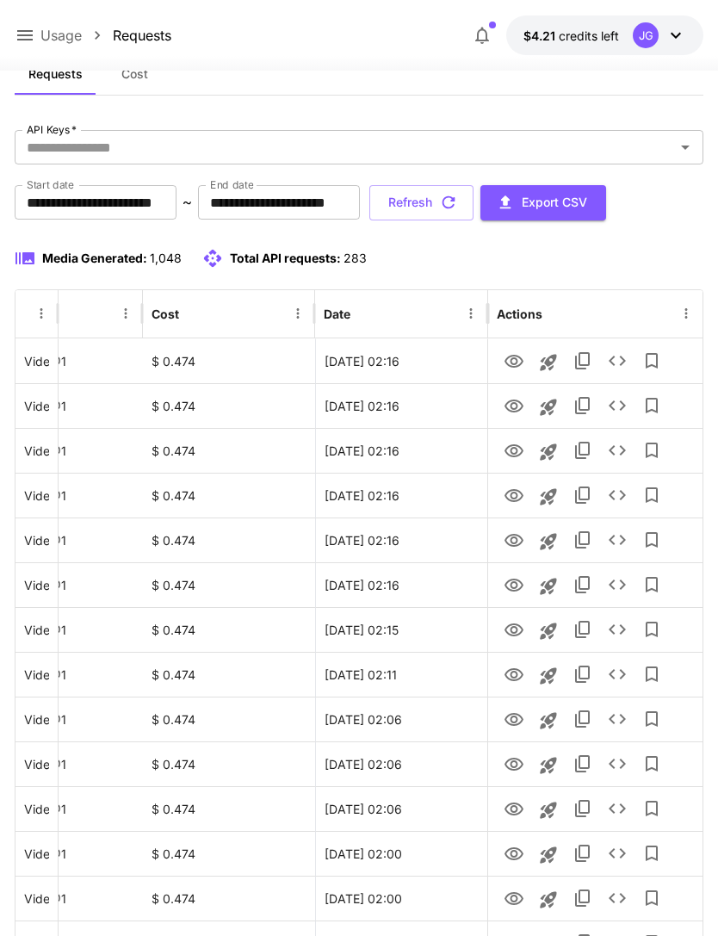
scroll to position [0, 88]
click at [28, 41] on icon at bounding box center [25, 35] width 21 height 21
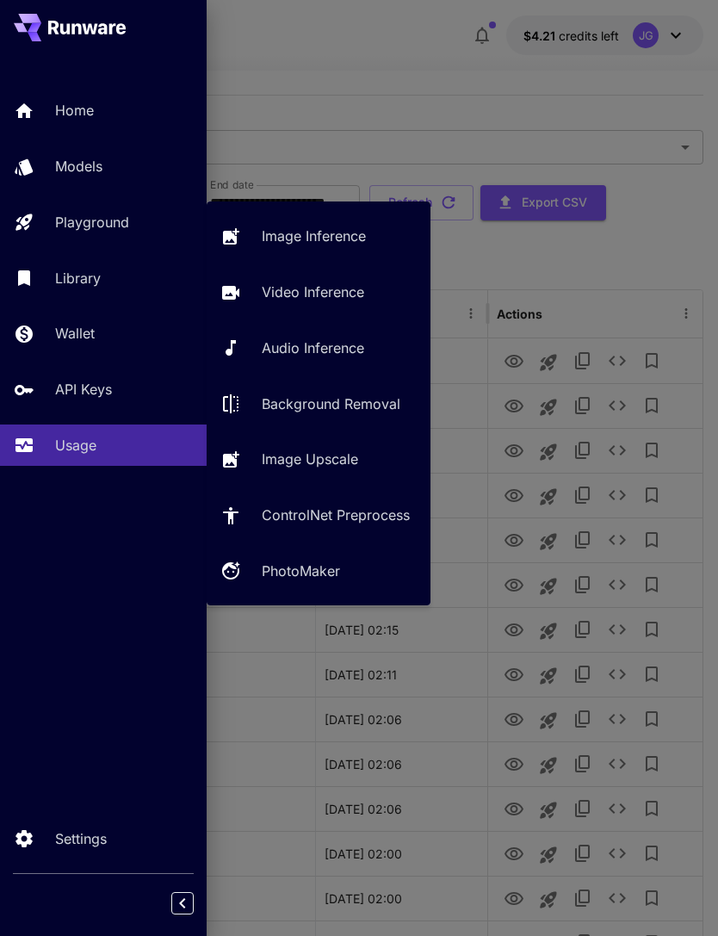
click at [317, 283] on p "Video Inference" at bounding box center [313, 292] width 102 height 21
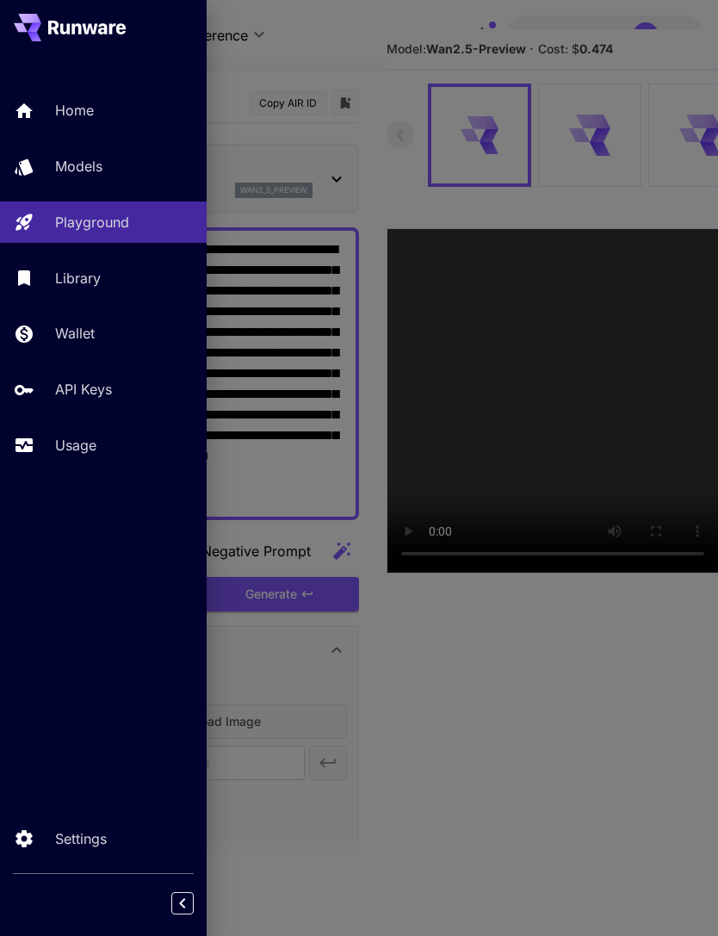
click at [378, 42] on div at bounding box center [359, 468] width 718 height 936
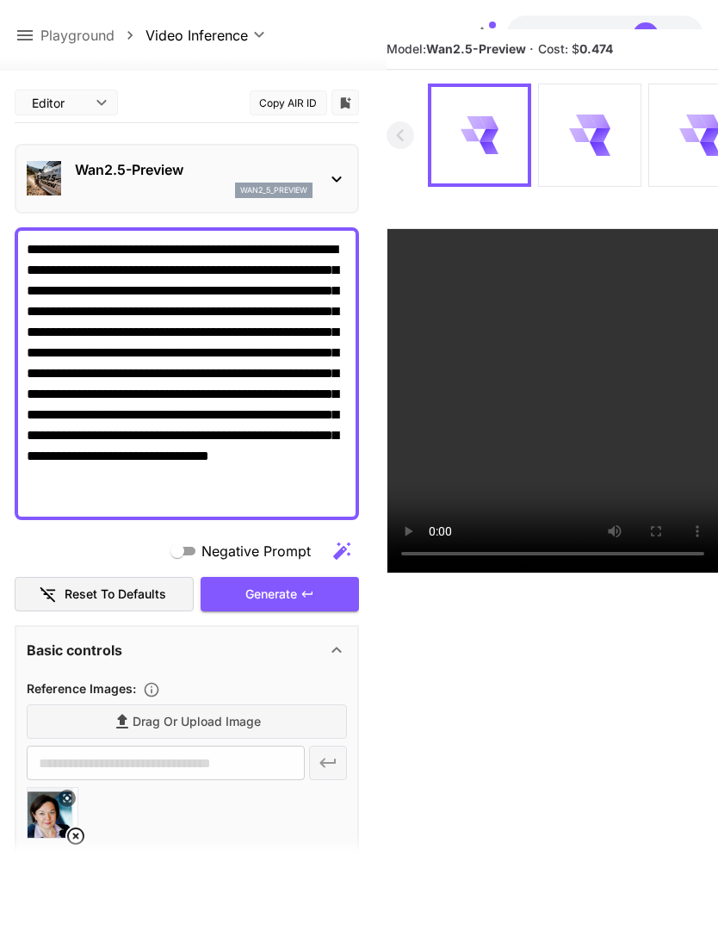
click at [78, 832] on icon at bounding box center [75, 836] width 21 height 21
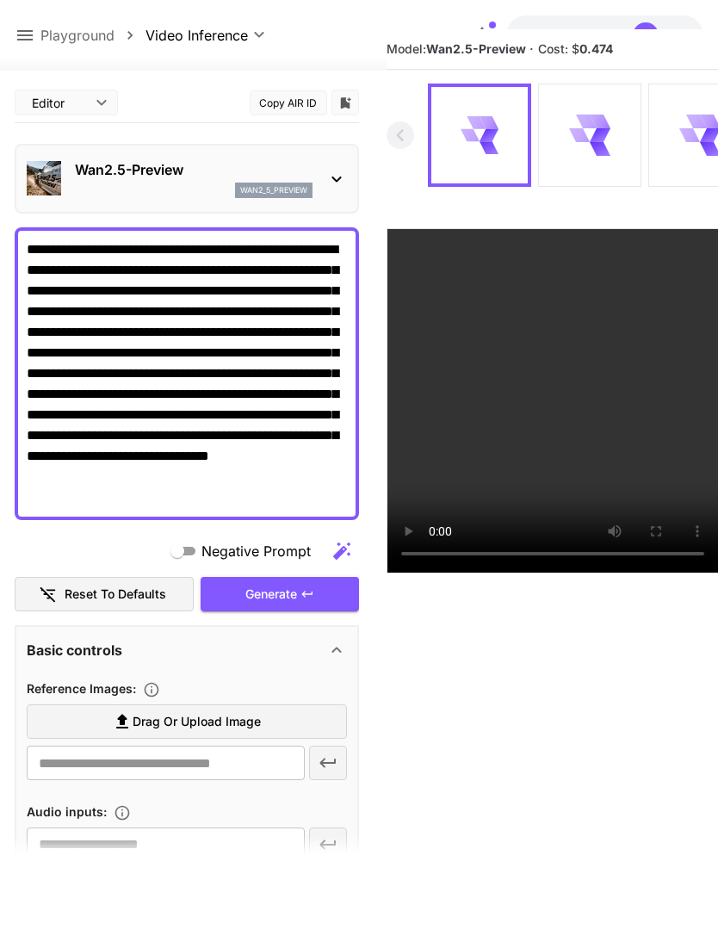
click at [220, 721] on span "Drag or upload image" at bounding box center [197, 722] width 128 height 22
click at [0, 0] on input "Drag or upload image" at bounding box center [0, 0] width 0 height 0
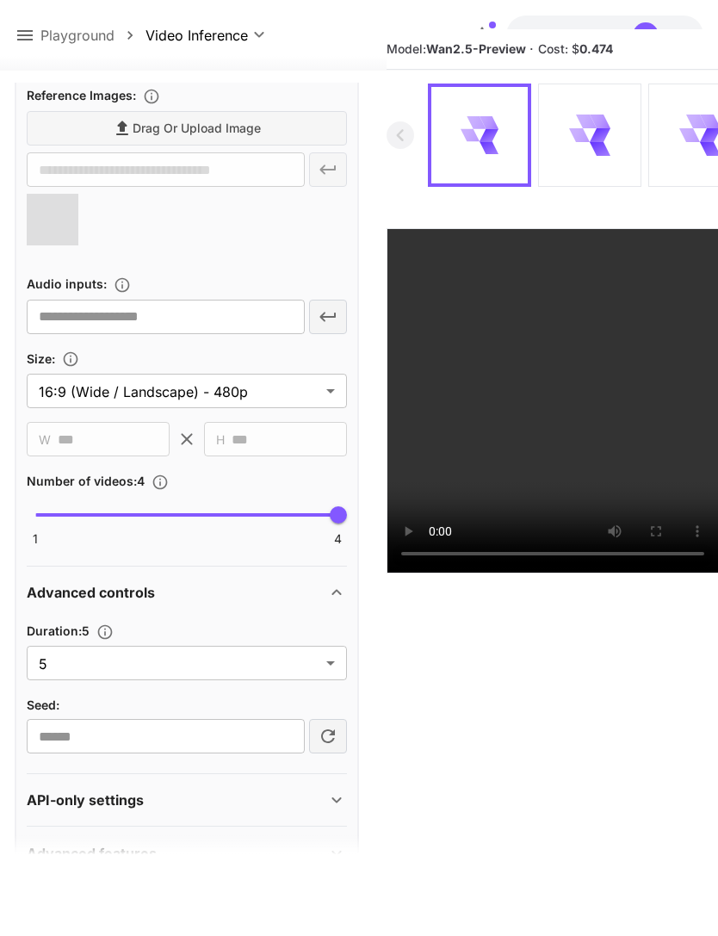
scroll to position [592, 0]
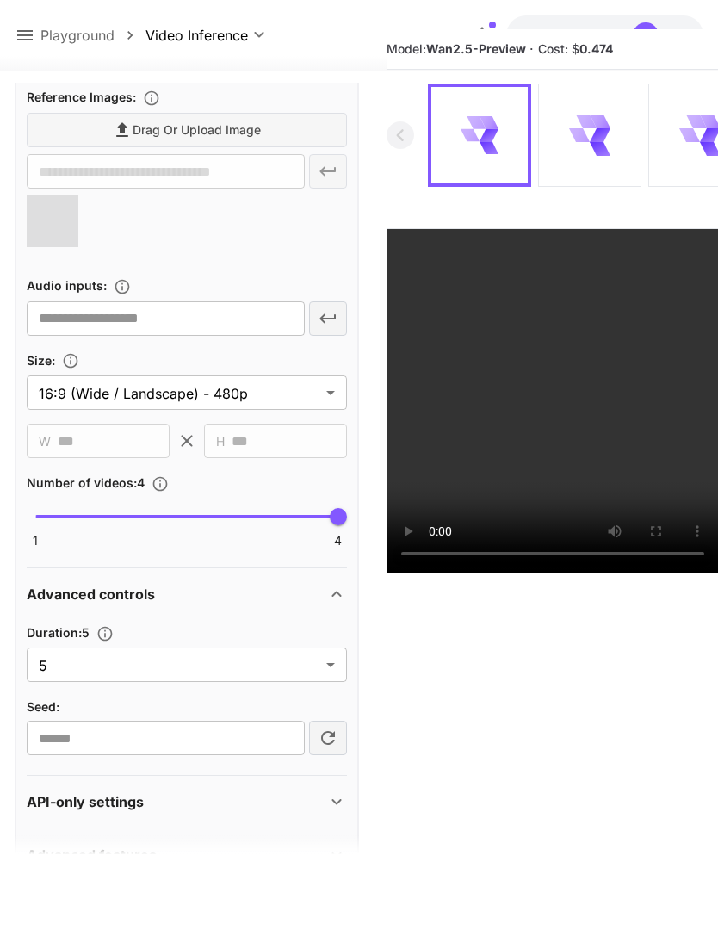
click at [329, 669] on body "**********" at bounding box center [359, 481] width 718 height 1072
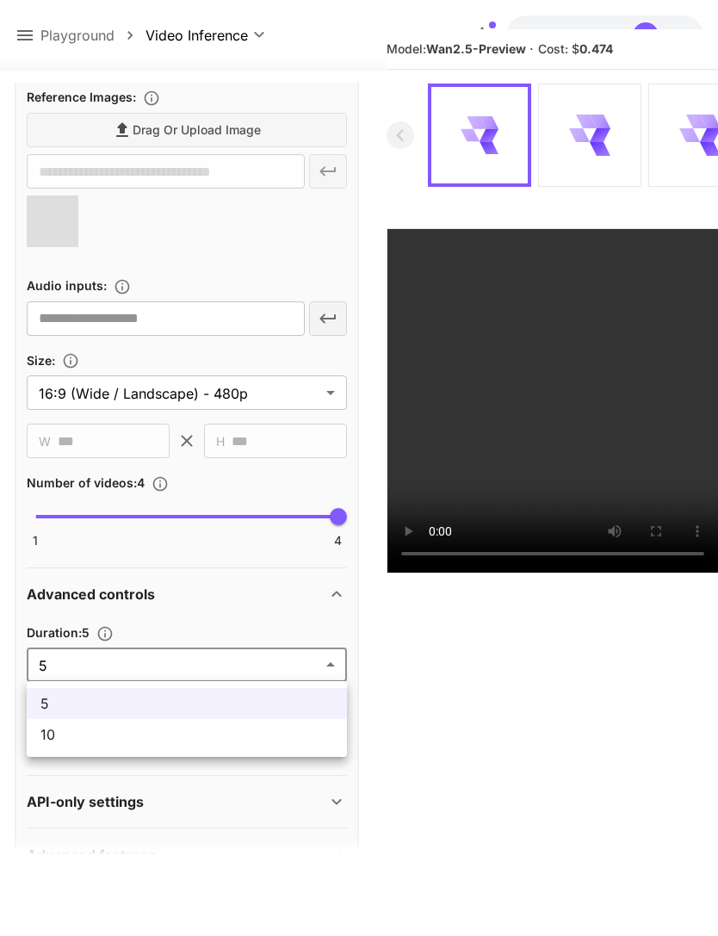
type input "**********"
click at [224, 740] on span "10" at bounding box center [186, 734] width 293 height 21
type input "**"
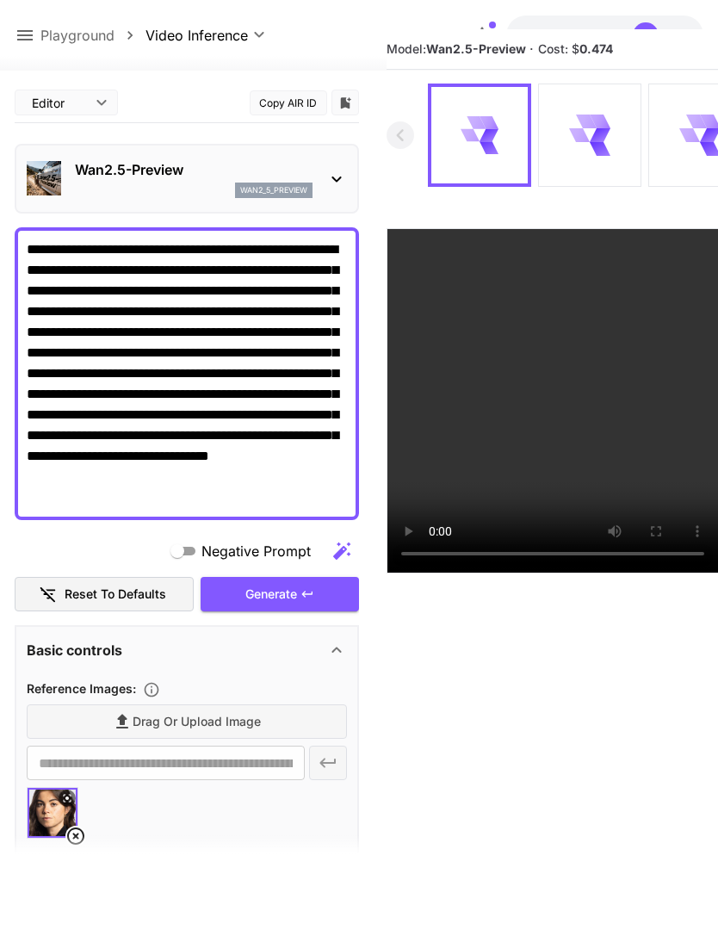
scroll to position [0, 0]
click at [291, 596] on div "Generate" at bounding box center [280, 594] width 158 height 35
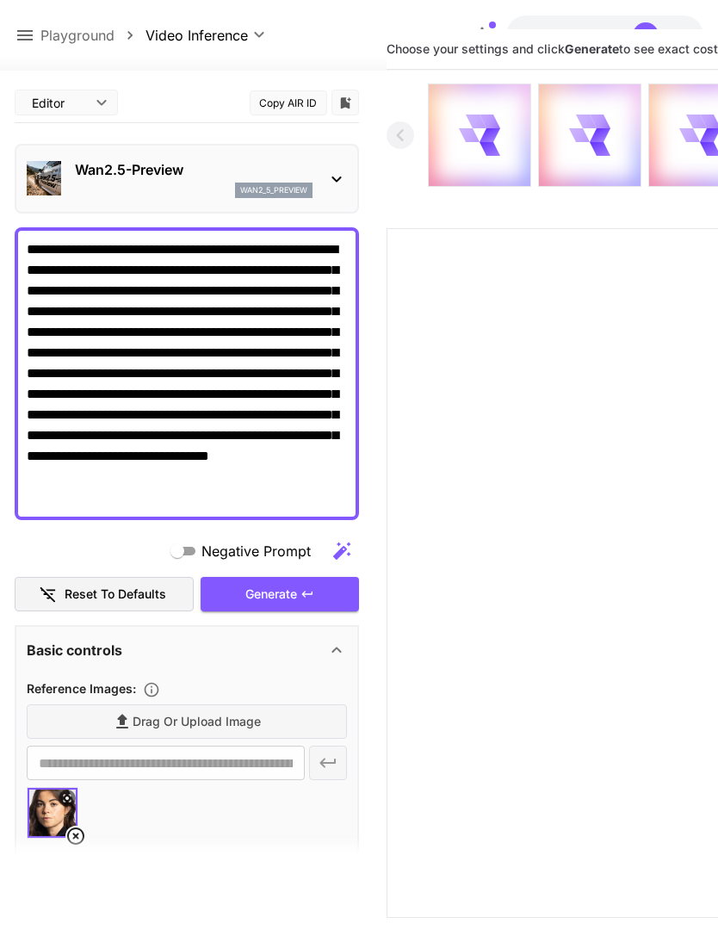
click at [29, 34] on icon at bounding box center [25, 35] width 21 height 21
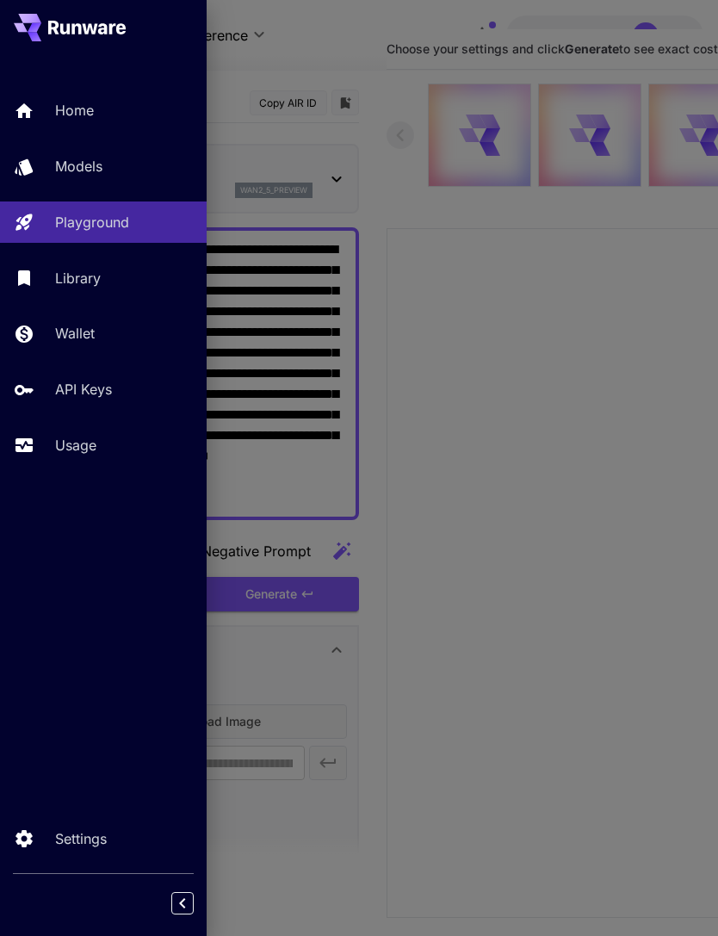
click at [96, 449] on p "Usage" at bounding box center [75, 445] width 41 height 21
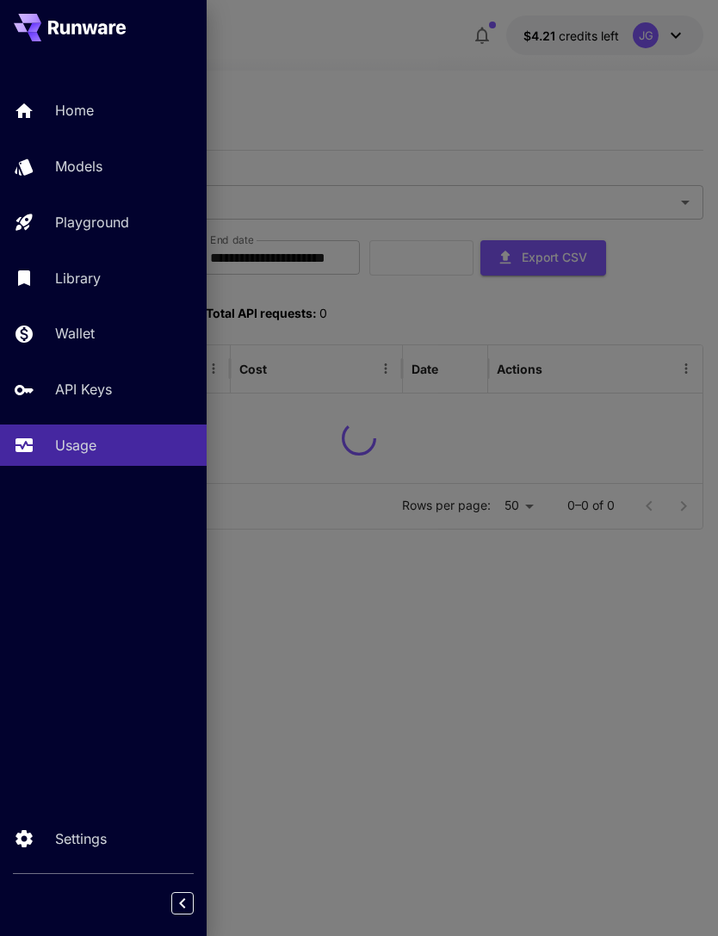
click at [457, 62] on div at bounding box center [359, 468] width 718 height 936
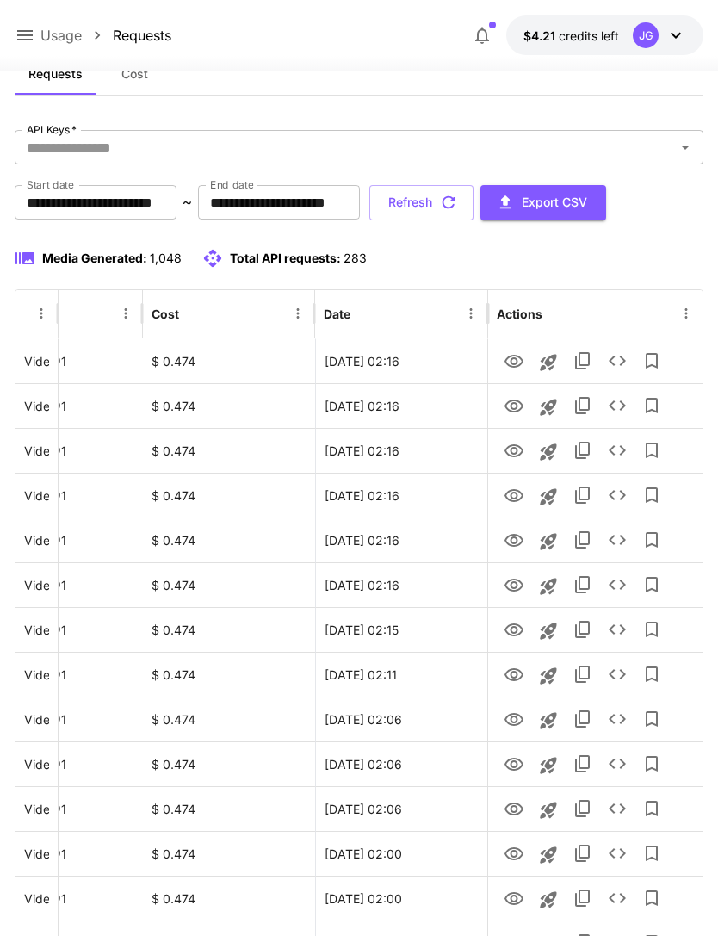
scroll to position [0, 88]
click at [518, 358] on icon "View" at bounding box center [514, 361] width 21 height 21
click at [506, 409] on icon "View" at bounding box center [514, 406] width 21 height 21
click at [508, 448] on icon "View" at bounding box center [514, 451] width 21 height 21
click at [474, 202] on button "Refresh" at bounding box center [421, 202] width 104 height 35
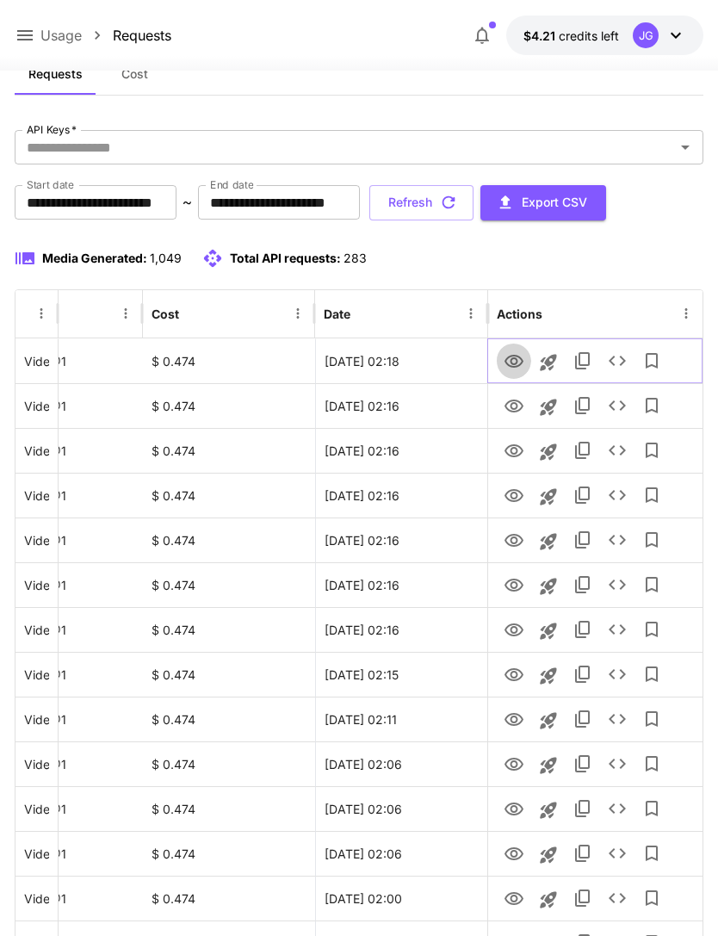
click at [511, 361] on icon "View" at bounding box center [514, 361] width 19 height 13
